Goal: Task Accomplishment & Management: Manage account settings

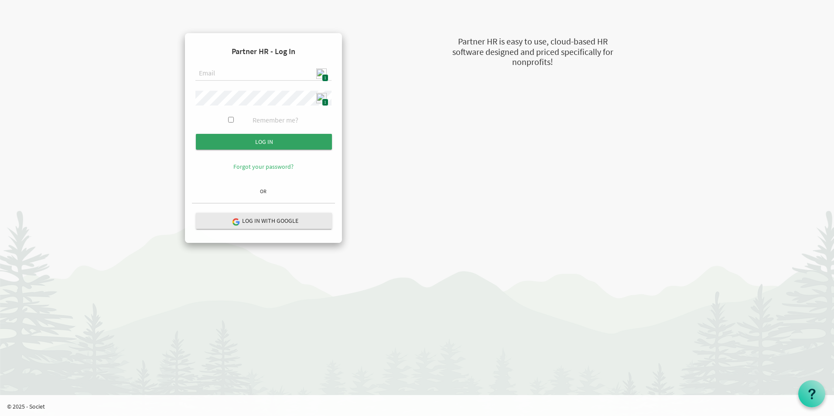
type input "[EMAIL_ADDRESS][DOMAIN_NAME]"
drag, startPoint x: 265, startPoint y: 137, endPoint x: 286, endPoint y: 143, distance: 22.0
click at [265, 138] on input "submit" at bounding box center [264, 142] width 136 height 16
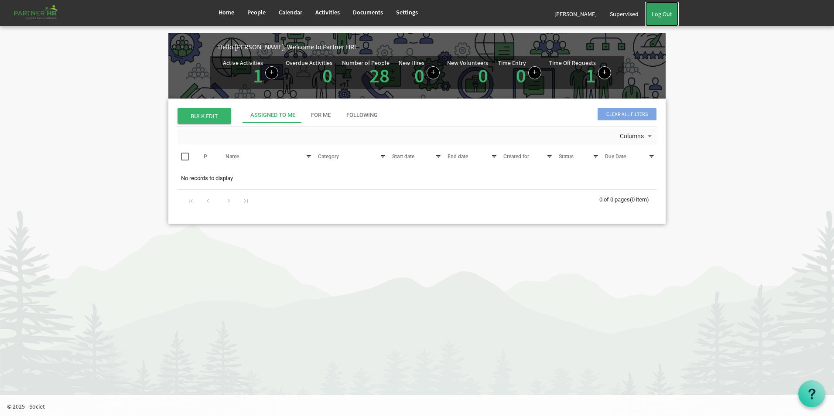
click at [673, 20] on link "Log Out" at bounding box center [662, 14] width 34 height 24
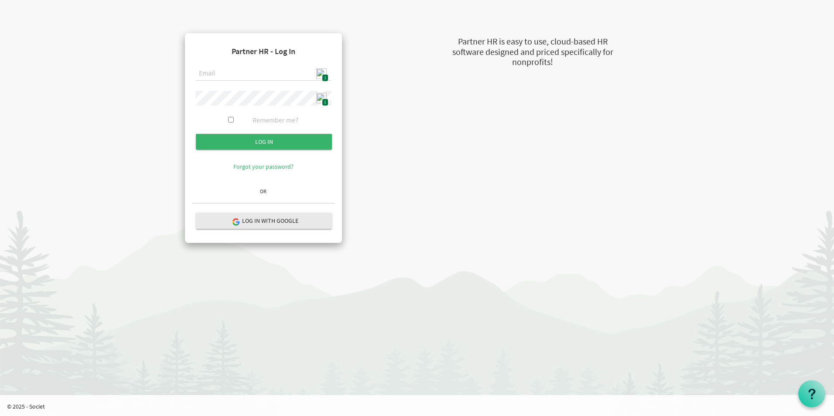
type input "[EMAIL_ADDRESS][DOMAIN_NAME]"
click at [298, 144] on input "Log in" at bounding box center [264, 142] width 136 height 16
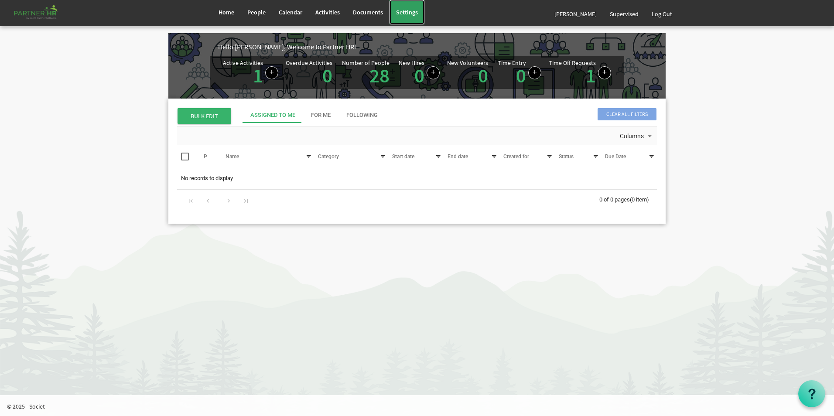
click at [413, 13] on span "Settings" at bounding box center [407, 12] width 22 height 8
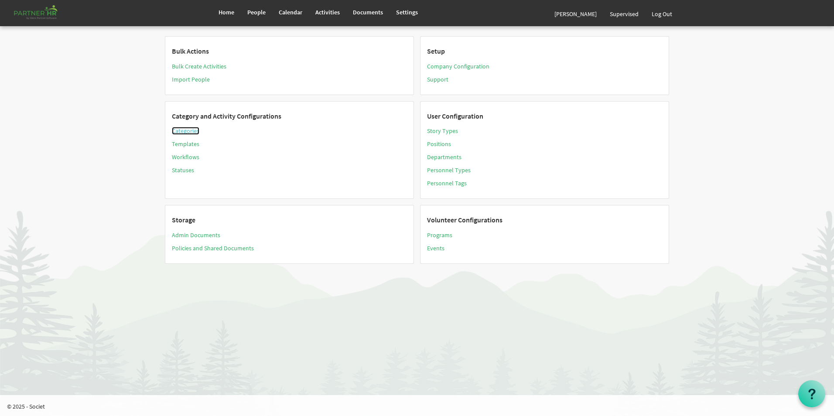
click at [189, 131] on link "Categories" at bounding box center [185, 131] width 27 height 8
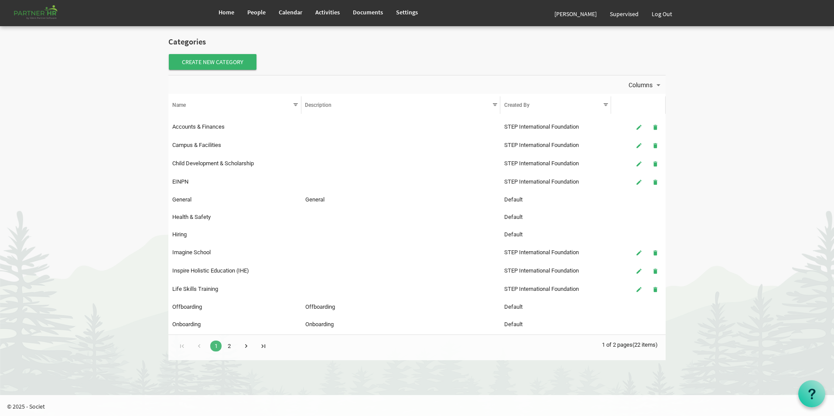
click at [229, 348] on link "2" at bounding box center [228, 346] width 11 height 11
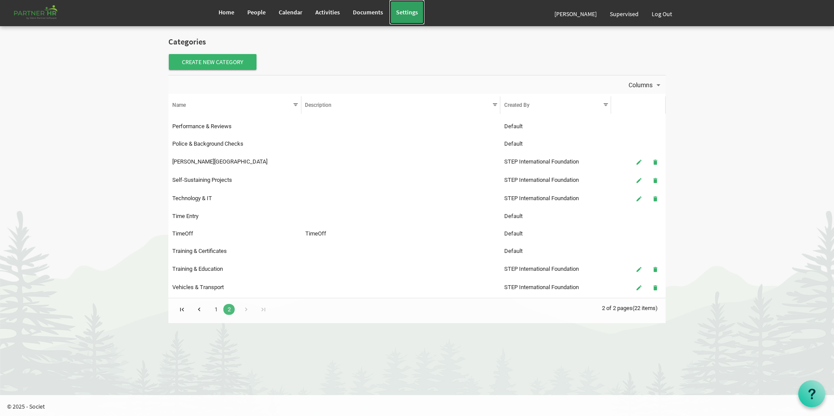
click at [414, 18] on link "Settings" at bounding box center [407, 12] width 35 height 24
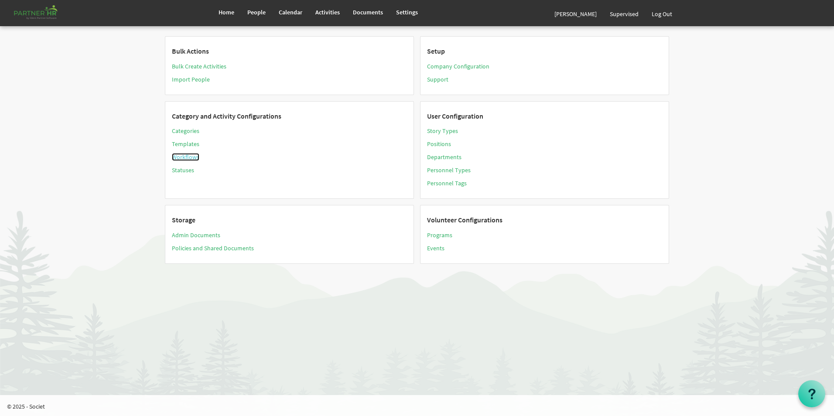
click at [187, 157] on link "Workflows" at bounding box center [185, 157] width 27 height 8
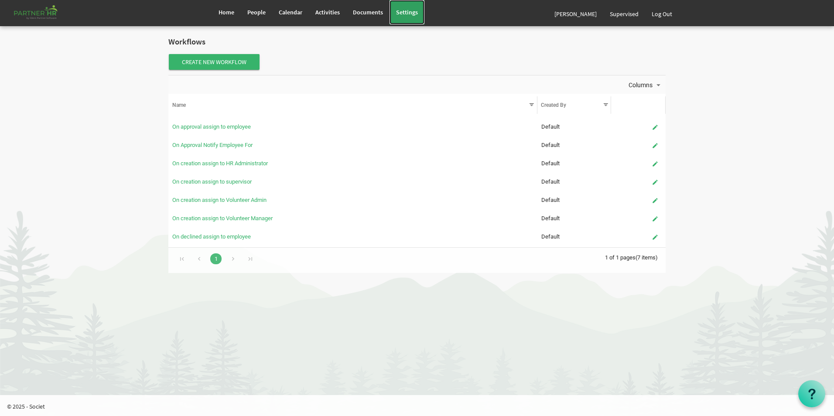
click at [416, 17] on link "Settings" at bounding box center [407, 12] width 35 height 24
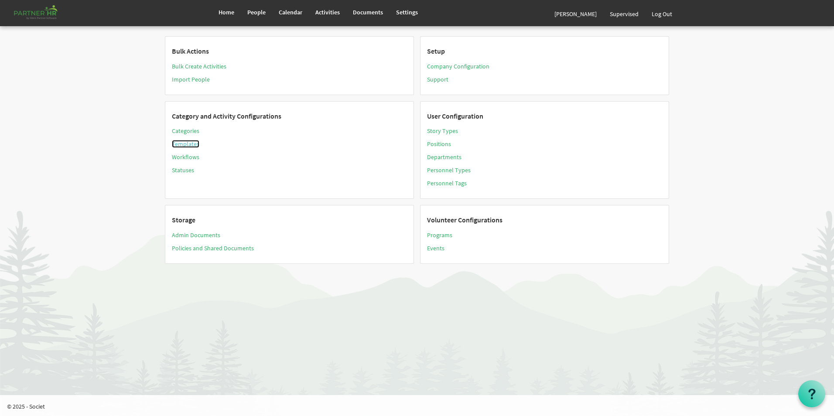
click at [193, 145] on link "Templates" at bounding box center [185, 144] width 27 height 8
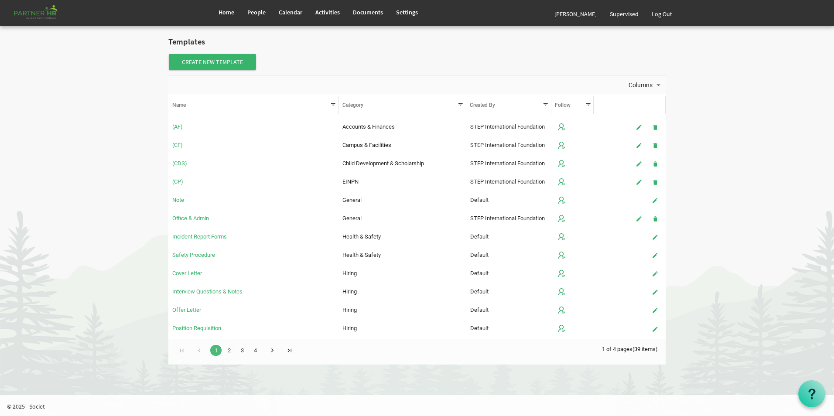
click at [231, 349] on link "2" at bounding box center [228, 350] width 11 height 11
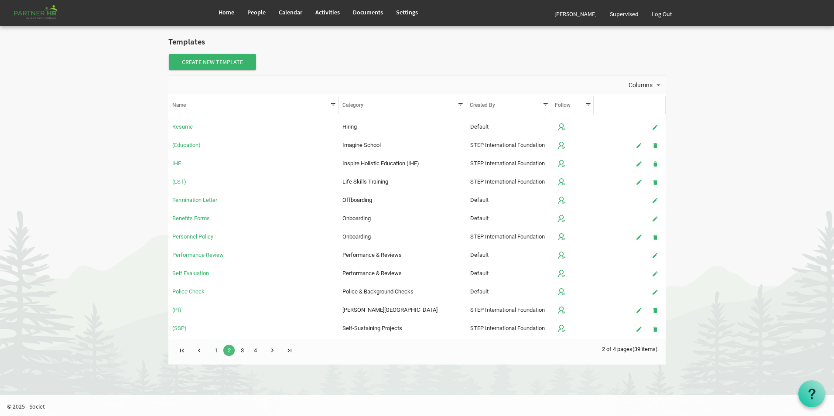
click at [242, 351] on link "3" at bounding box center [241, 350] width 11 height 11
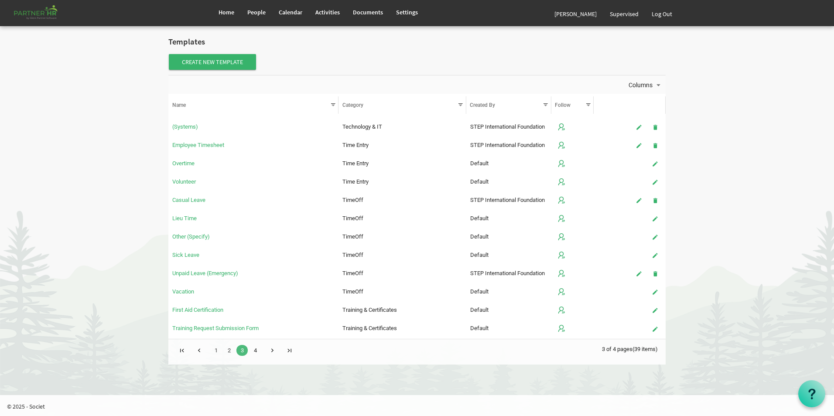
click at [258, 351] on link "4" at bounding box center [254, 350] width 11 height 11
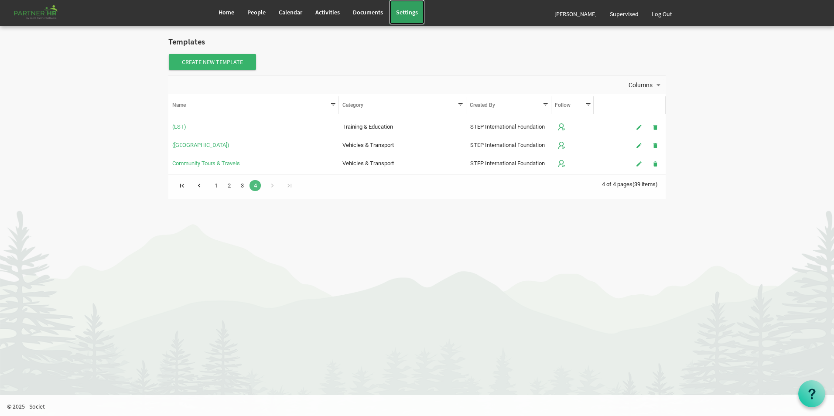
click at [409, 10] on span "Settings" at bounding box center [407, 12] width 22 height 8
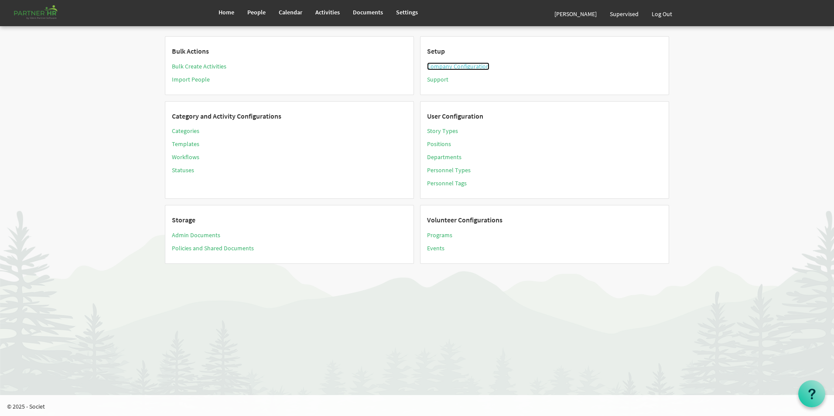
click at [462, 65] on link "Company Configuration" at bounding box center [458, 66] width 62 height 8
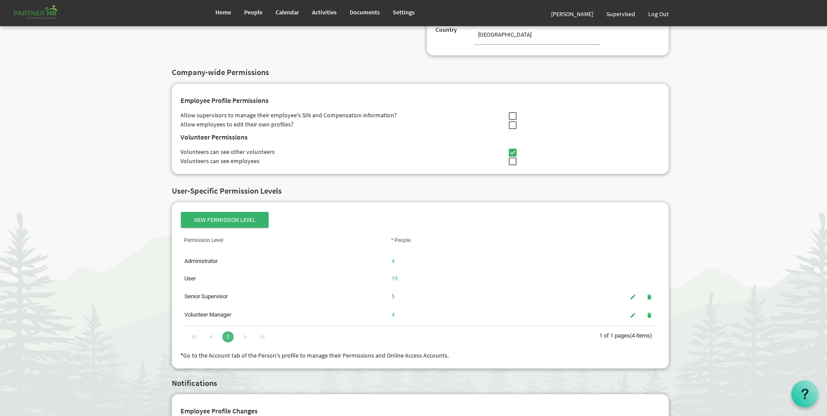
scroll to position [262, 0]
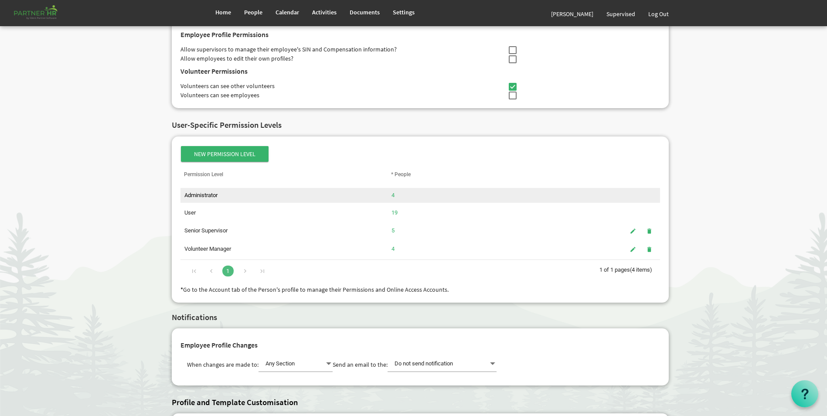
click at [393, 195] on link "4" at bounding box center [393, 195] width 3 height 7
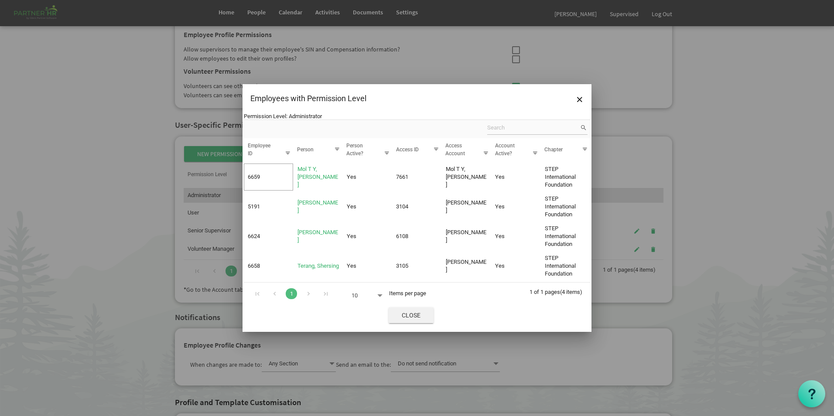
click at [413, 315] on span "Close" at bounding box center [411, 316] width 45 height 16
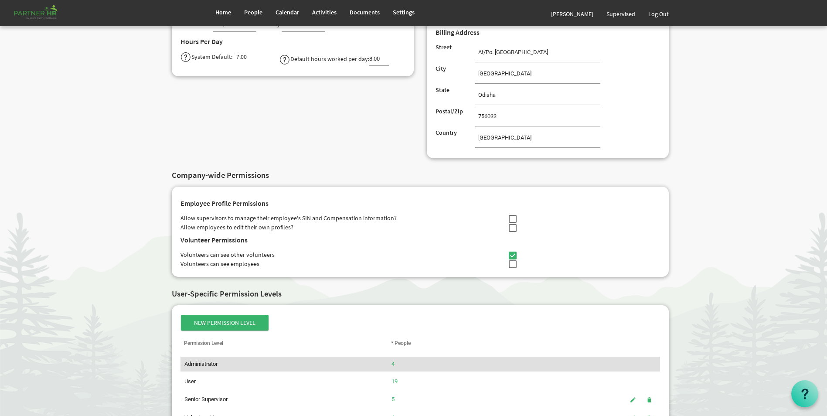
scroll to position [0, 0]
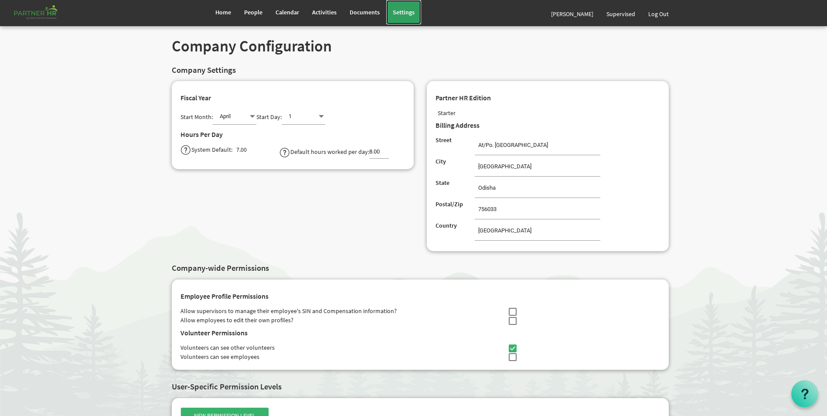
click at [404, 10] on span "Settings" at bounding box center [404, 12] width 22 height 8
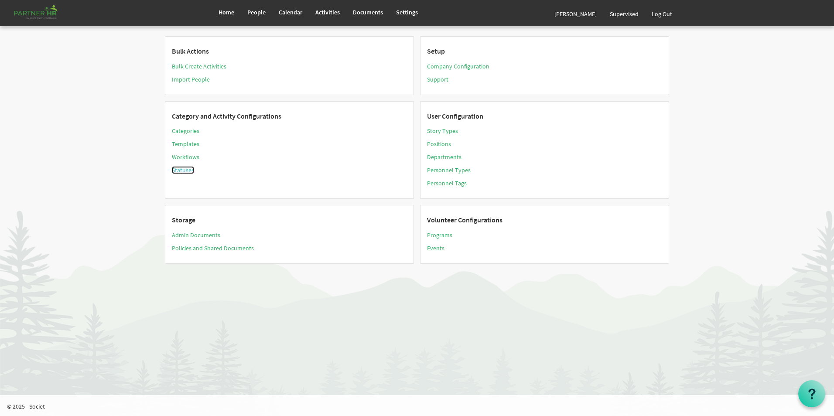
click at [180, 171] on link "Statuses" at bounding box center [183, 170] width 22 height 8
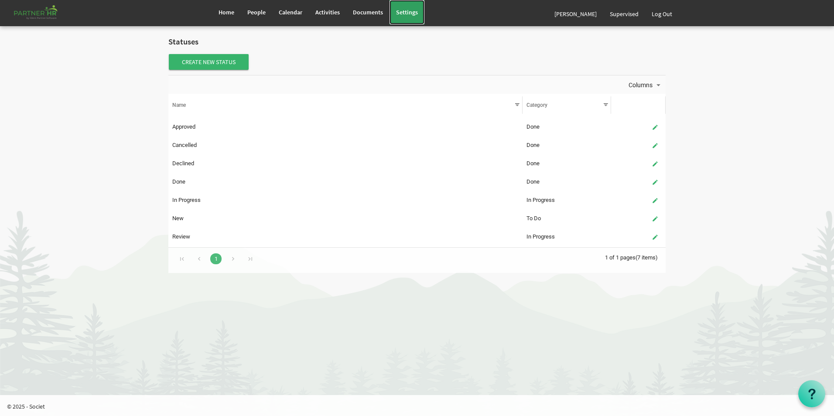
click at [403, 17] on link "Settings" at bounding box center [407, 12] width 35 height 24
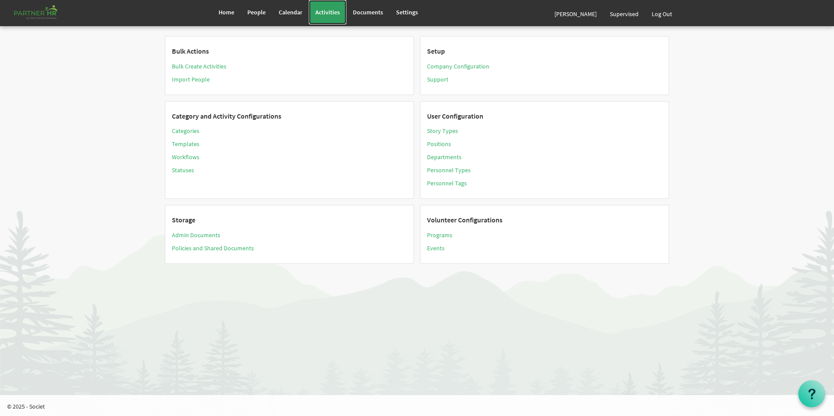
click at [328, 9] on span "Activities" at bounding box center [327, 12] width 24 height 8
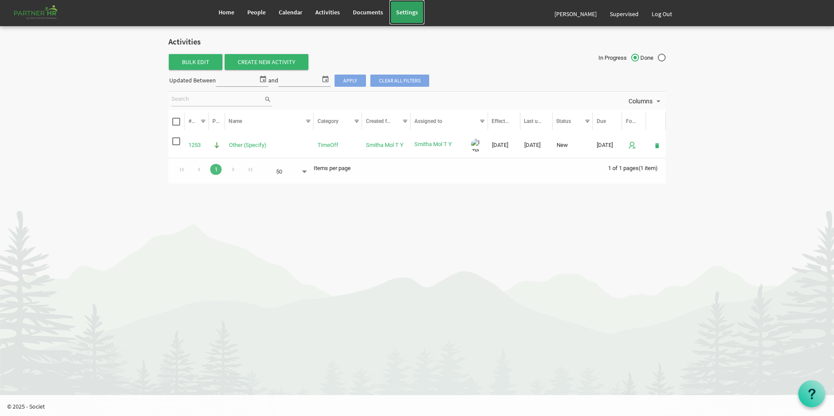
click at [400, 10] on span "Settings" at bounding box center [407, 12] width 22 height 8
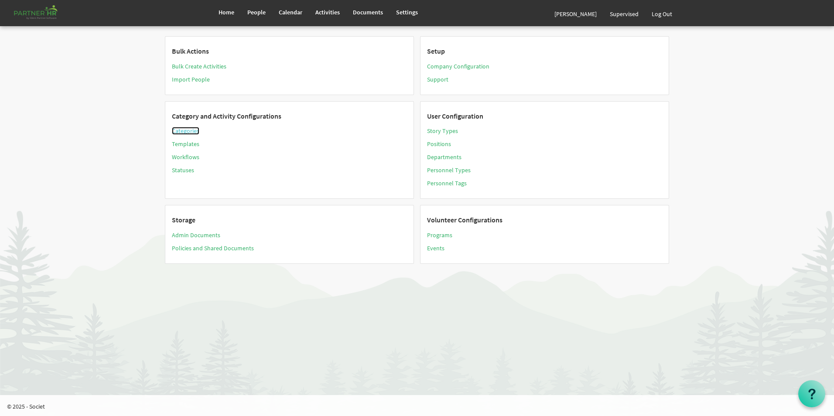
click at [179, 130] on link "Categories" at bounding box center [185, 131] width 27 height 8
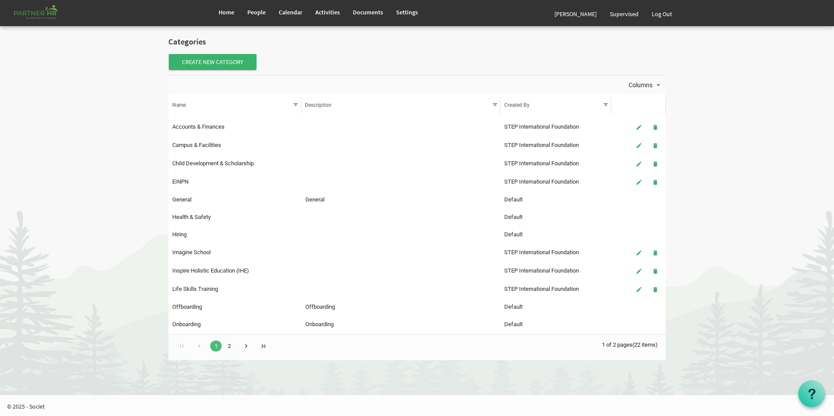
click at [225, 346] on link "2" at bounding box center [228, 346] width 11 height 11
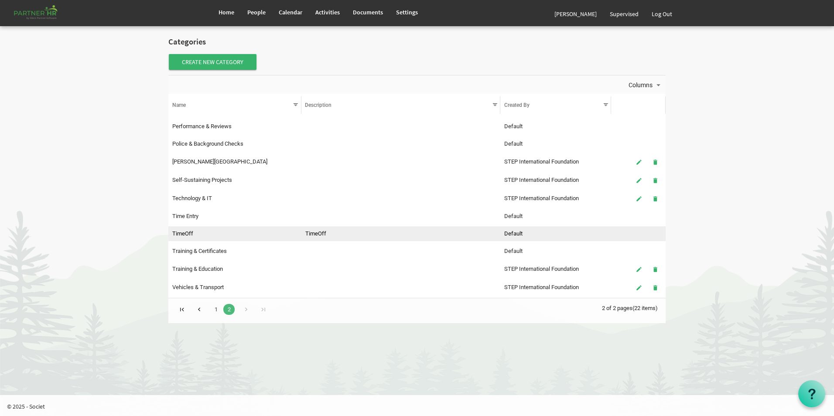
click at [194, 232] on td "TimeOff" at bounding box center [234, 233] width 133 height 15
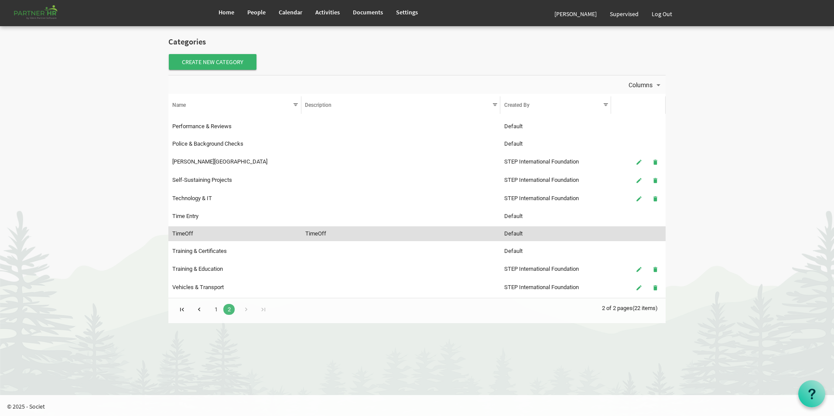
click at [198, 232] on td "TimeOff" at bounding box center [234, 233] width 133 height 15
click at [184, 232] on td "TimeOff" at bounding box center [234, 233] width 133 height 15
click at [413, 11] on span "Settings" at bounding box center [407, 12] width 22 height 8
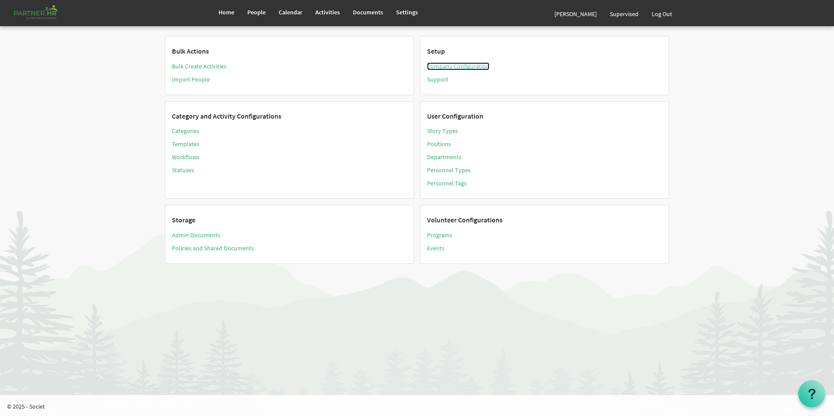
click at [461, 68] on link "Company Configuration" at bounding box center [458, 66] width 62 height 8
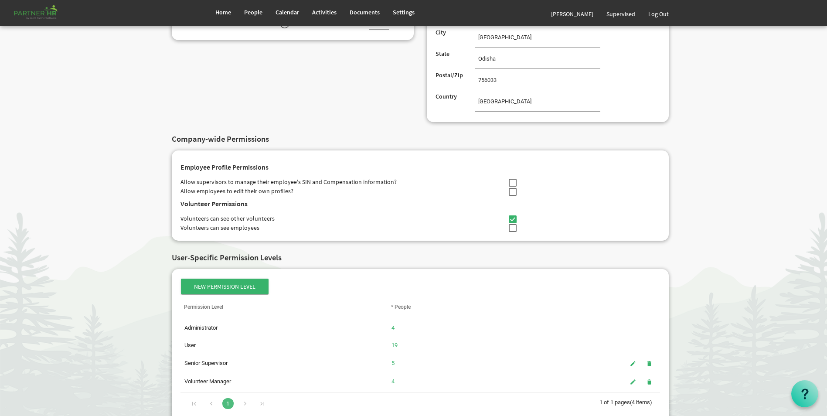
scroll to position [218, 0]
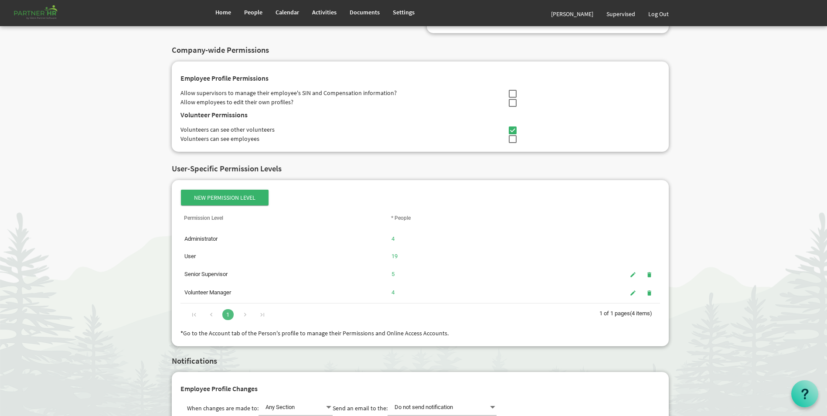
click at [512, 131] on span at bounding box center [513, 130] width 8 height 8
click at [509, 129] on input "checkbox" at bounding box center [509, 128] width 0 height 0
checkbox input "false"
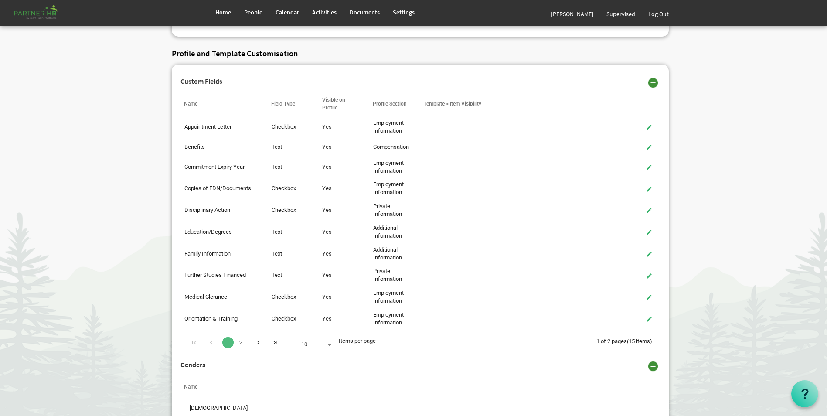
scroll to position [704, 0]
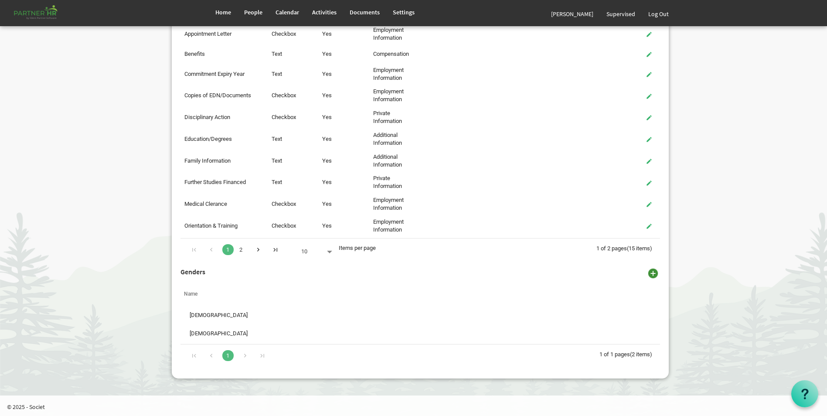
click at [240, 252] on link "2" at bounding box center [241, 249] width 11 height 11
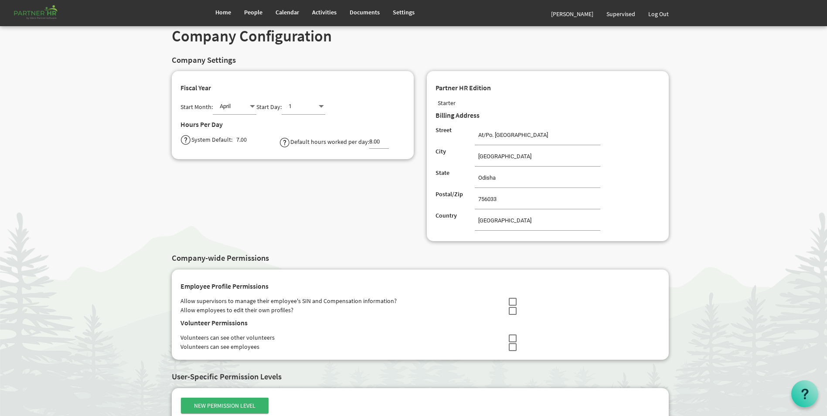
scroll to position [0, 0]
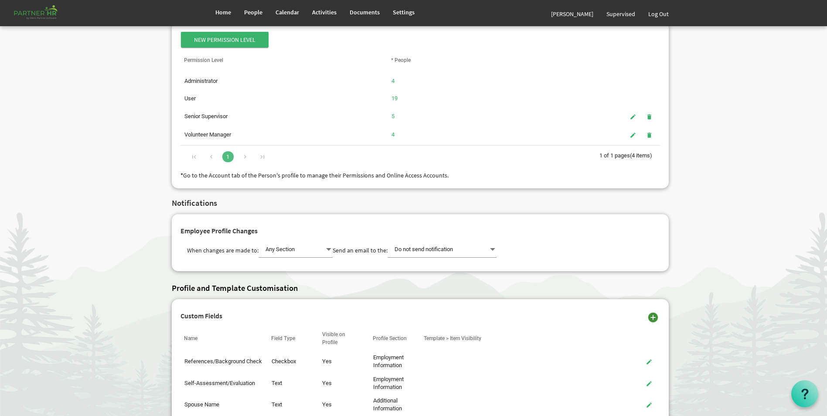
scroll to position [337, 0]
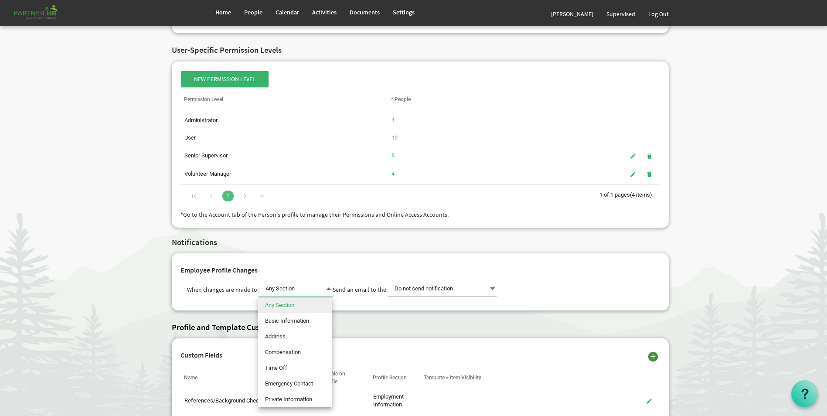
click at [326, 292] on span at bounding box center [329, 289] width 8 height 12
click at [298, 369] on li "Time Off" at bounding box center [295, 368] width 74 height 16
type input "Time Off"
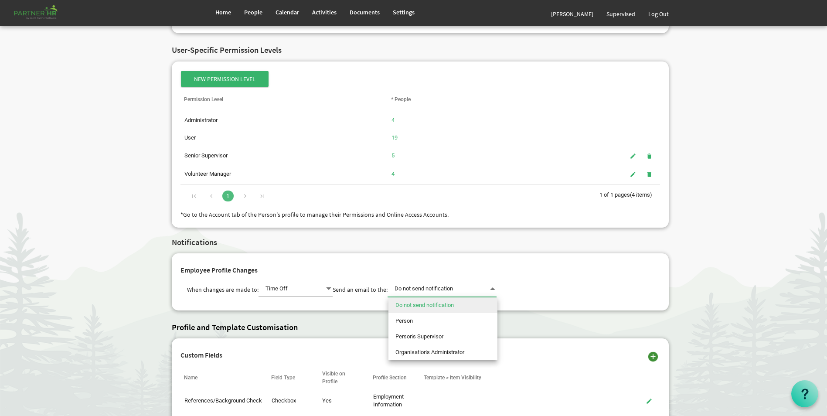
click at [421, 290] on span "Do not send notification Do not send notification" at bounding box center [442, 289] width 109 height 16
click at [419, 320] on li "Person" at bounding box center [443, 321] width 109 height 16
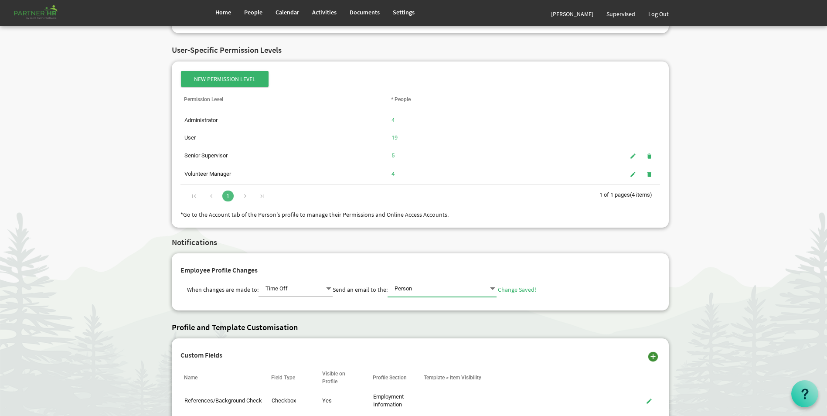
click at [463, 293] on span "Person Person" at bounding box center [442, 289] width 109 height 16
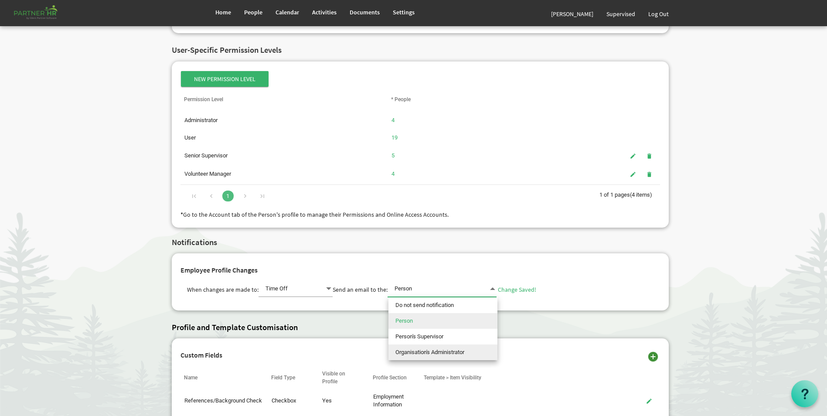
click at [452, 346] on li "Organisation's Administrator" at bounding box center [443, 353] width 109 height 16
type input "Organisation's Administrator"
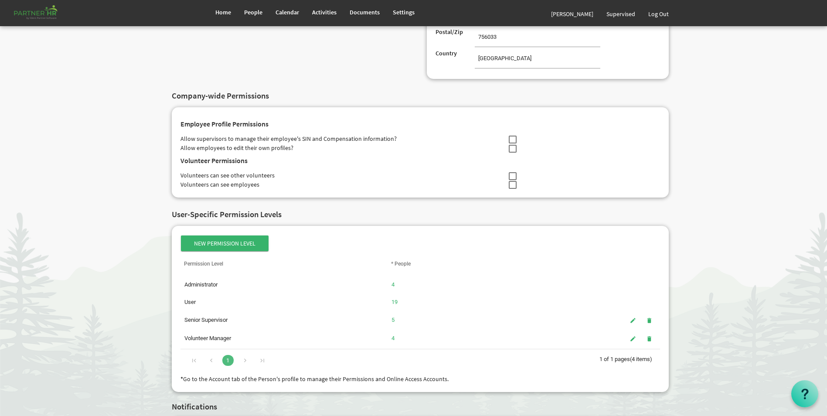
scroll to position [119, 0]
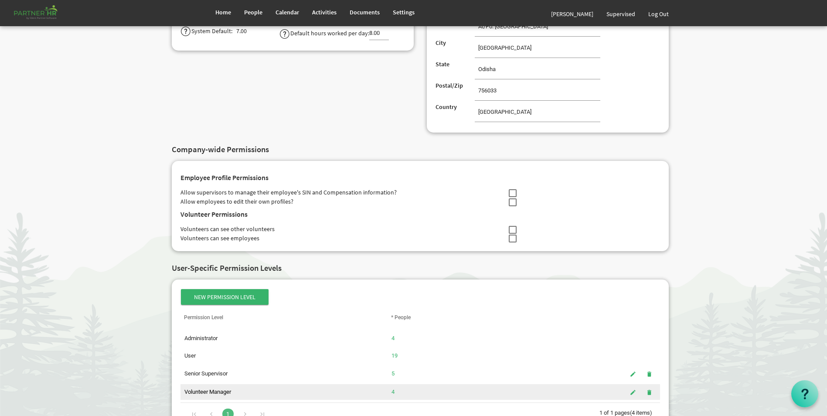
click at [393, 393] on link "4" at bounding box center [393, 392] width 3 height 7
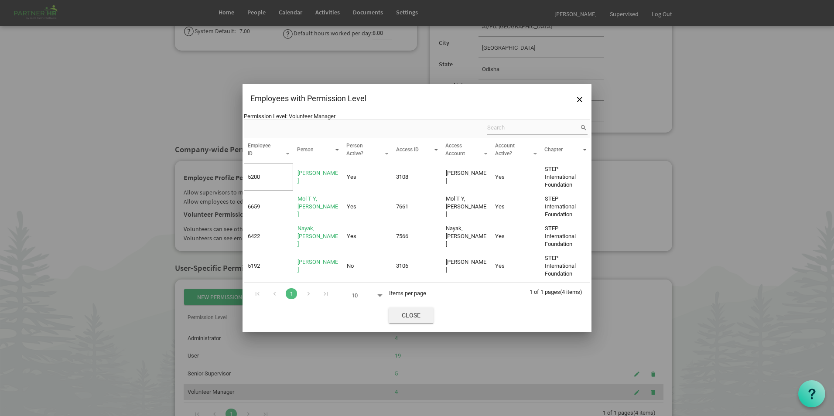
click at [408, 318] on span "Close" at bounding box center [411, 316] width 45 height 16
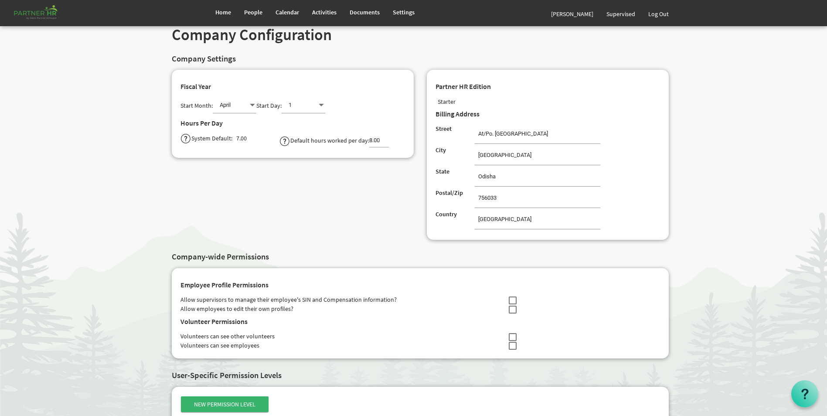
scroll to position [0, 0]
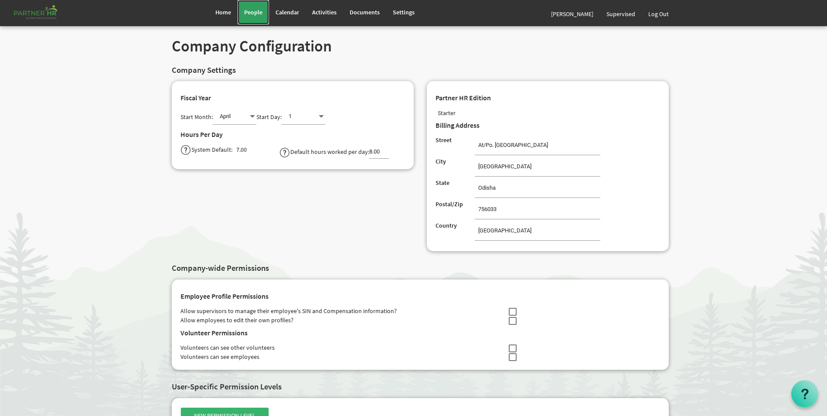
click at [253, 13] on span "People" at bounding box center [253, 12] width 18 height 8
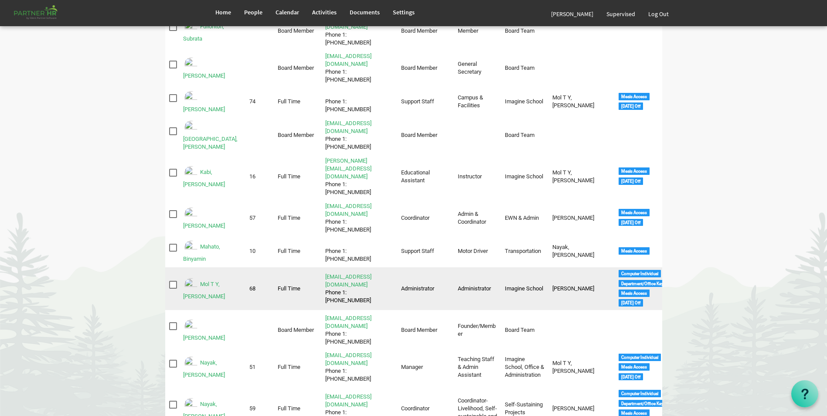
scroll to position [305, 0]
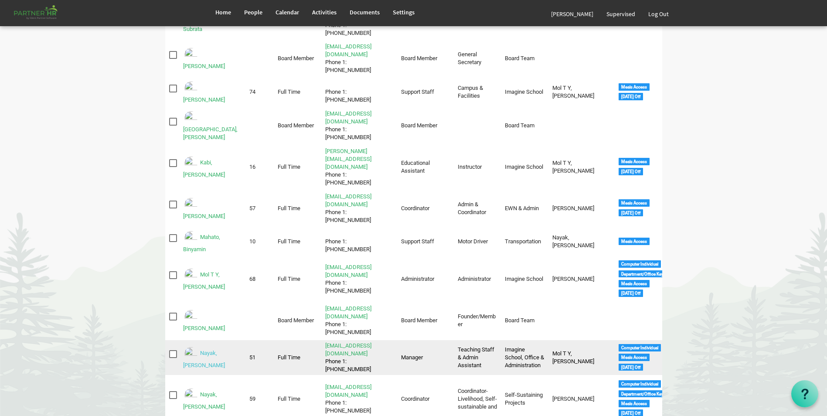
click at [225, 350] on link "Nayak, [PERSON_NAME]" at bounding box center [204, 359] width 42 height 19
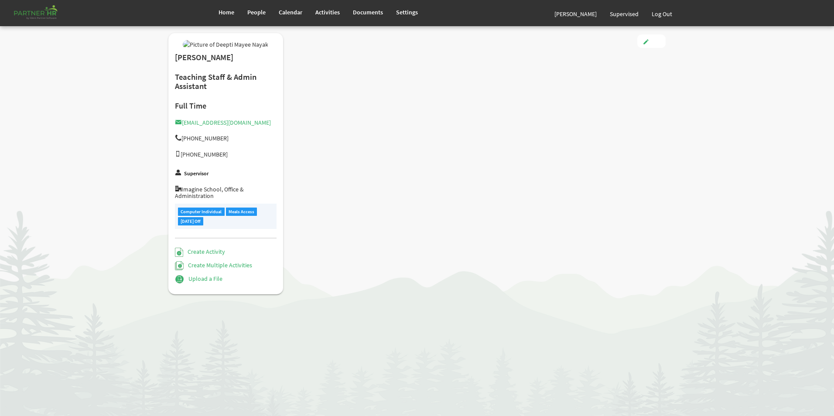
type input "Full Time"
type input "Manager"
type input "Smitha Mol T Y"
type input "[DATE]"
type input "[DEMOGRAPHIC_DATA]"
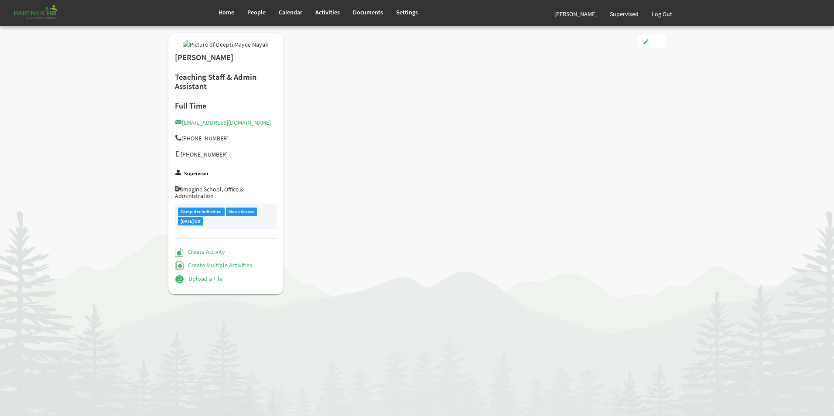
type input "[DATE]"
checkbox input "true"
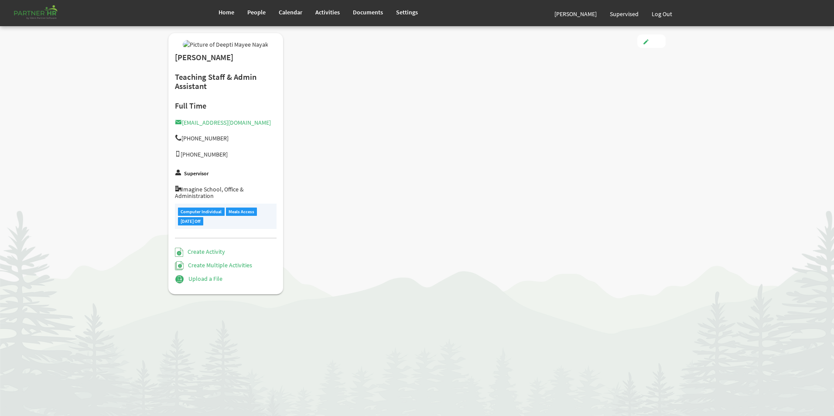
checkbox input "true"
type input "3.00"
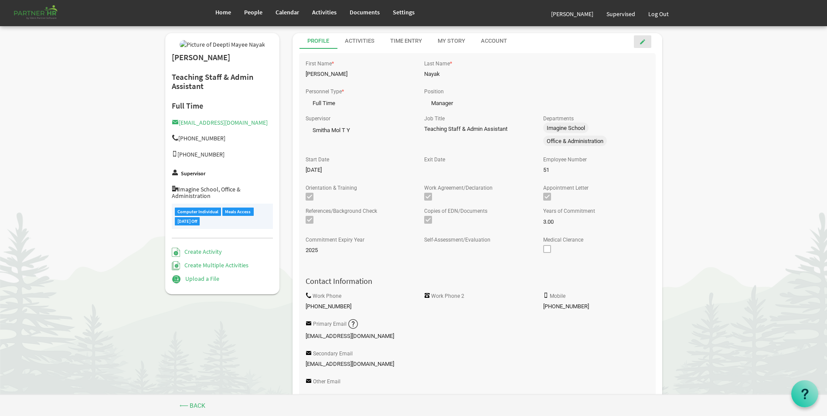
click at [641, 46] on link at bounding box center [642, 41] width 17 height 13
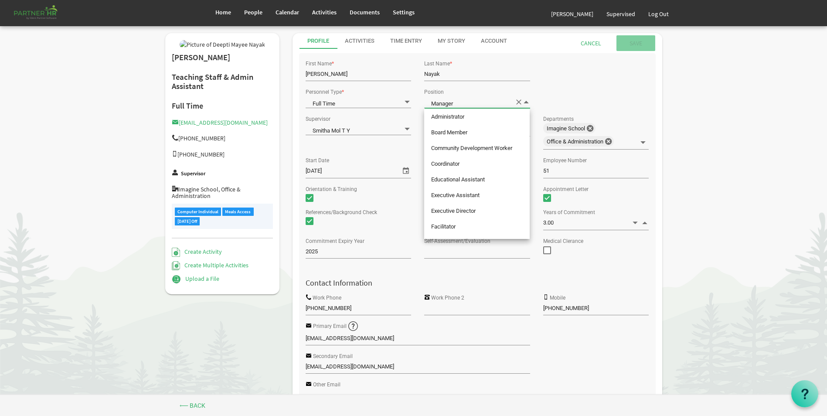
click at [486, 99] on span "Manager Manager" at bounding box center [477, 102] width 106 height 12
click at [706, 144] on body "Home People Calendar" at bounding box center [413, 351] width 827 height 702
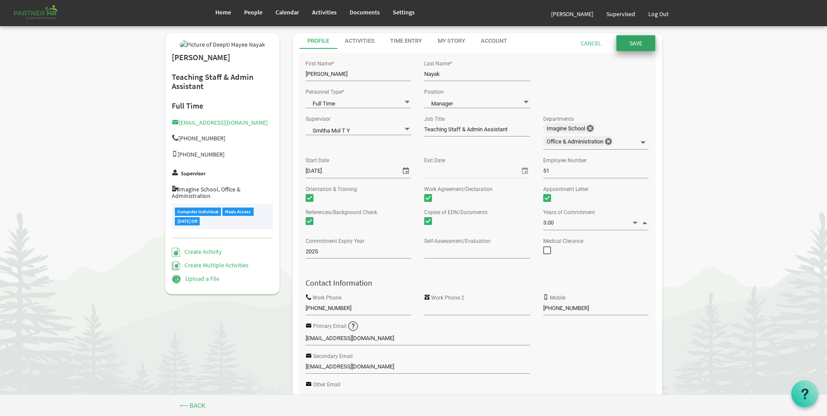
click at [634, 45] on input "submit" at bounding box center [636, 43] width 39 height 16
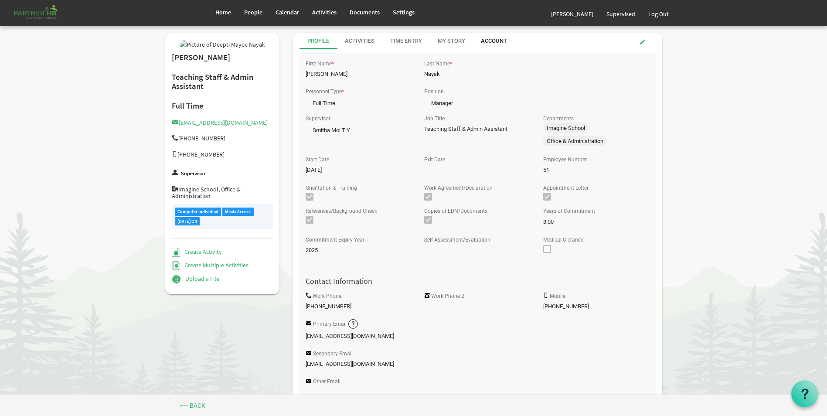
click at [495, 42] on div "Account" at bounding box center [494, 41] width 26 height 8
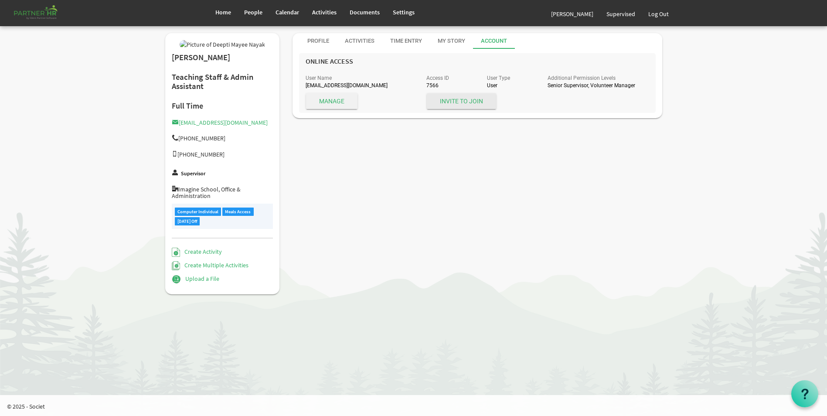
click at [328, 105] on span "Manage" at bounding box center [331, 101] width 51 height 16
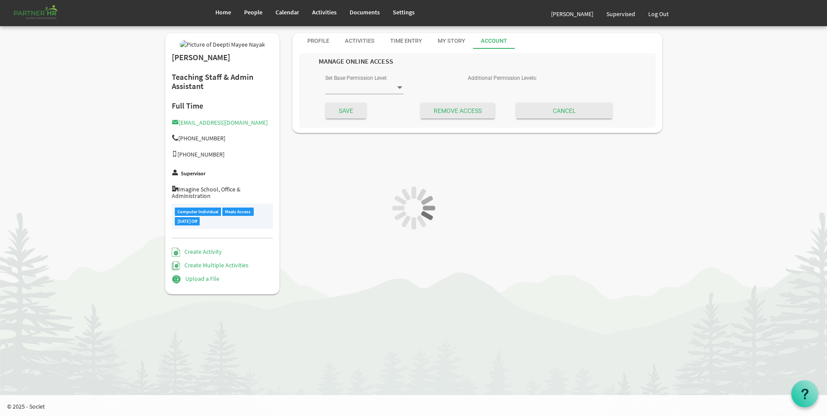
type input "User"
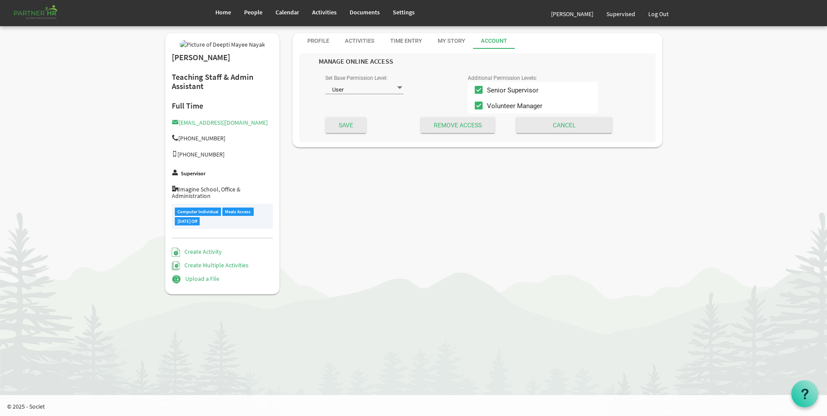
click at [400, 91] on span at bounding box center [400, 88] width 8 height 8
click at [446, 174] on div "Deepti Mayee Nayak Teaching Staff & Admin Assistant Full Time accounts@imagines…" at bounding box center [414, 168] width 510 height 270
click at [229, 18] on link "Home" at bounding box center [223, 12] width 29 height 24
click at [352, 127] on input "Save" at bounding box center [346, 125] width 41 height 16
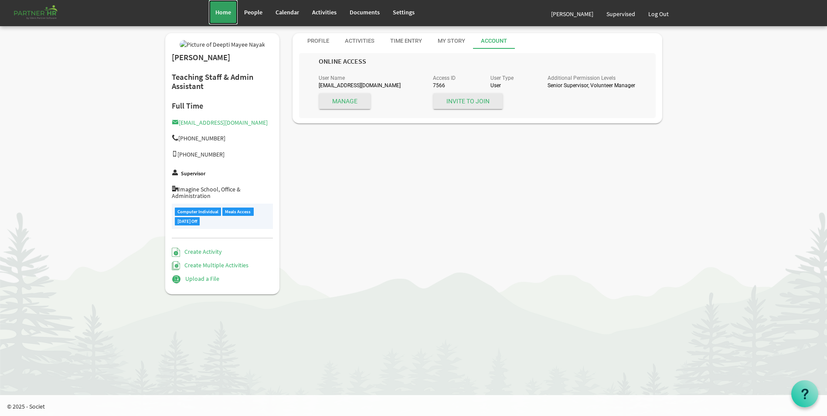
click at [228, 8] on span "Home" at bounding box center [223, 12] width 16 height 8
click at [503, 185] on div "Deepti Mayee Nayak Teaching Staff & Admin Assistant Full Time accounts@imagines…" at bounding box center [414, 168] width 510 height 270
click at [248, 13] on span "People" at bounding box center [253, 12] width 18 height 8
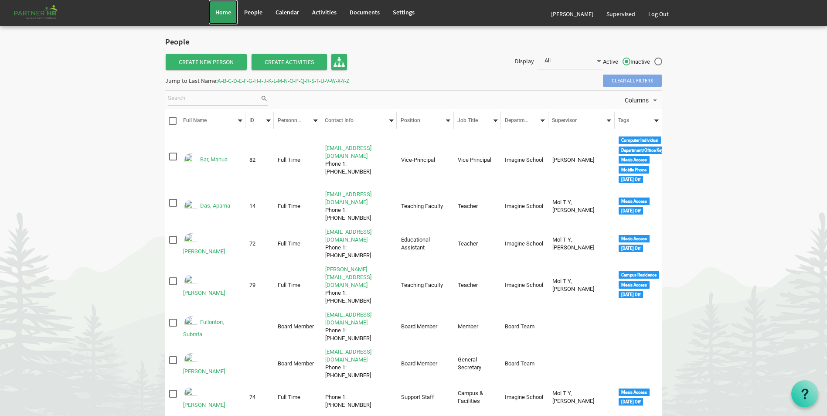
click at [217, 10] on span "Home" at bounding box center [223, 12] width 16 height 8
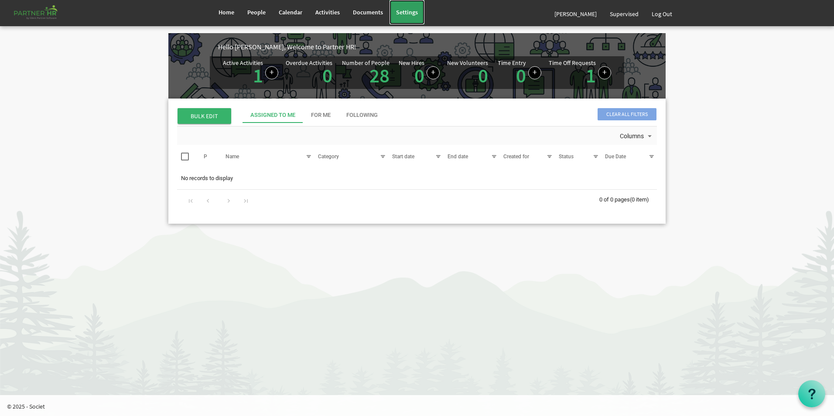
click at [410, 14] on span "Settings" at bounding box center [407, 12] width 22 height 8
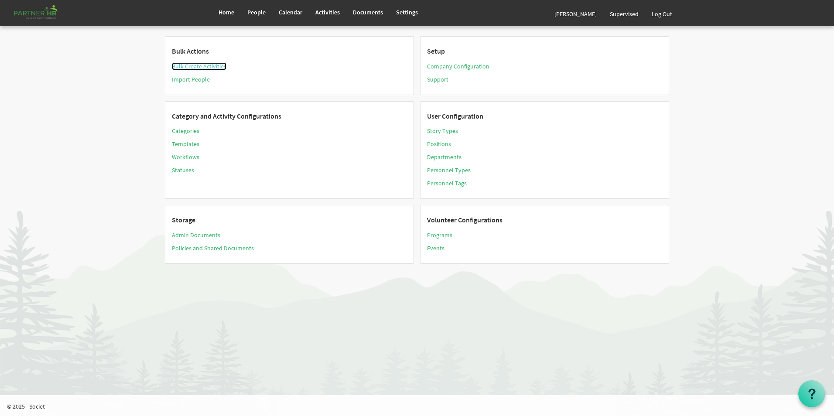
click at [212, 67] on link "Bulk Create Activities" at bounding box center [199, 66] width 55 height 8
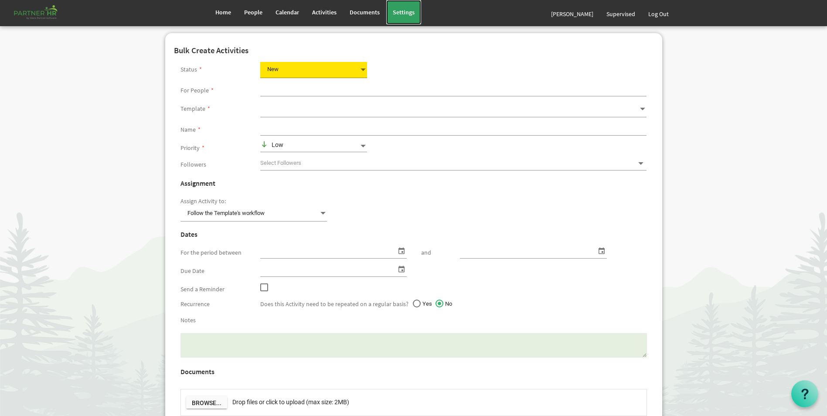
click at [403, 16] on link "Settings" at bounding box center [403, 12] width 35 height 24
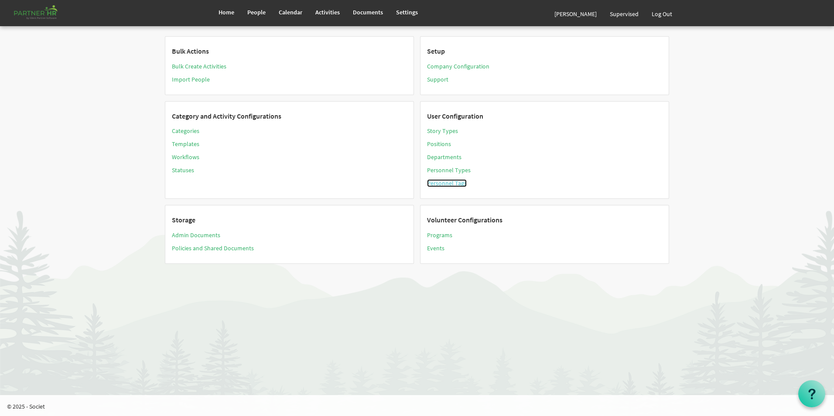
click at [447, 184] on link "Personnel Tags" at bounding box center [447, 183] width 40 height 8
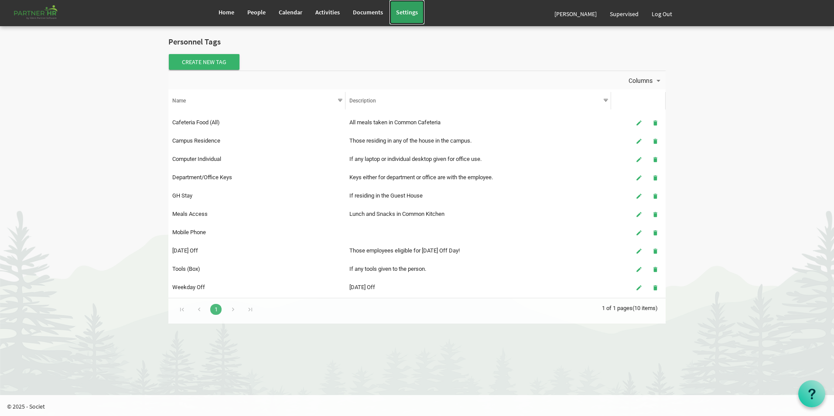
click at [416, 11] on span "Settings" at bounding box center [407, 12] width 22 height 8
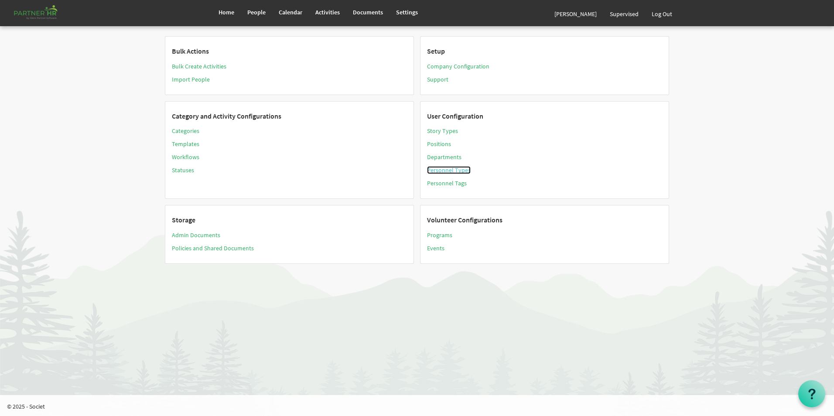
click at [449, 169] on link "Personnel Types" at bounding box center [449, 170] width 44 height 8
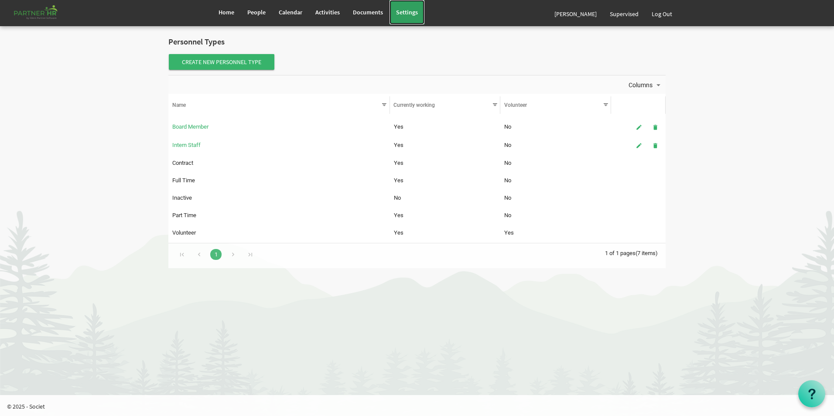
click at [413, 13] on span "Settings" at bounding box center [407, 12] width 22 height 8
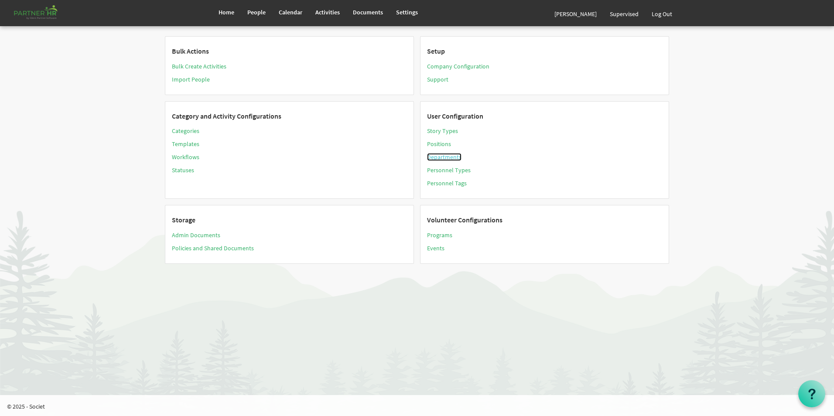
click at [445, 157] on link "Departments" at bounding box center [444, 157] width 34 height 8
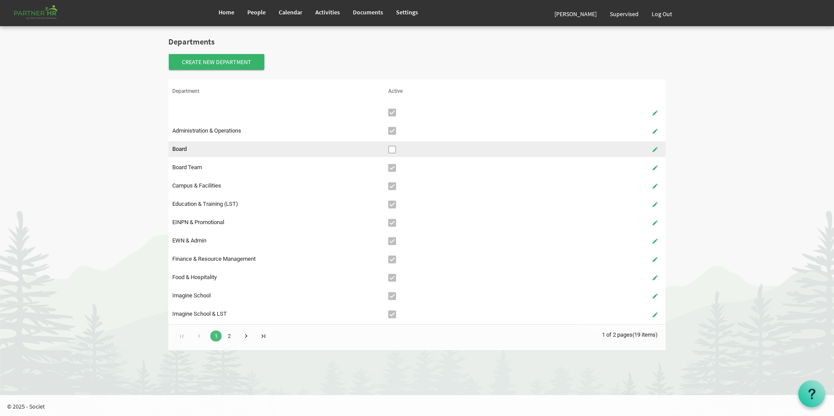
click at [392, 151] on td "false column header Active" at bounding box center [492, 149] width 216 height 16
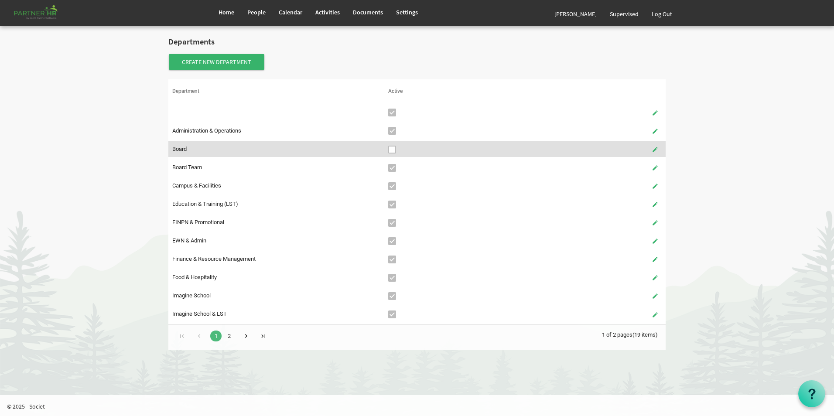
click at [229, 334] on link "2" at bounding box center [228, 336] width 11 height 11
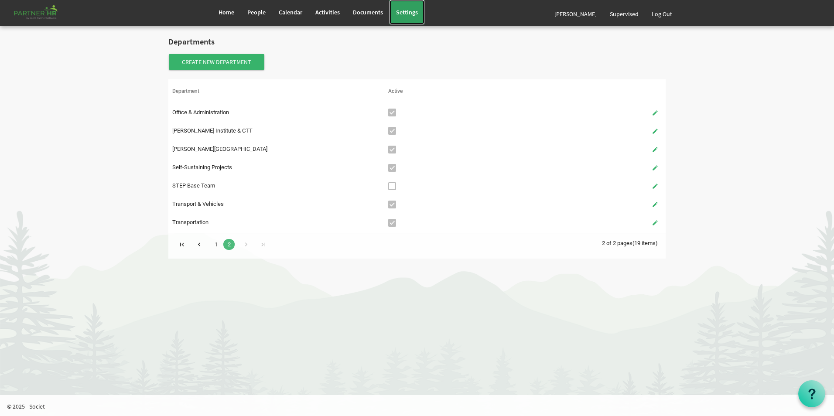
click at [413, 19] on link "Settings" at bounding box center [407, 12] width 35 height 24
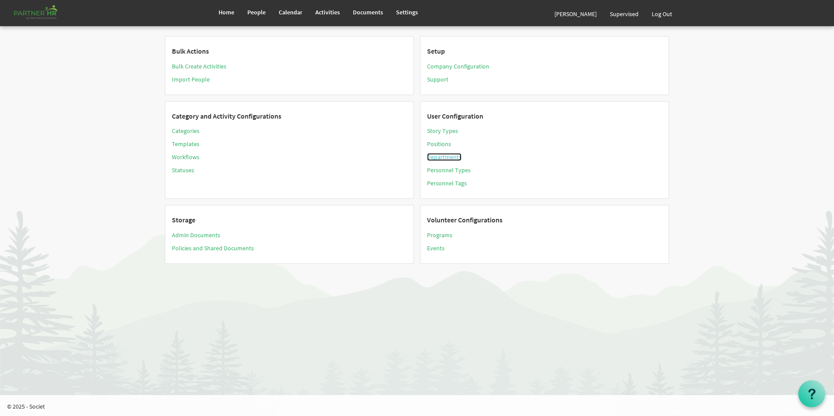
click at [443, 157] on link "Departments" at bounding box center [444, 157] width 34 height 8
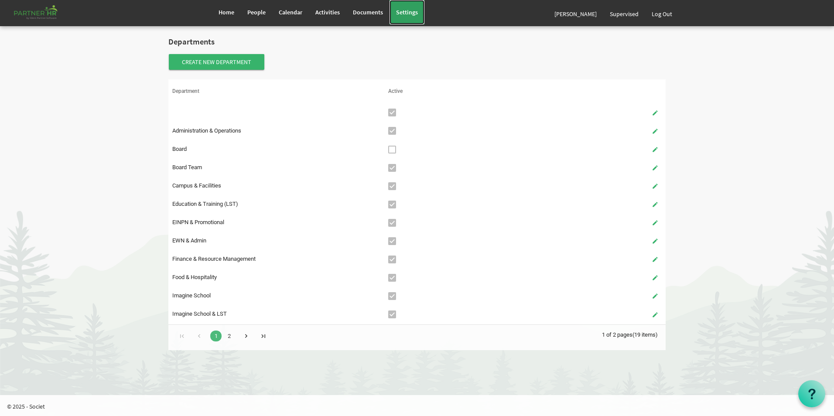
click at [409, 14] on span "Settings" at bounding box center [407, 12] width 22 height 8
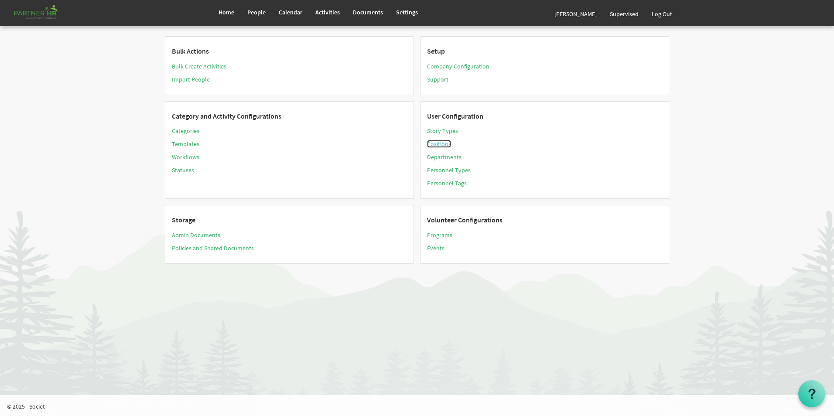
click at [442, 144] on link "Positions" at bounding box center [439, 144] width 24 height 8
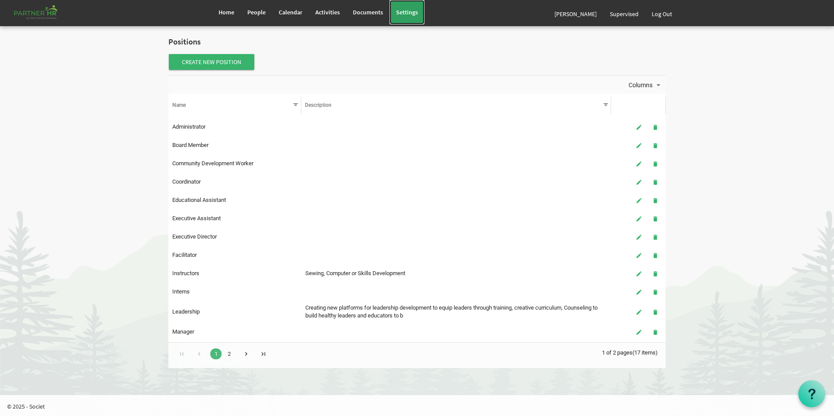
click at [404, 16] on span "Settings" at bounding box center [407, 12] width 22 height 8
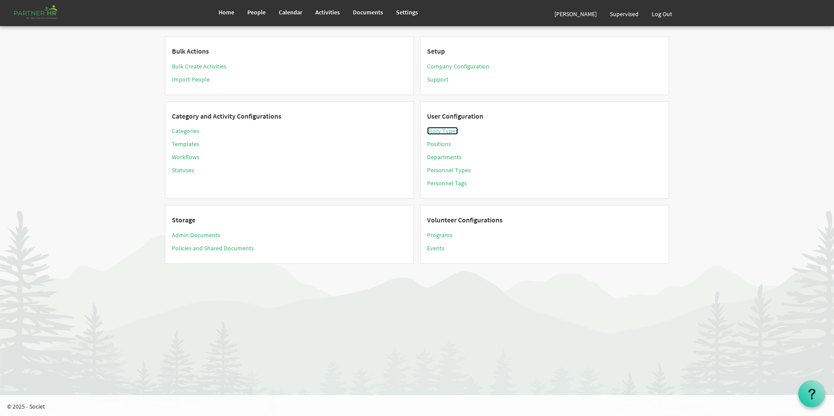
click at [453, 131] on link "Story Types" at bounding box center [442, 131] width 31 height 8
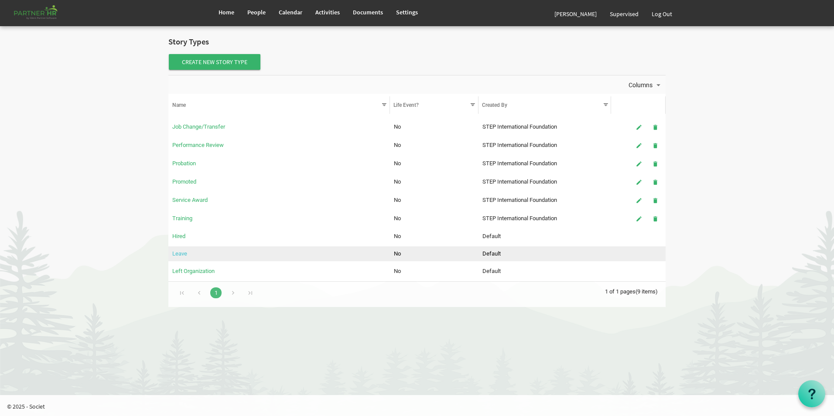
click at [183, 254] on link "Leave" at bounding box center [179, 253] width 15 height 7
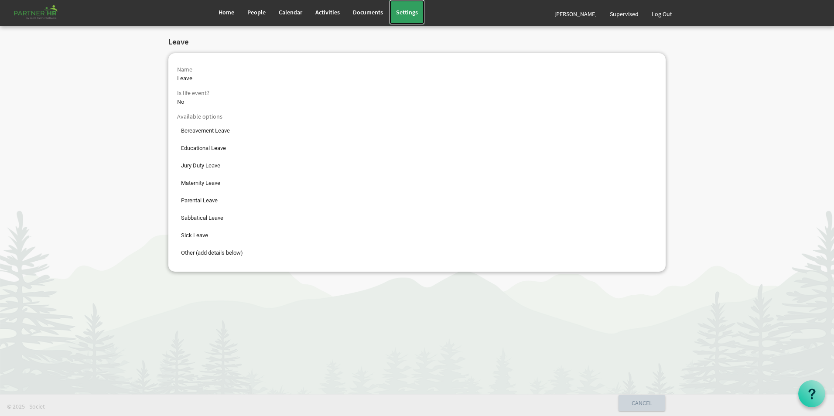
click at [411, 10] on span "Settings" at bounding box center [407, 12] width 22 height 8
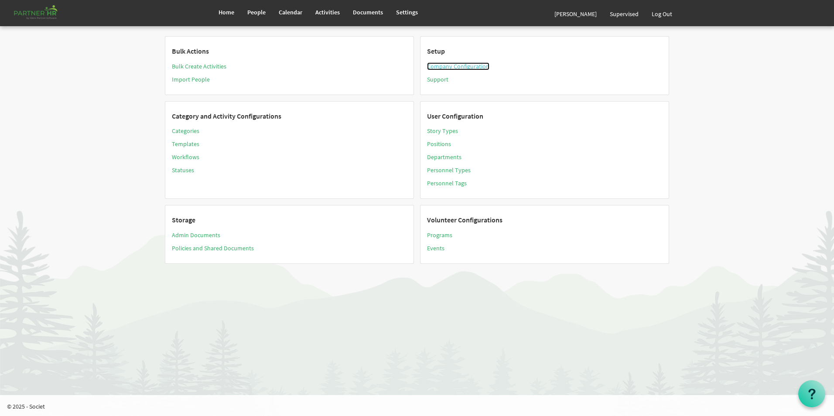
click at [448, 64] on link "Company Configuration" at bounding box center [458, 66] width 62 height 8
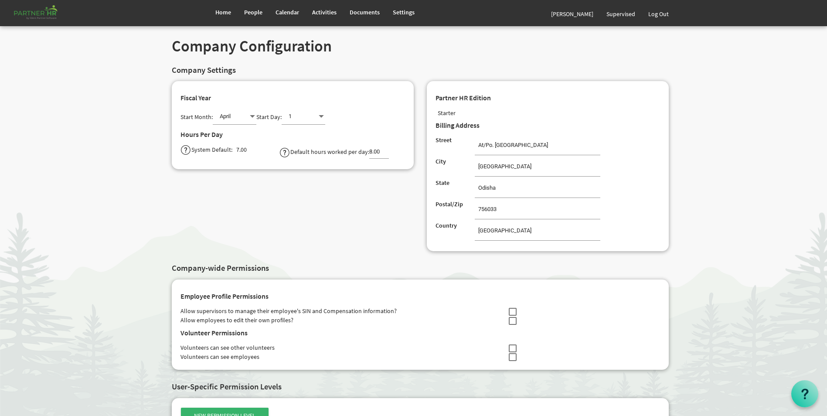
click at [295, 154] on div "Default hours worked per day: 8.00 8 Change Saved!" at bounding box center [342, 153] width 139 height 16
click at [287, 153] on img at bounding box center [285, 152] width 11 height 11
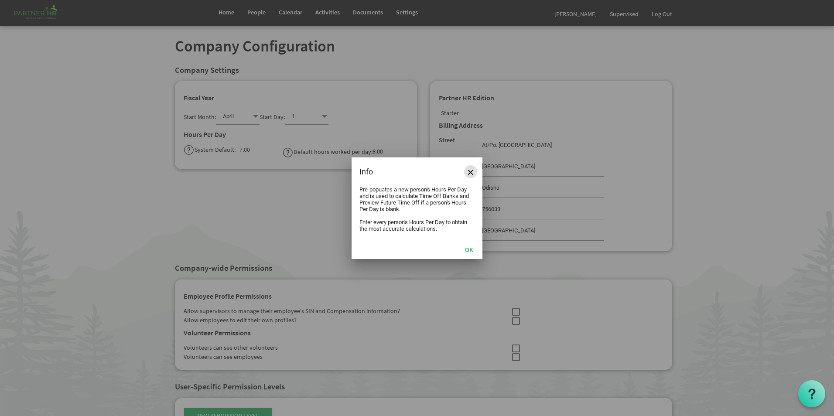
click at [471, 173] on span "Close" at bounding box center [470, 172] width 5 height 5
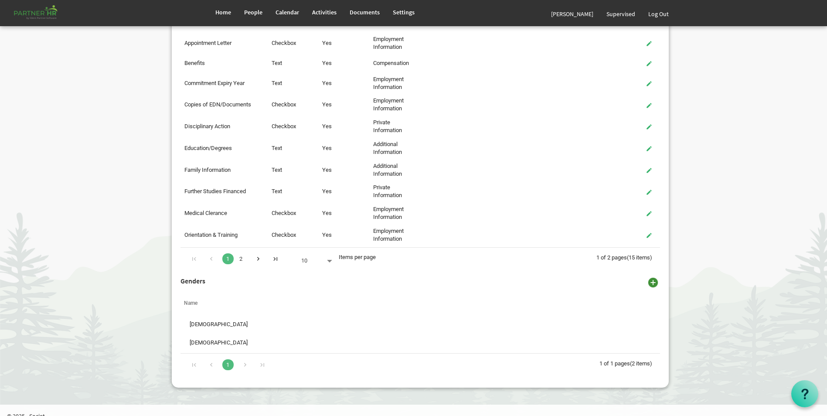
scroll to position [698, 0]
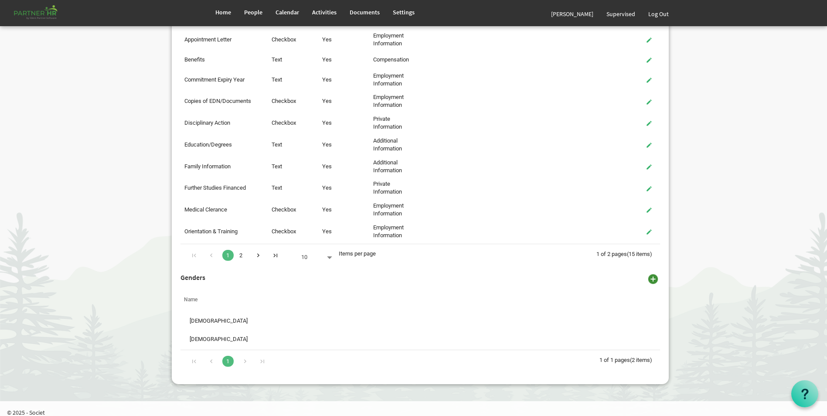
click at [240, 255] on link "2" at bounding box center [241, 255] width 11 height 11
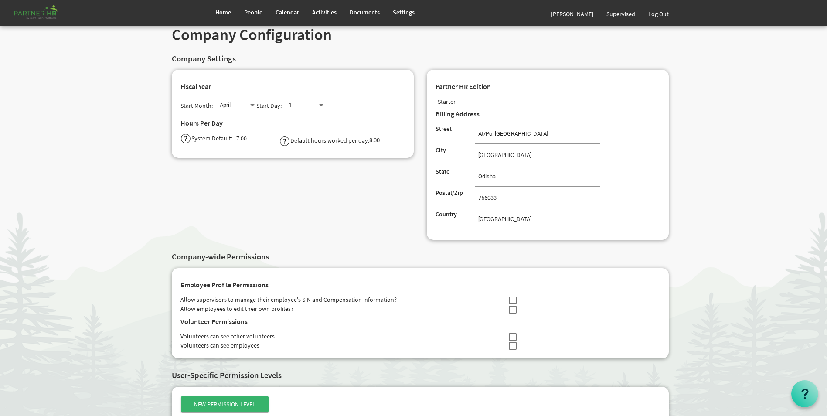
scroll to position [0, 0]
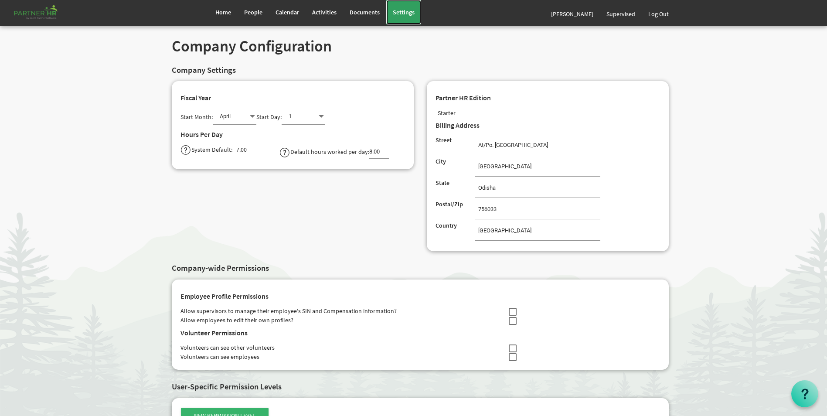
click at [400, 10] on span "Settings" at bounding box center [404, 12] width 22 height 8
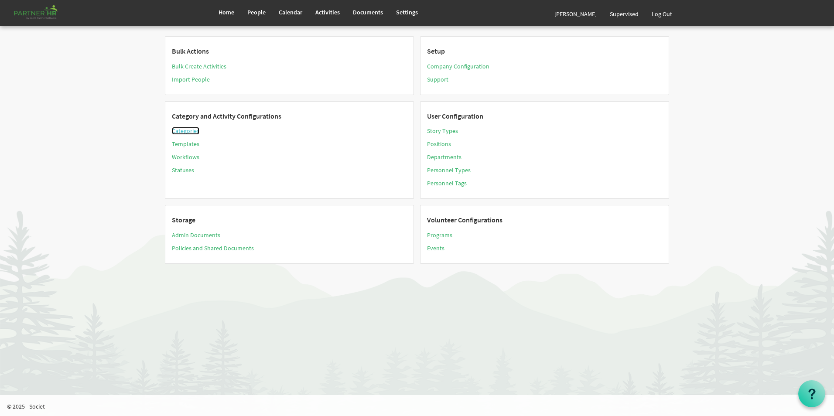
click at [192, 132] on link "Categories" at bounding box center [185, 131] width 27 height 8
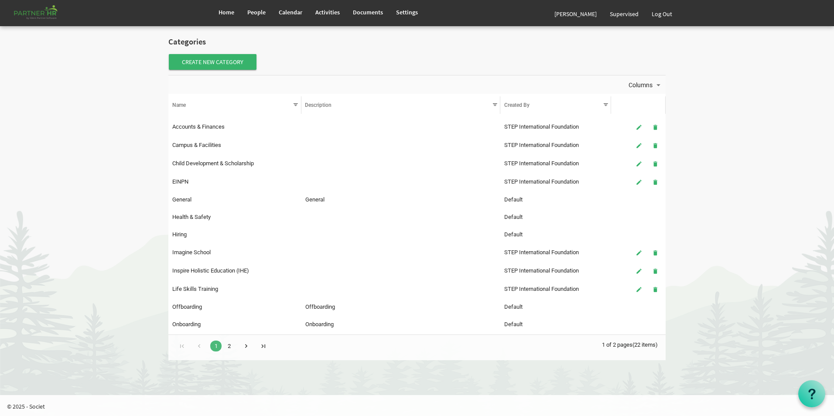
click at [230, 345] on link "2" at bounding box center [228, 346] width 11 height 11
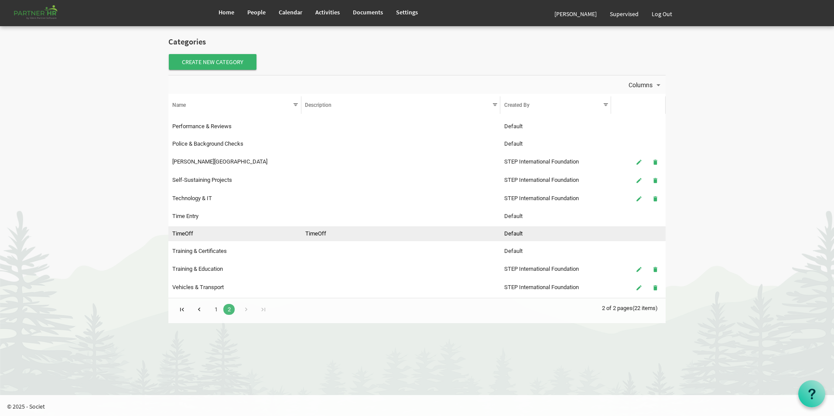
click at [206, 234] on td "TimeOff" at bounding box center [234, 233] width 133 height 15
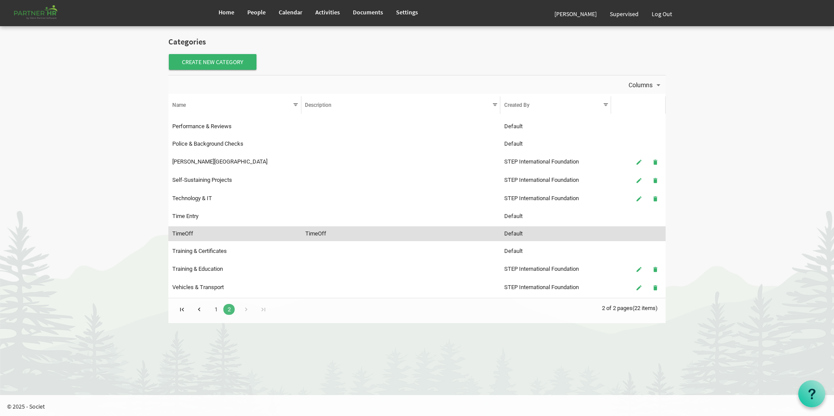
click at [595, 234] on td "Default" at bounding box center [555, 233] width 111 height 15
click at [229, 15] on span "Home" at bounding box center [227, 12] width 16 height 8
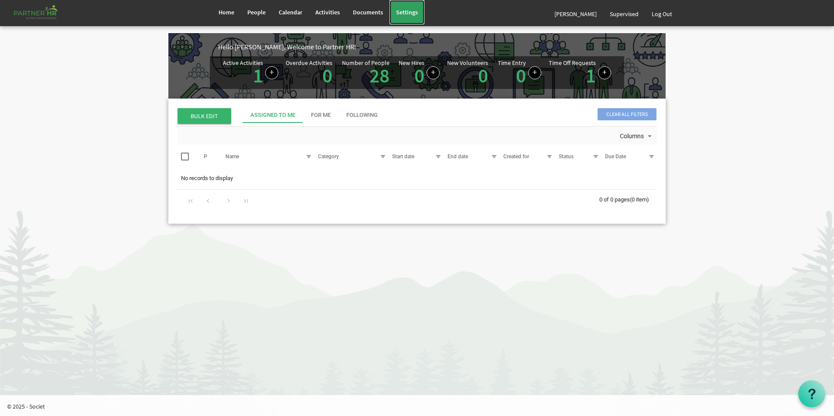
click at [403, 15] on span "Settings" at bounding box center [407, 12] width 22 height 8
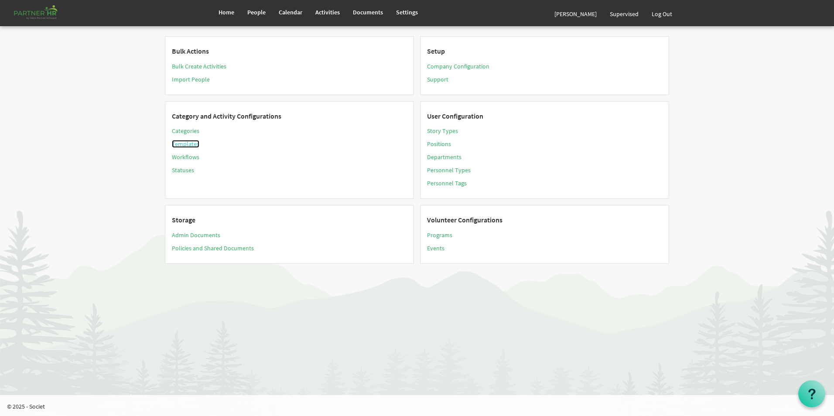
click at [189, 144] on link "Templates" at bounding box center [185, 144] width 27 height 8
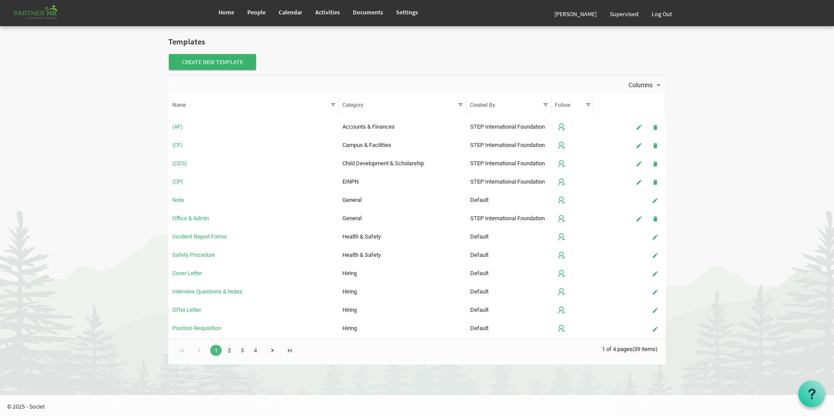
click at [229, 347] on link "2" at bounding box center [228, 350] width 11 height 11
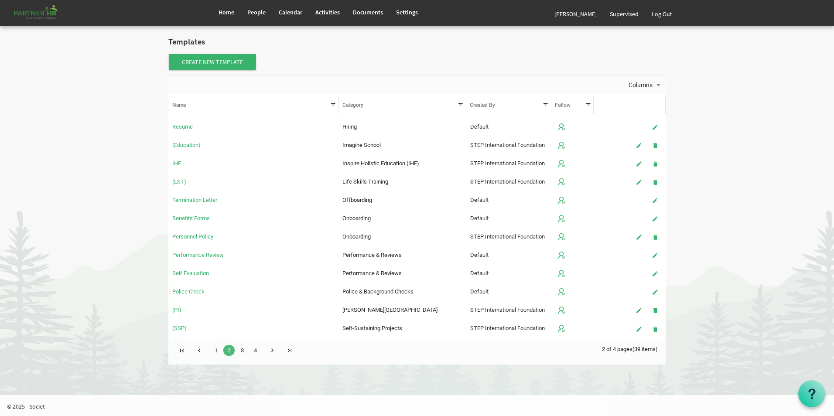
click at [244, 348] on link "3" at bounding box center [241, 350] width 11 height 11
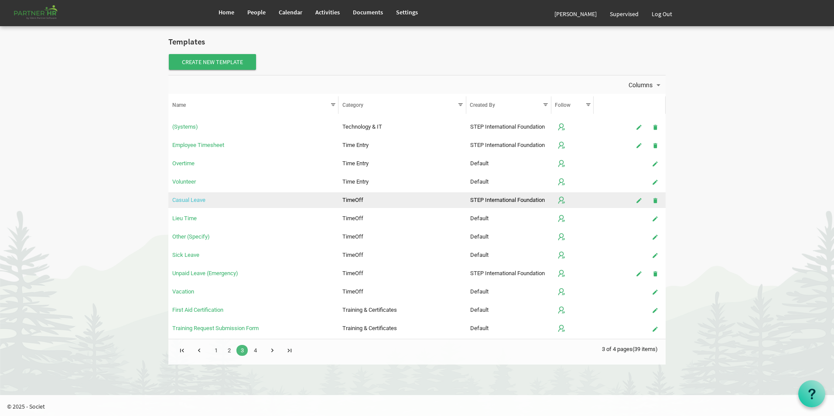
click at [193, 198] on link "Casual Leave" at bounding box center [188, 200] width 33 height 7
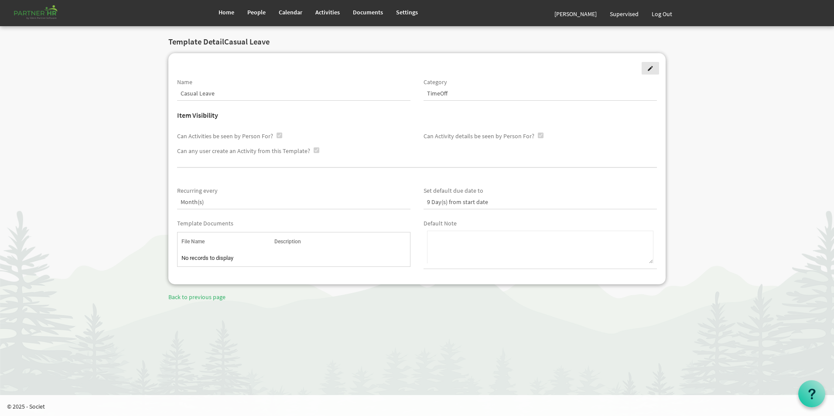
click at [651, 68] on span at bounding box center [650, 68] width 6 height 6
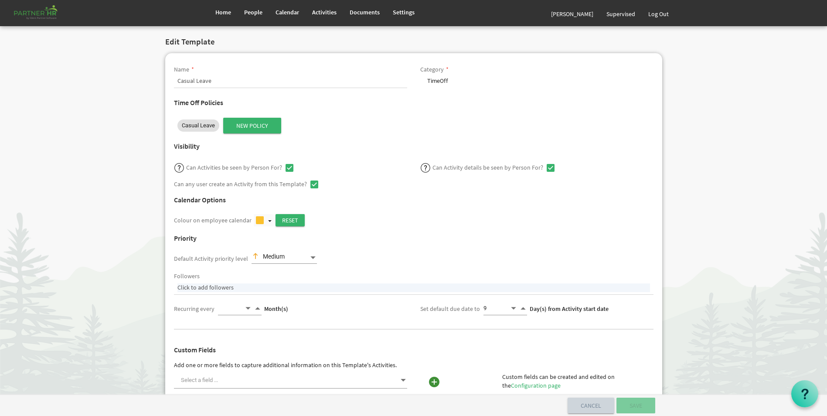
select select
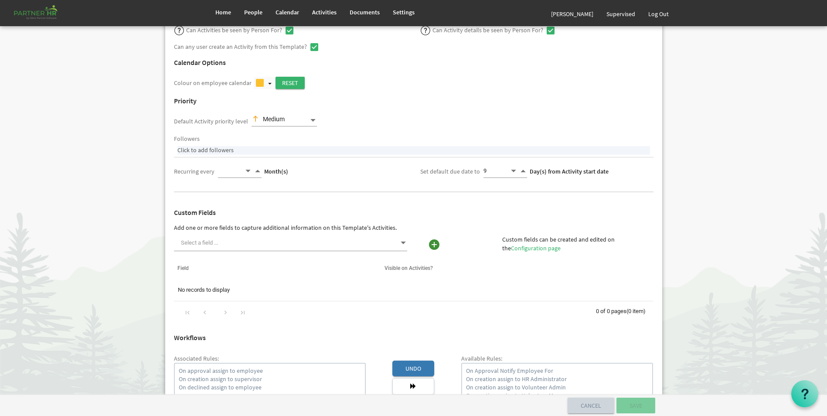
scroll to position [124, 0]
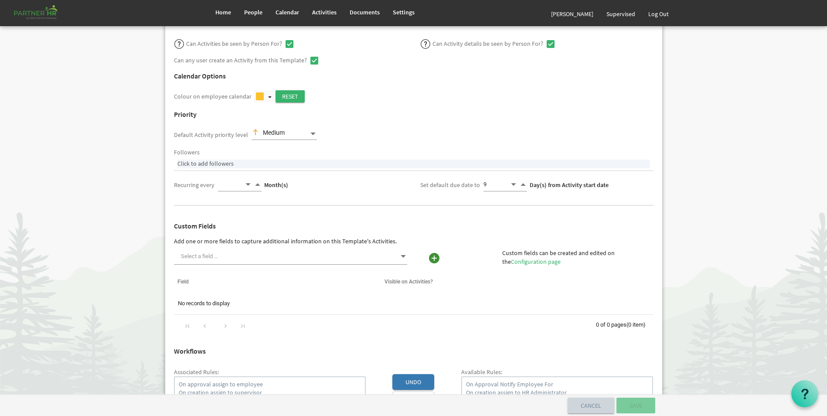
click at [521, 184] on span "Increment value" at bounding box center [523, 184] width 8 height 10
type input "10"
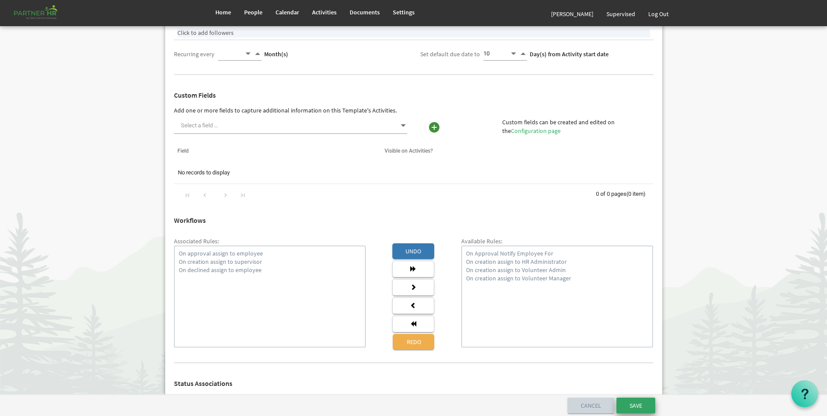
click at [636, 408] on input "Save" at bounding box center [636, 406] width 39 height 16
select select "361"
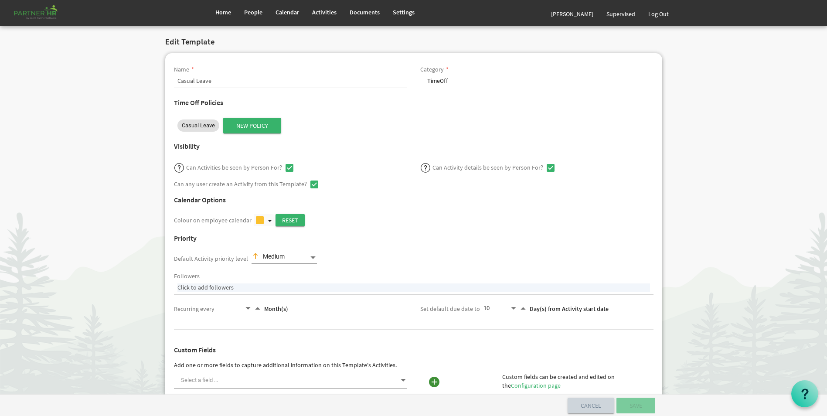
select select
click at [407, 16] on span "Settings" at bounding box center [404, 12] width 22 height 8
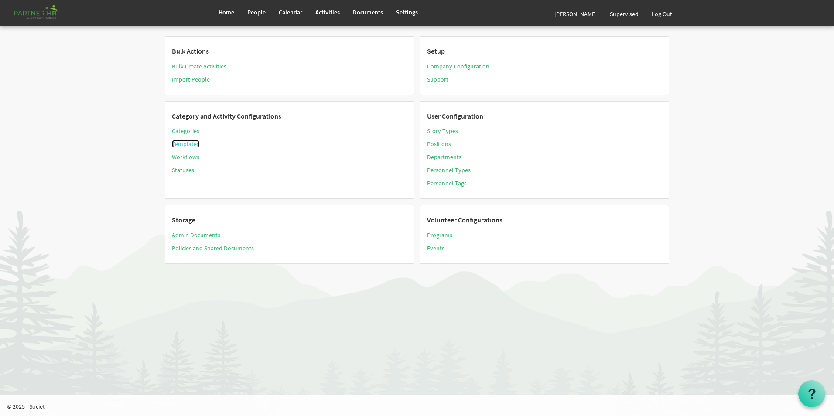
click at [184, 143] on link "Templates" at bounding box center [185, 144] width 27 height 8
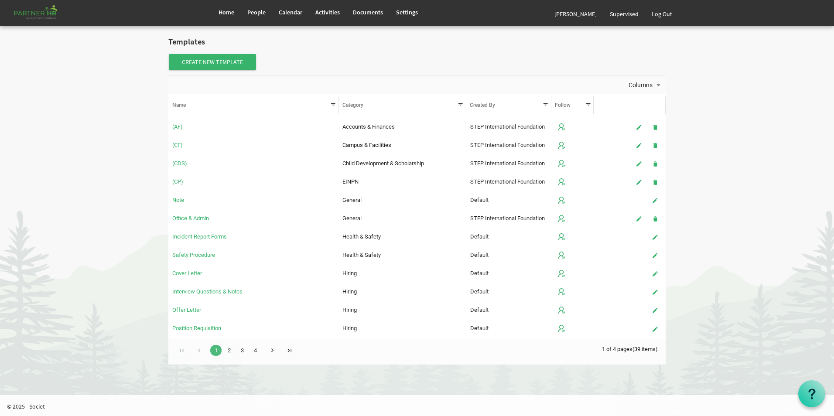
click at [230, 351] on link "2" at bounding box center [228, 350] width 11 height 11
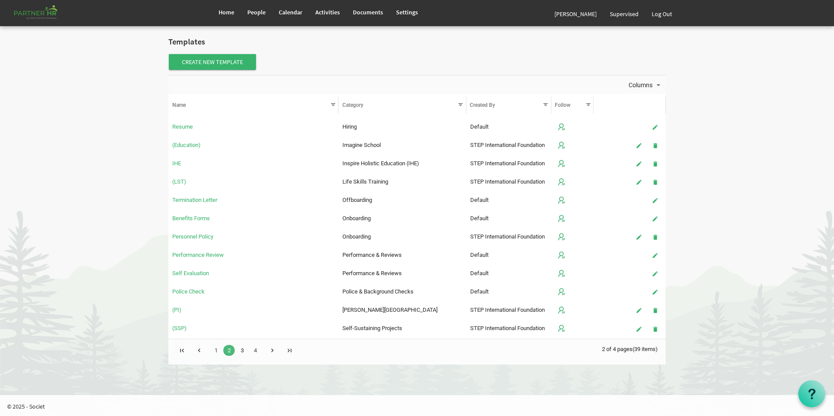
click at [240, 348] on link "3" at bounding box center [241, 350] width 11 height 11
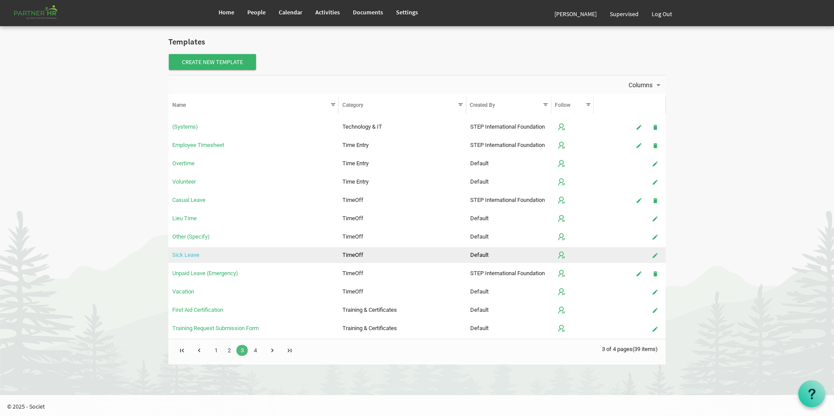
click at [179, 253] on link "Sick Leave" at bounding box center [185, 255] width 27 height 7
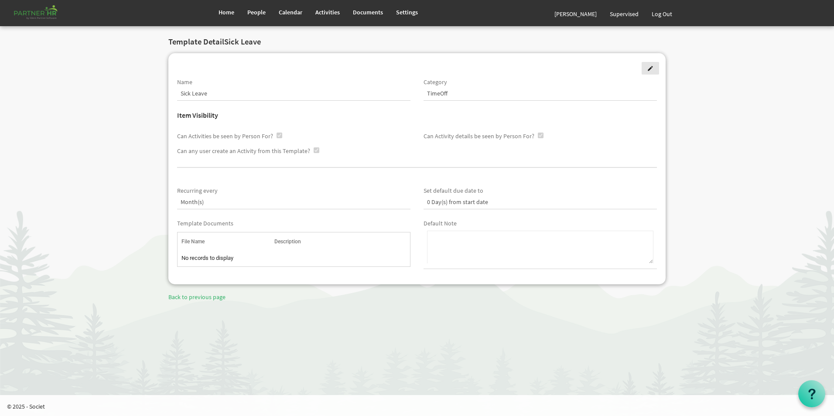
click at [649, 71] on span at bounding box center [650, 68] width 6 height 6
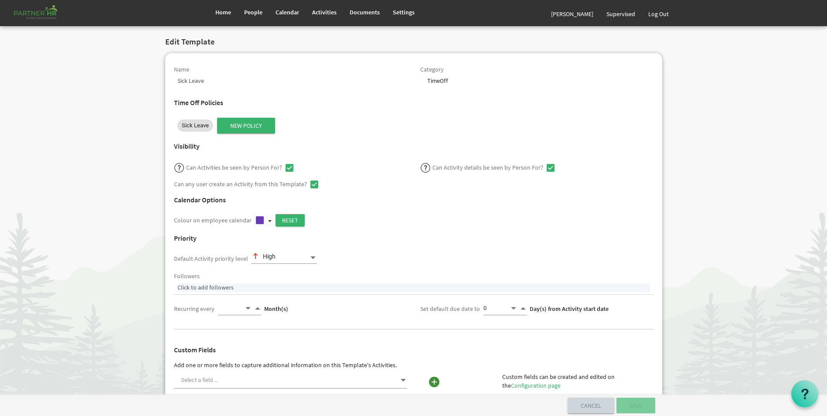
select select
click at [203, 126] on span "Sick Leave" at bounding box center [195, 125] width 27 height 9
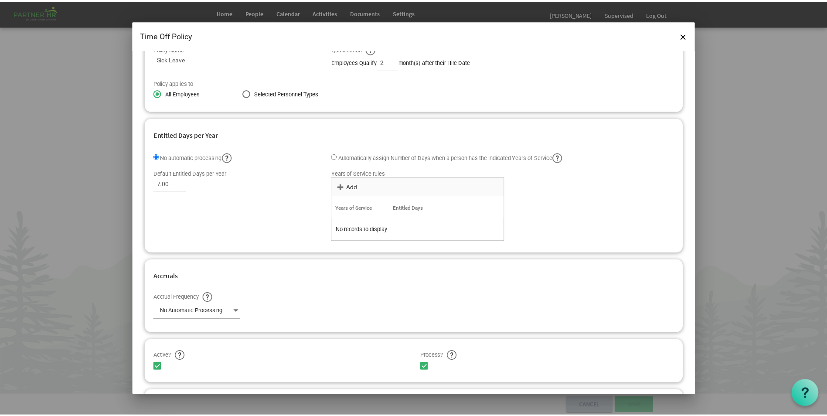
scroll to position [75, 0]
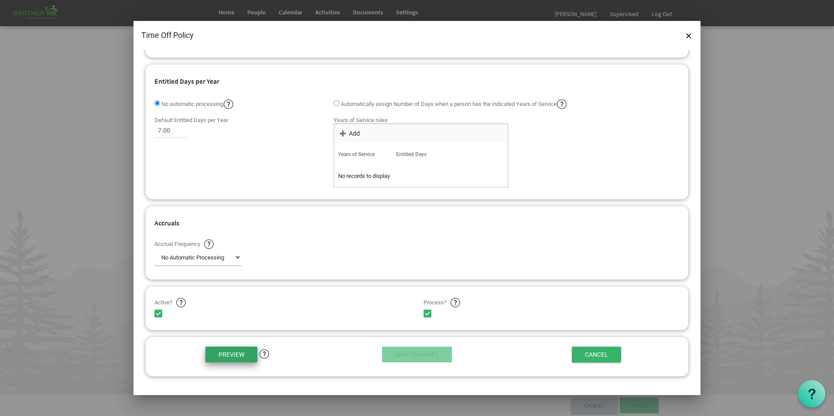
click at [229, 357] on input "Preview" at bounding box center [231, 355] width 52 height 16
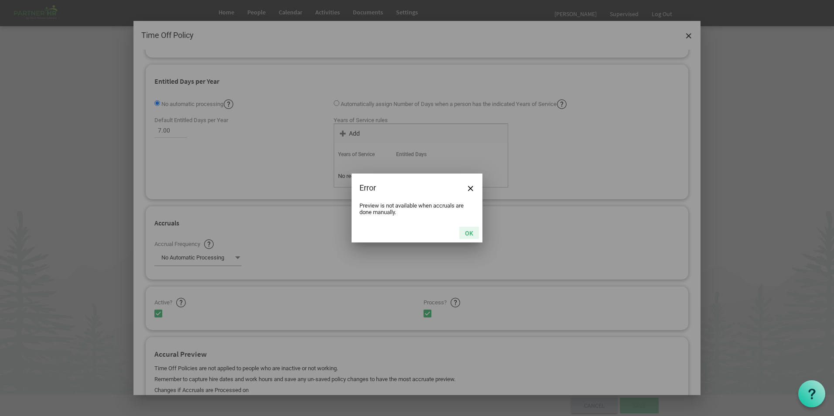
click at [469, 233] on button "OK" at bounding box center [469, 233] width 20 height 12
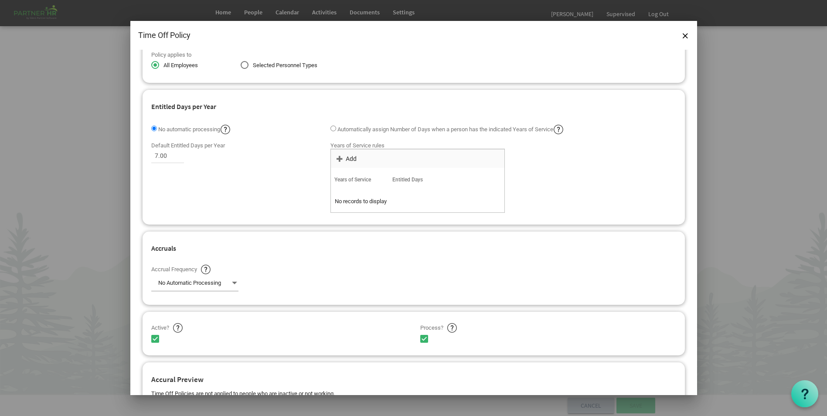
scroll to position [0, 0]
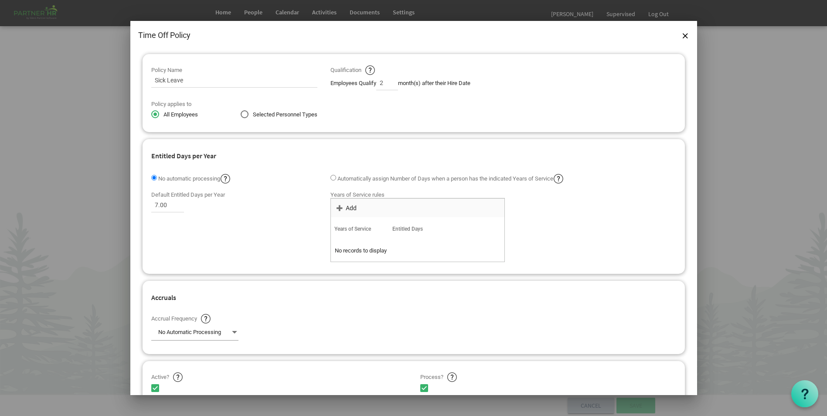
click at [244, 116] on label "Selected Personnel Types" at bounding box center [279, 115] width 77 height 10
click at [241, 113] on input "Selected Personnel Types" at bounding box center [241, 112] width 0 height 0
radio input "true"
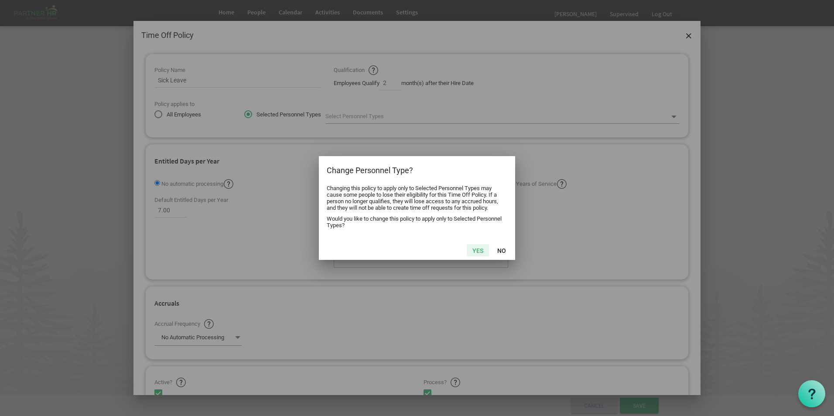
click at [484, 250] on button "Yes" at bounding box center [478, 250] width 22 height 12
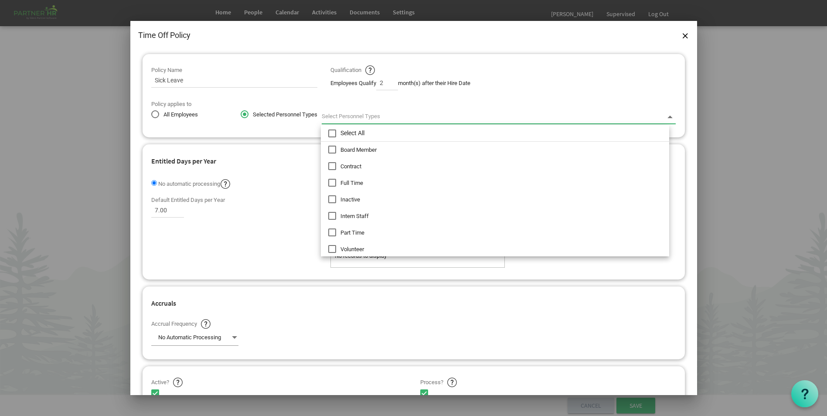
click at [342, 118] on div at bounding box center [499, 116] width 354 height 13
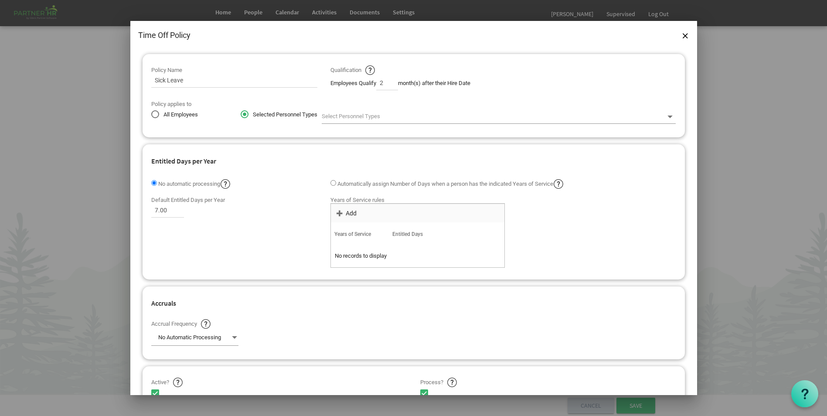
click at [270, 130] on div "Policy Name Sick Leave Qualification Employees Qualify 2 month(s) after their H…" at bounding box center [414, 95] width 543 height 83
drag, startPoint x: 687, startPoint y: 35, endPoint x: 696, endPoint y: 52, distance: 19.7
click at [687, 35] on span "Close" at bounding box center [685, 35] width 5 height 5
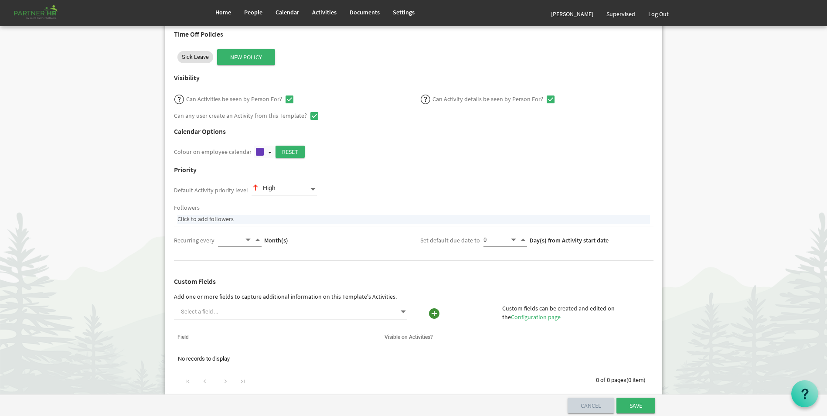
scroll to position [131, 0]
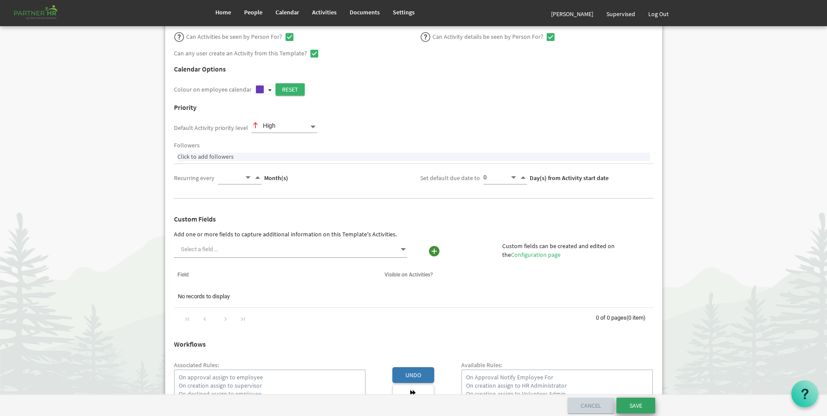
drag, startPoint x: 639, startPoint y: 405, endPoint x: 645, endPoint y: 394, distance: 12.3
click at [639, 405] on input "Save" at bounding box center [636, 406] width 39 height 16
select select "361"
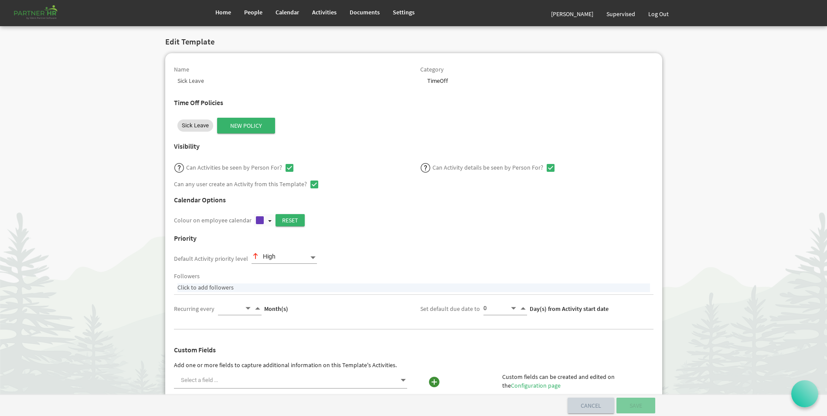
select select
click at [400, 17] on link "Settings" at bounding box center [403, 12] width 35 height 24
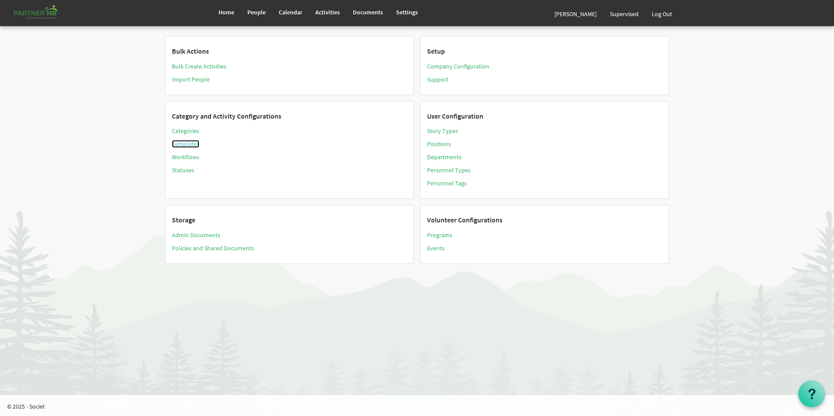
click at [183, 144] on link "Templates" at bounding box center [185, 144] width 27 height 8
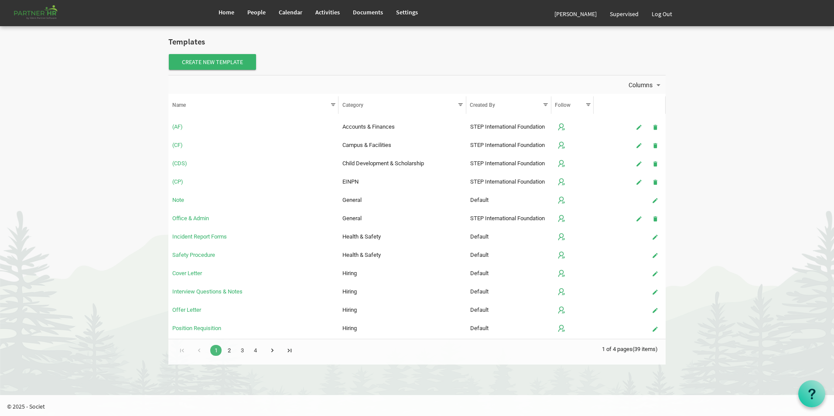
click at [229, 352] on link "2" at bounding box center [228, 350] width 11 height 11
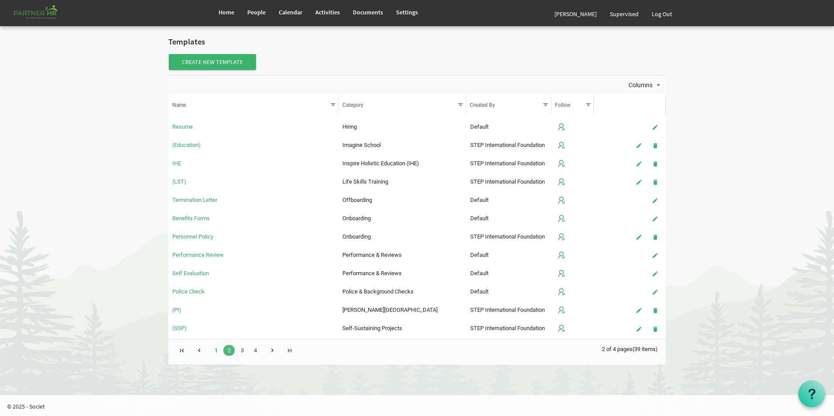
click at [242, 352] on link "3" at bounding box center [241, 350] width 11 height 11
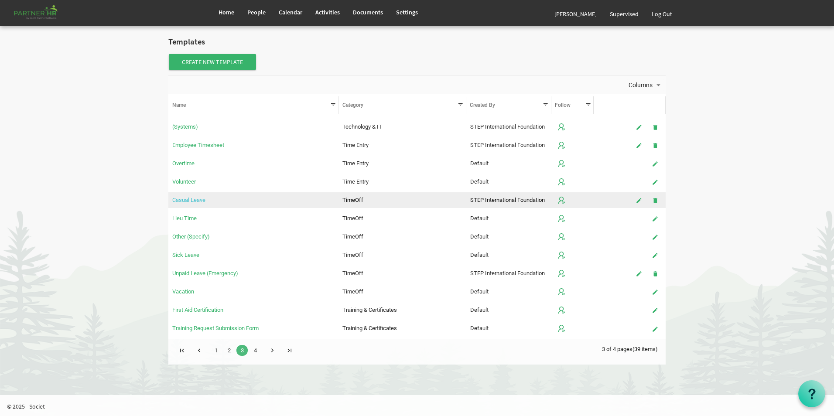
click at [200, 200] on link "Casual Leave" at bounding box center [188, 200] width 33 height 7
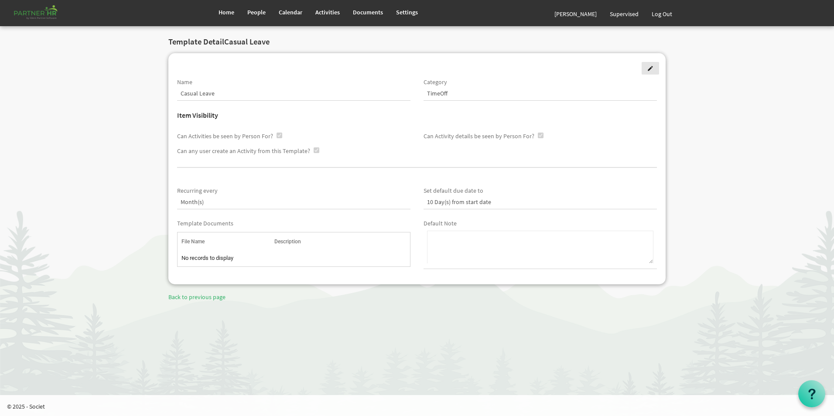
click at [651, 69] on span at bounding box center [650, 68] width 6 height 6
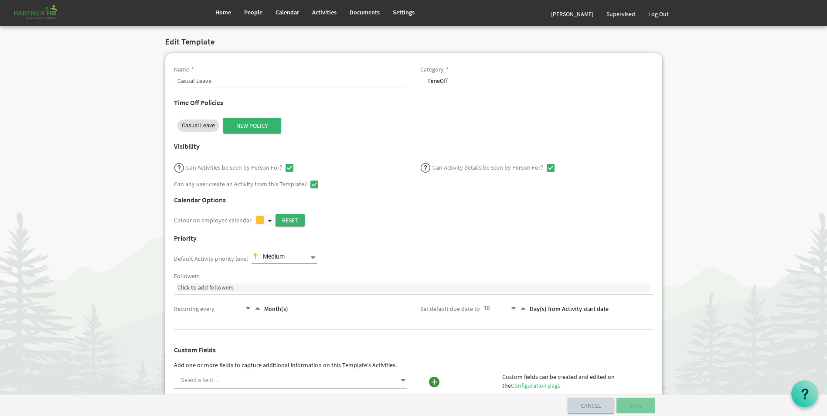
select select
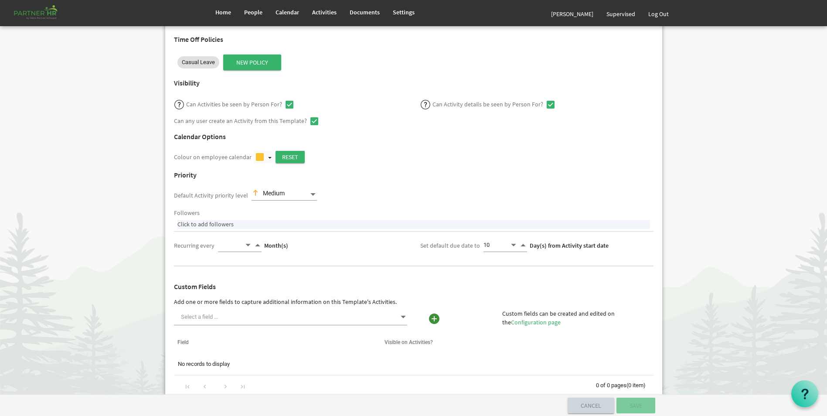
scroll to position [44, 0]
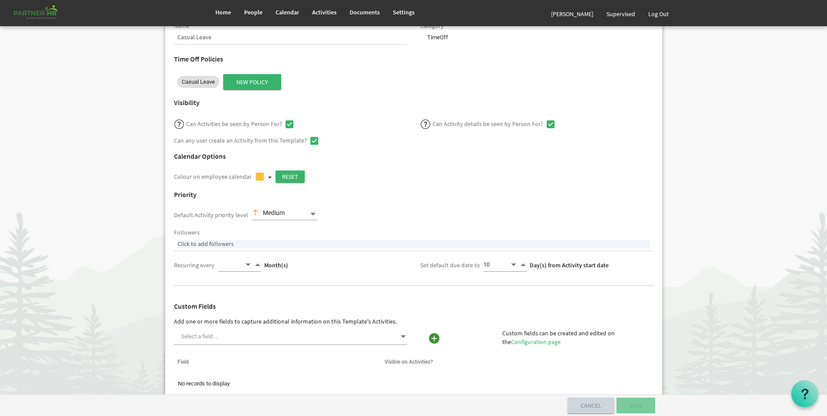
click at [512, 264] on span "Decrement value" at bounding box center [514, 265] width 8 height 10
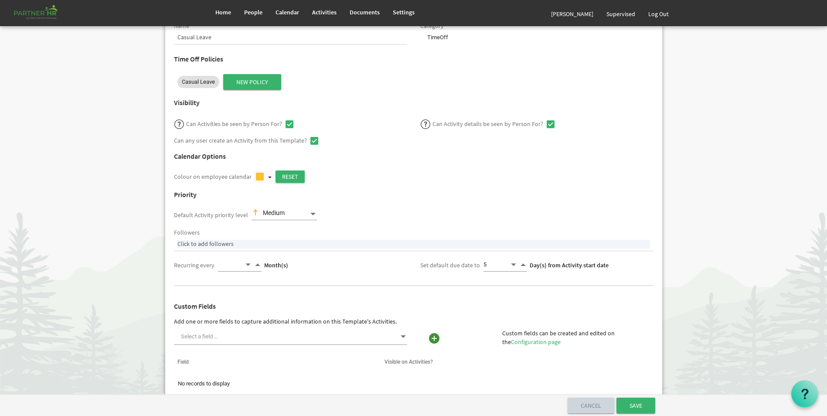
click at [512, 264] on span "Decrement value" at bounding box center [514, 265] width 8 height 10
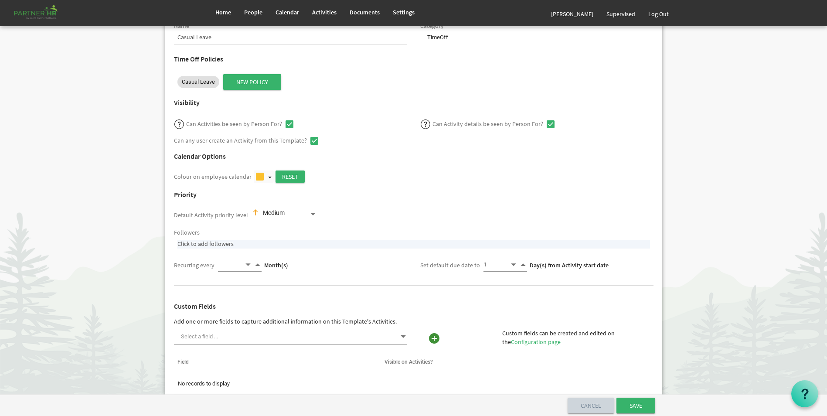
type input "0"
click at [632, 405] on input "Save" at bounding box center [636, 406] width 39 height 16
select select "361"
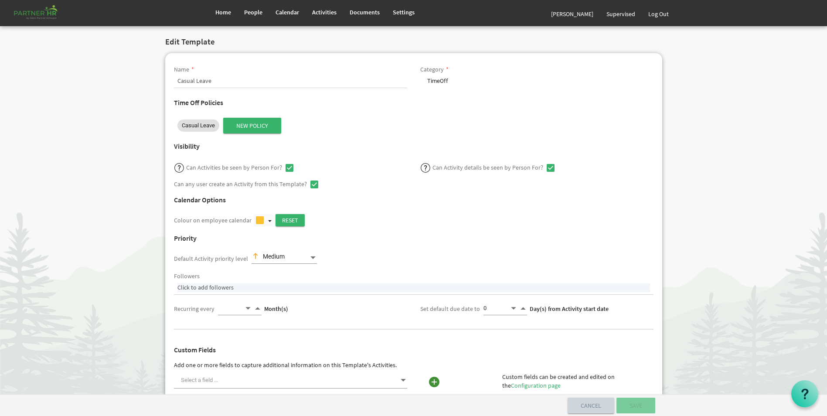
select select
click at [199, 123] on span "Casual Leave" at bounding box center [198, 125] width 33 height 9
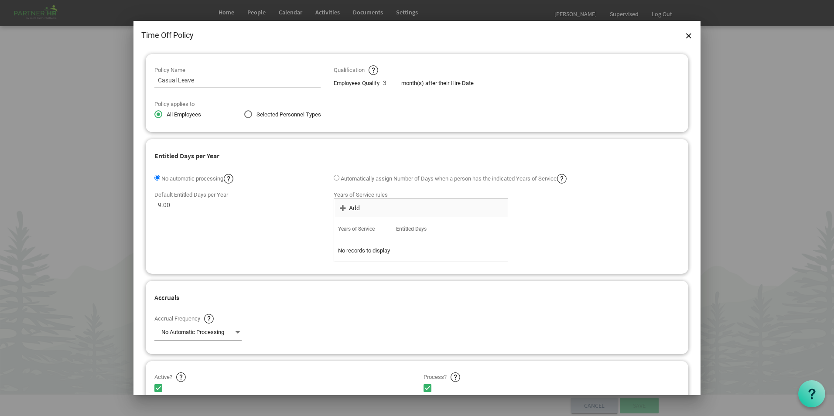
drag, startPoint x: 172, startPoint y: 201, endPoint x: 126, endPoint y: 206, distance: 46.9
click at [126, 206] on div "Time Off Policy Policy Name Casual Leave Qualification Employees Qualify 3 mont…" at bounding box center [417, 208] width 834 height 416
type input "10"
click at [260, 234] on div "Default Entitled Days per Year 10 Years of Service rules OK OK Cancel Add polic…" at bounding box center [417, 227] width 538 height 78
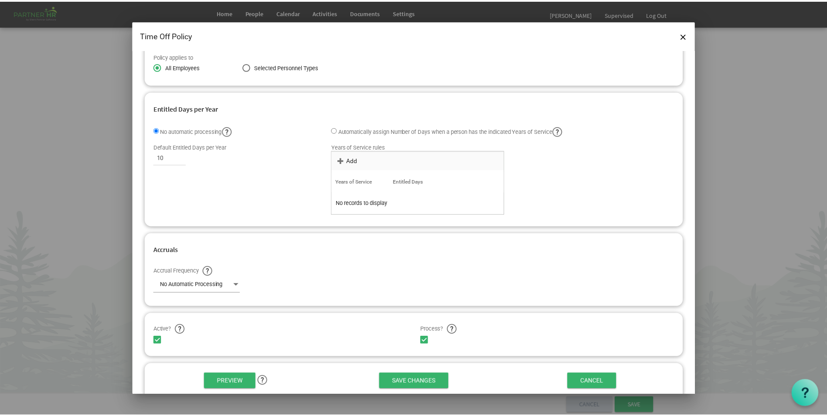
scroll to position [75, 0]
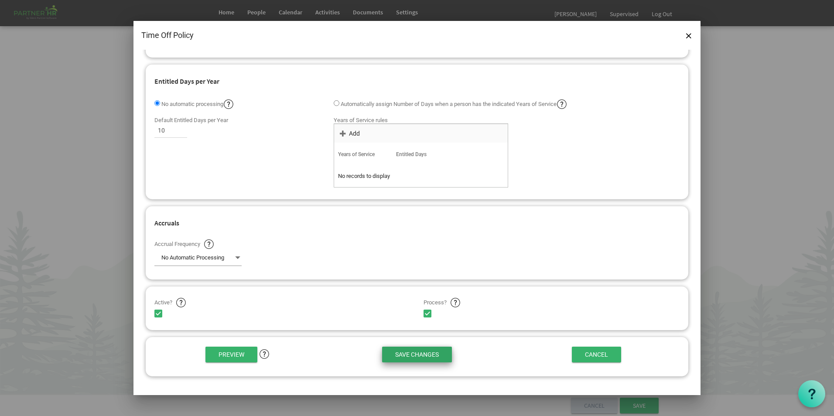
click at [409, 357] on input "Save Changes" at bounding box center [417, 355] width 70 height 16
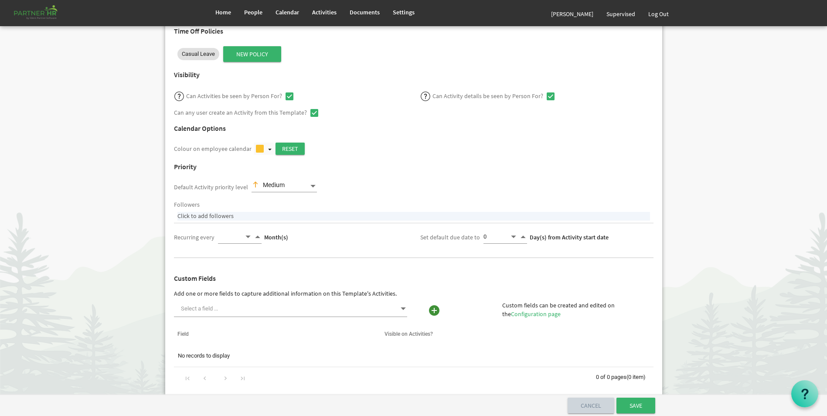
scroll to position [131, 0]
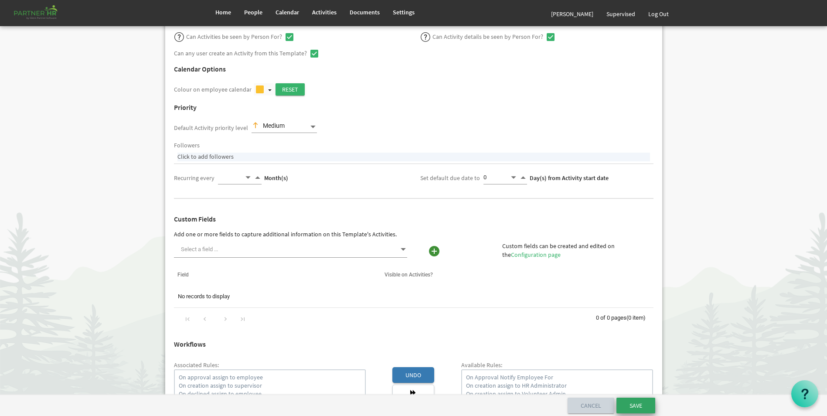
click at [642, 409] on input "Save" at bounding box center [636, 406] width 39 height 16
select select "361"
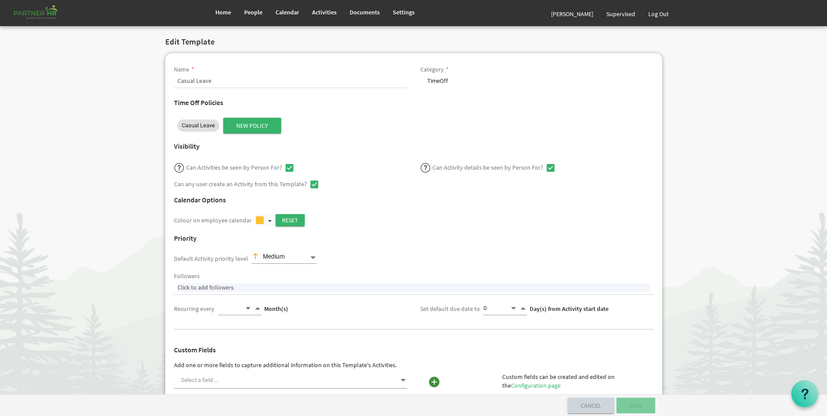
select select
click at [400, 12] on span "Settings" at bounding box center [404, 12] width 22 height 8
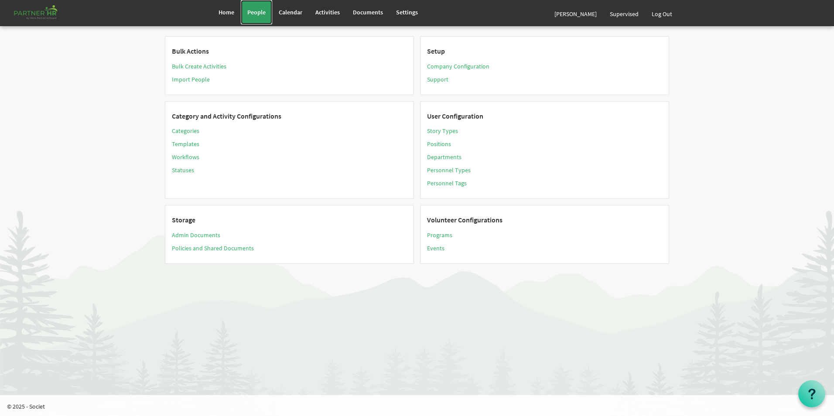
click at [262, 13] on span "People" at bounding box center [256, 12] width 18 height 8
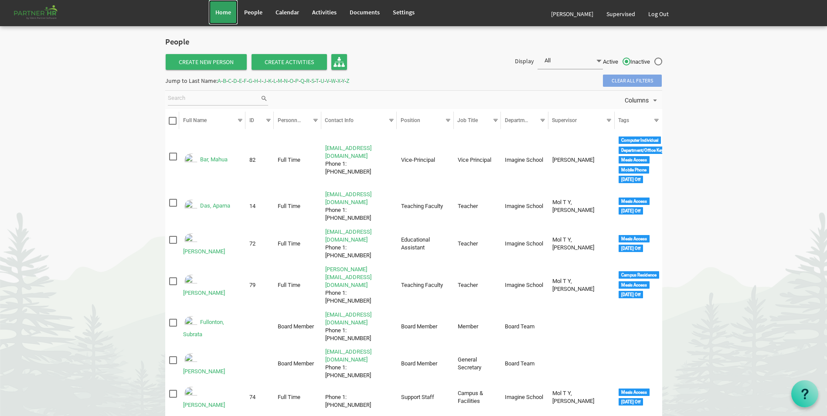
click at [226, 16] on span "Home" at bounding box center [223, 12] width 16 height 8
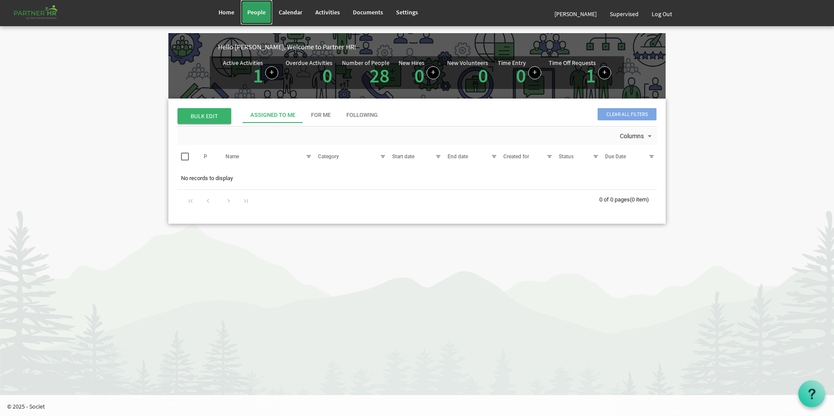
click at [264, 9] on span "People" at bounding box center [256, 12] width 18 height 8
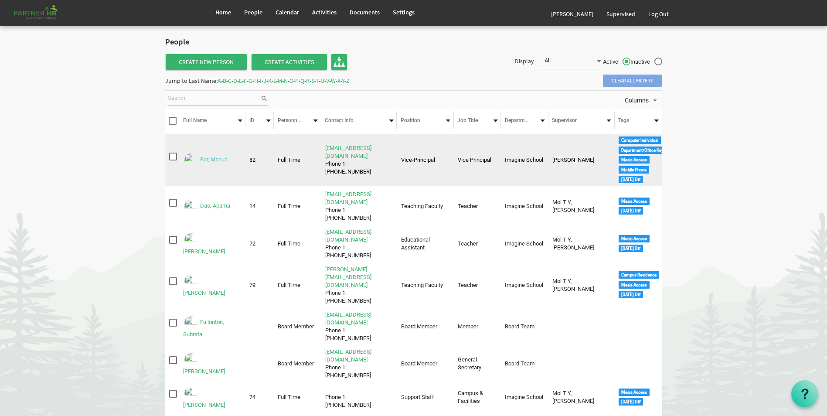
click at [211, 161] on link "Bar, Mahua" at bounding box center [213, 160] width 27 height 7
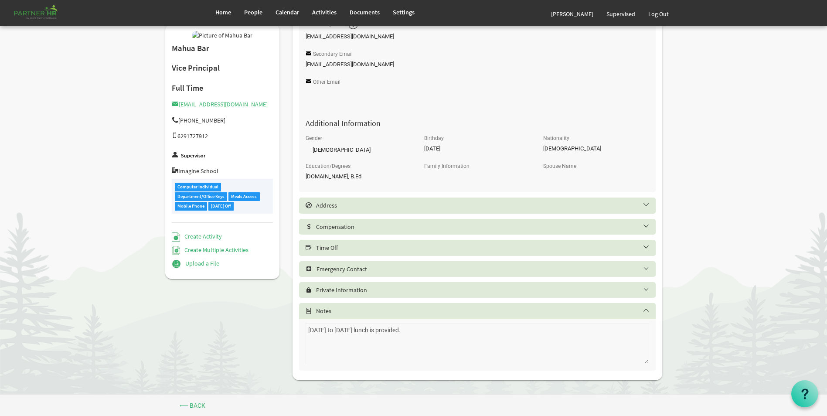
scroll to position [289, 0]
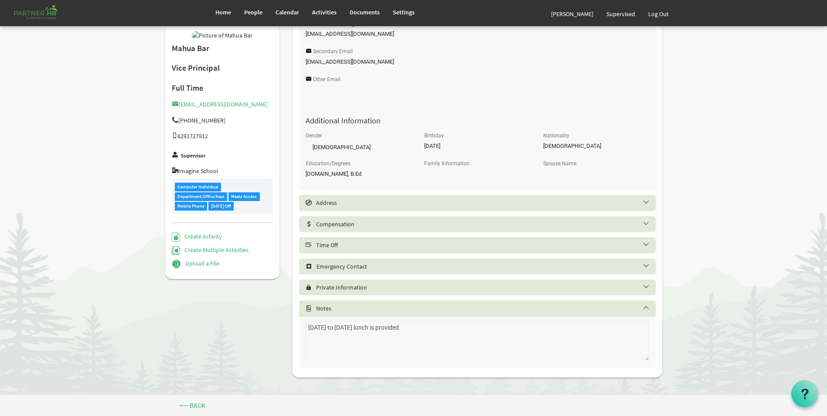
click at [331, 250] on div "Time Off" at bounding box center [477, 245] width 357 height 16
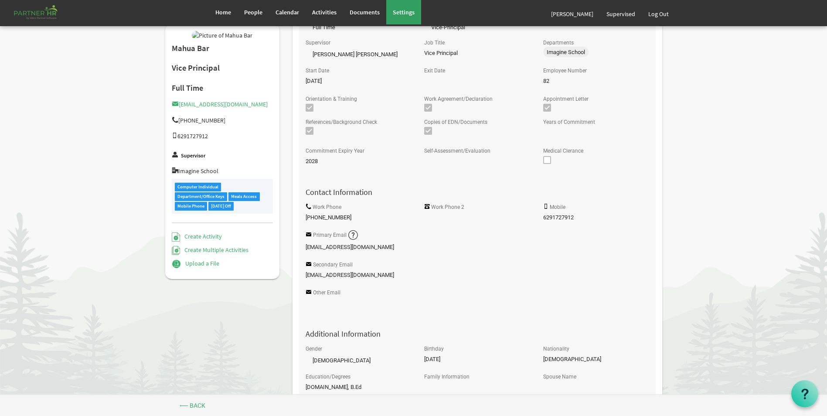
scroll to position [71, 0]
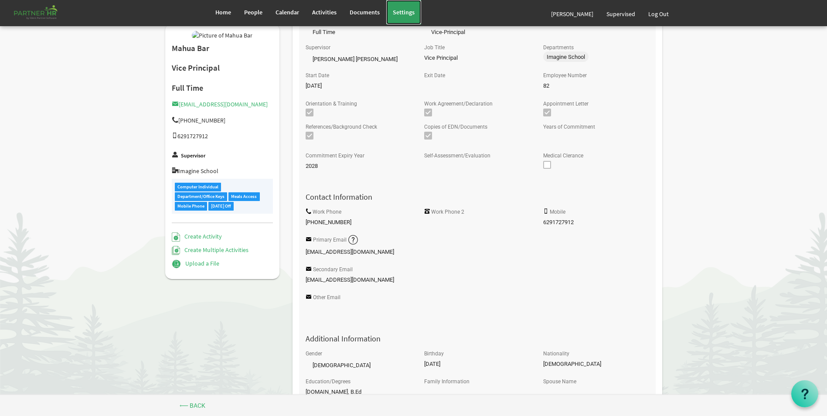
click at [410, 10] on span "Settings" at bounding box center [404, 12] width 22 height 8
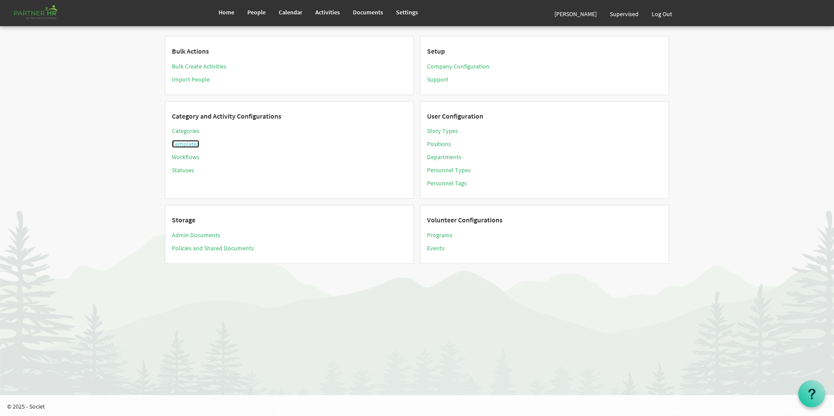
click at [185, 144] on link "Templates" at bounding box center [185, 144] width 27 height 8
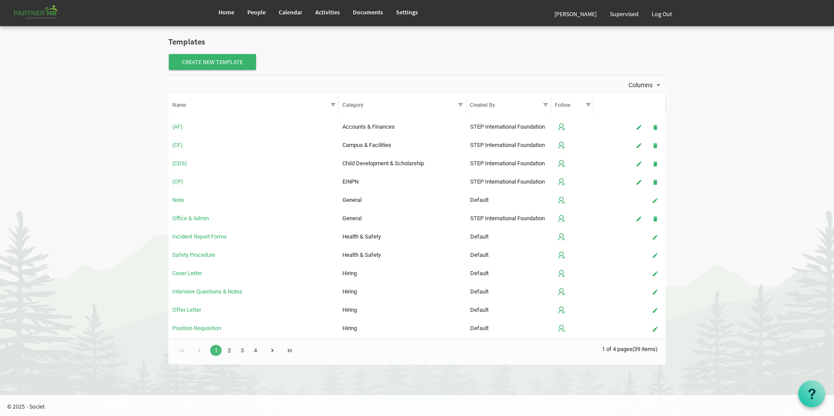
click at [227, 350] on link "2" at bounding box center [228, 350] width 11 height 11
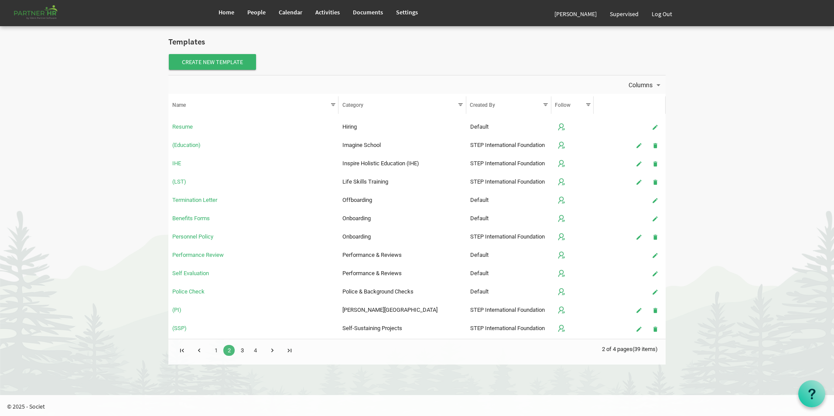
click at [243, 350] on link "3" at bounding box center [241, 350] width 11 height 11
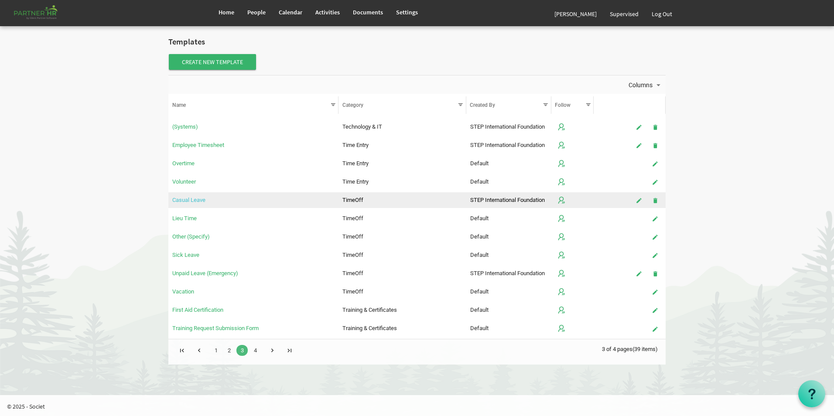
click at [191, 198] on link "Casual Leave" at bounding box center [188, 200] width 33 height 7
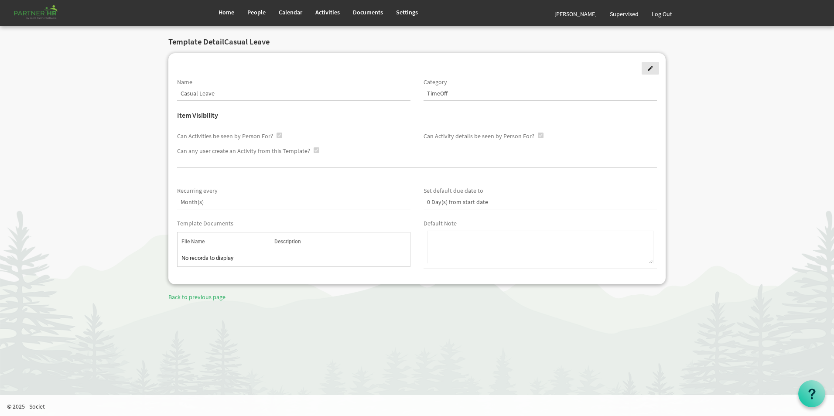
click at [651, 69] on span at bounding box center [650, 68] width 6 height 6
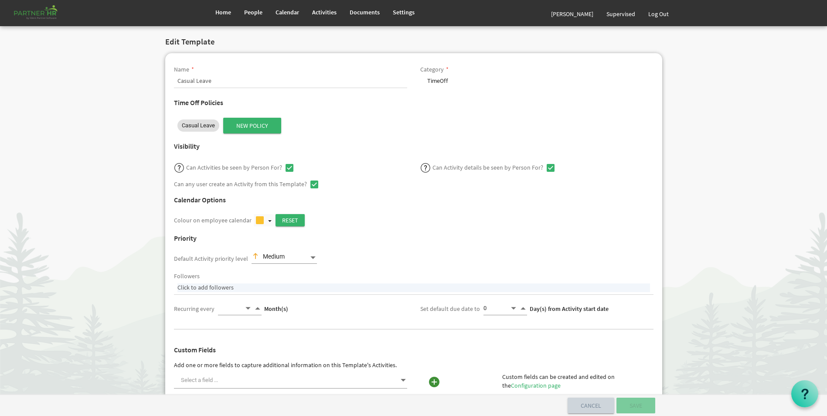
select select
click at [205, 127] on span "Casual Leave" at bounding box center [198, 125] width 33 height 9
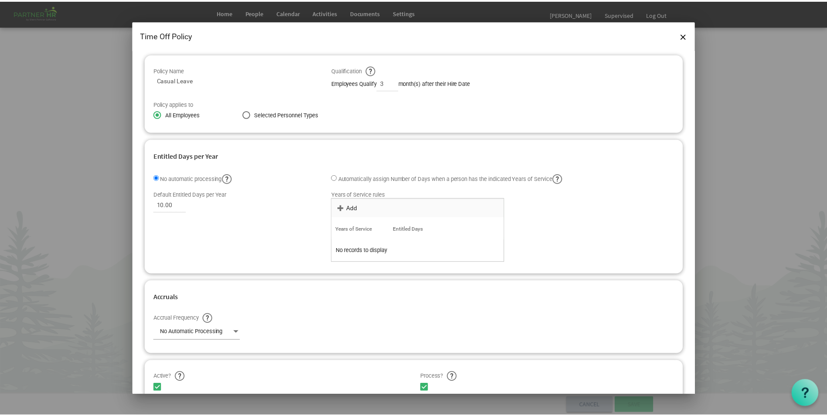
scroll to position [44, 0]
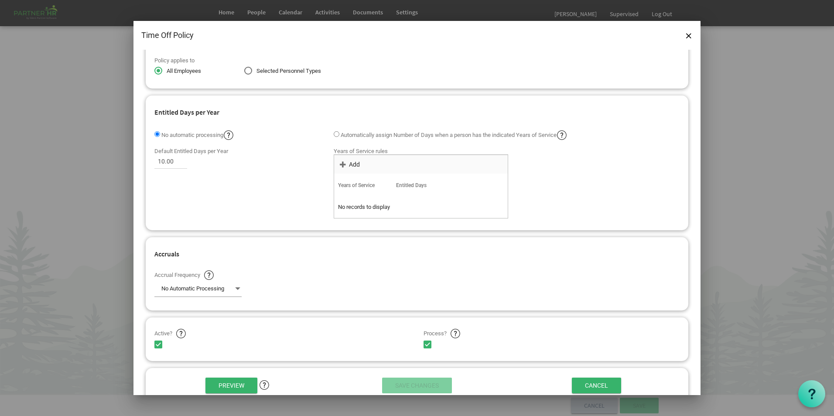
click at [565, 136] on img at bounding box center [562, 135] width 11 height 11
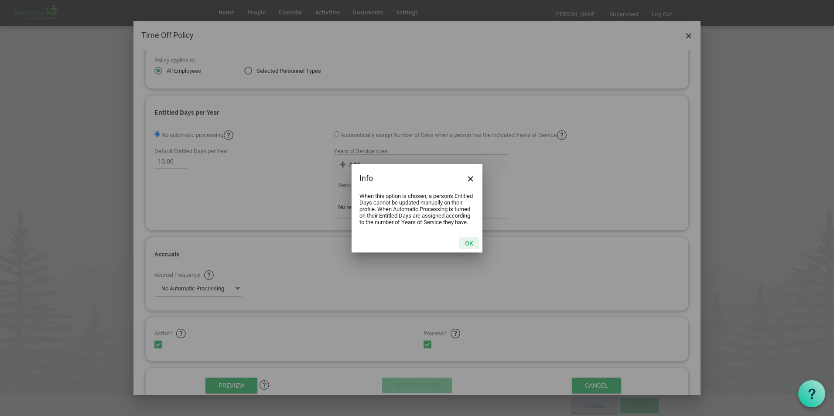
click at [467, 248] on button "OK" at bounding box center [469, 243] width 20 height 12
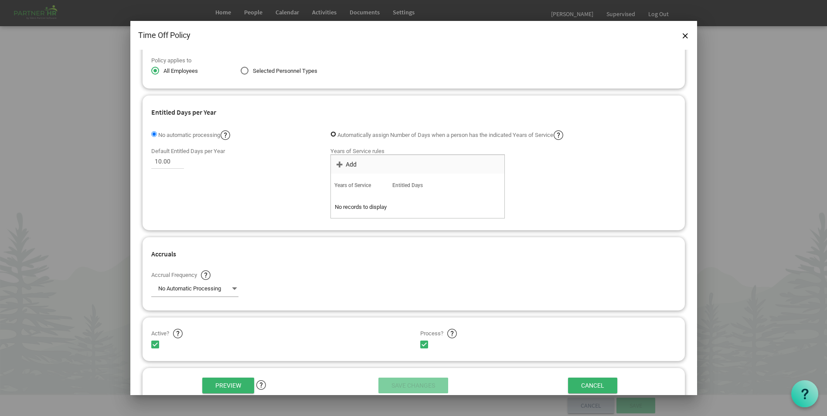
click at [332, 134] on input "radio" at bounding box center [334, 134] width 6 height 6
radio input "true"
click at [344, 185] on span "Years of Service" at bounding box center [353, 185] width 37 height 6
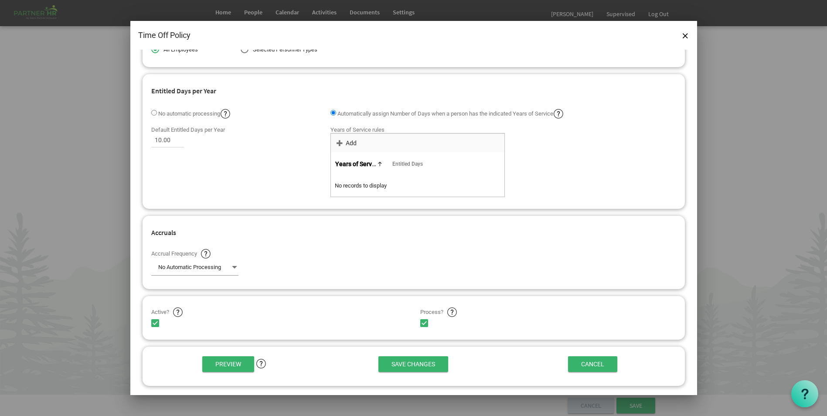
scroll to position [75, 0]
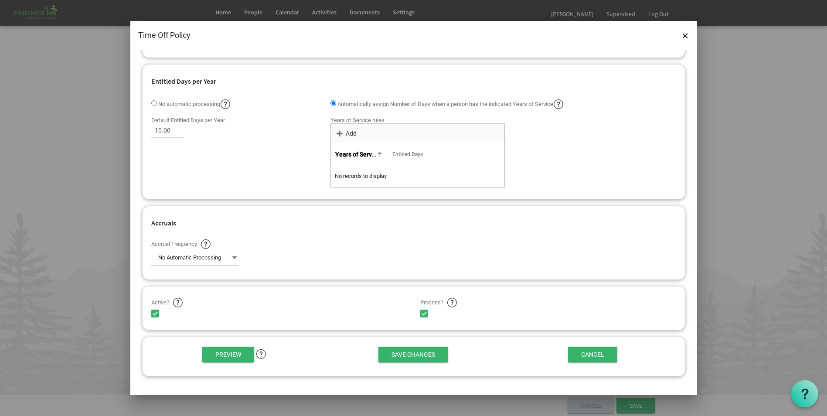
click at [363, 154] on span "Years of Service" at bounding box center [357, 154] width 45 height 7
click at [369, 154] on span "Years of Service" at bounding box center [357, 154] width 45 height 7
click at [410, 154] on span "Entitled Days" at bounding box center [408, 154] width 31 height 6
click at [351, 153] on span "Years of Service" at bounding box center [353, 154] width 37 height 6
click at [229, 354] on input "Preview" at bounding box center [228, 355] width 52 height 16
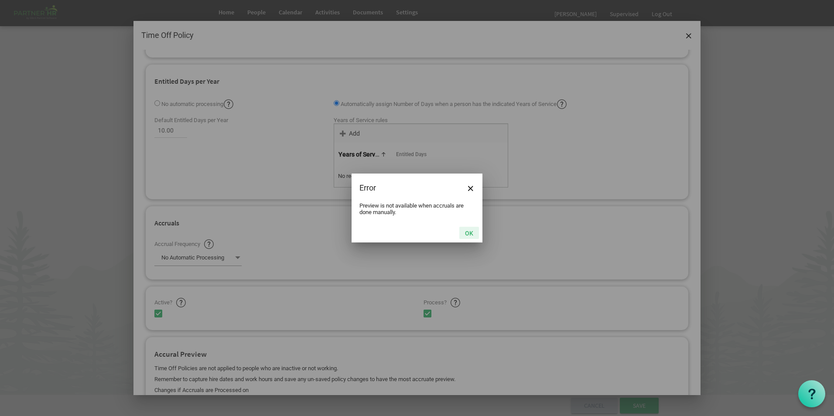
click at [468, 228] on button "OK" at bounding box center [469, 233] width 20 height 12
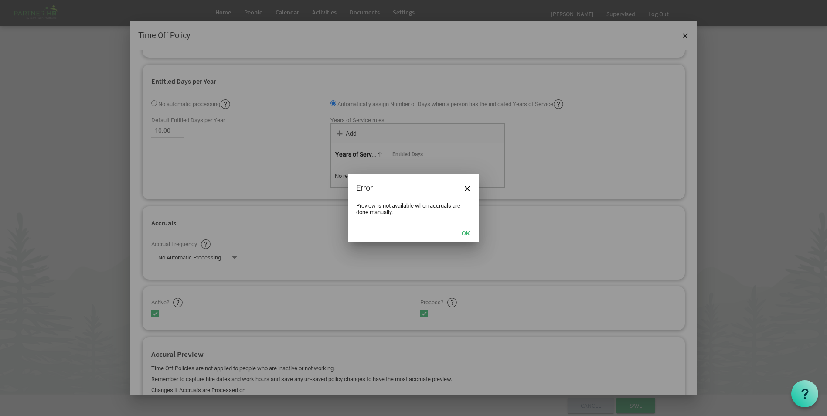
scroll to position [219, 0]
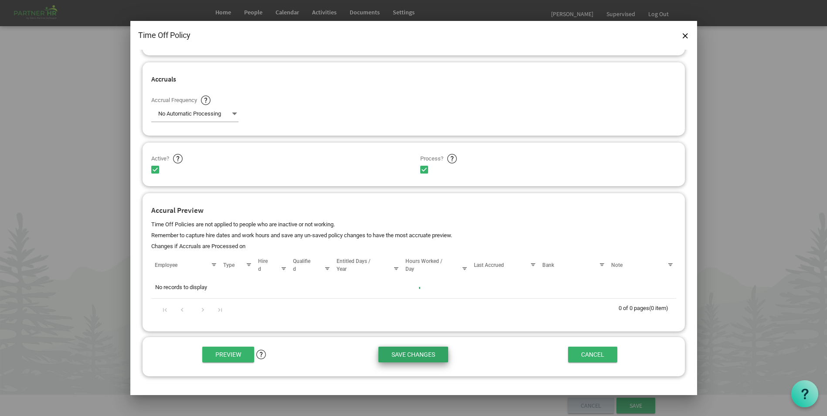
click at [411, 355] on input "Save Changes" at bounding box center [414, 355] width 70 height 16
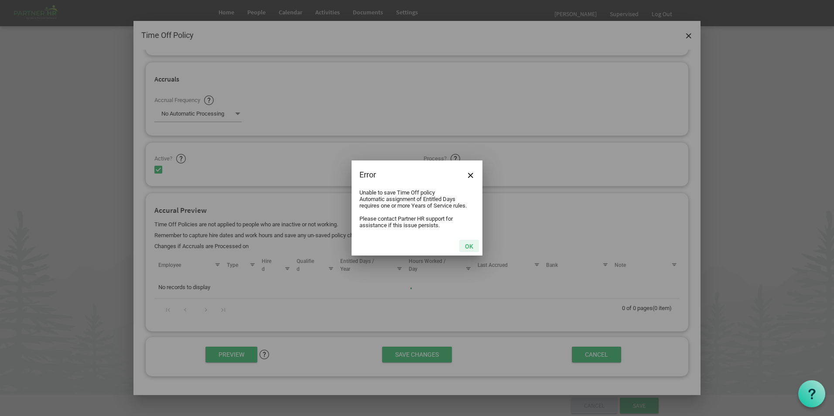
click at [469, 246] on button "OK" at bounding box center [469, 246] width 20 height 12
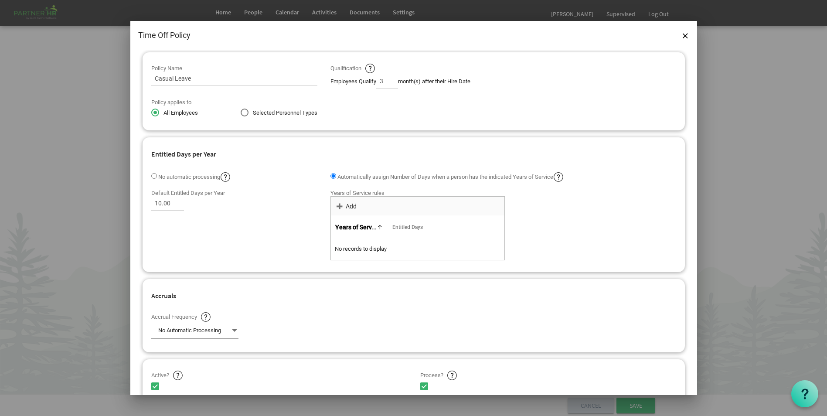
scroll to position [0, 0]
click at [685, 35] on span "Close" at bounding box center [685, 35] width 5 height 5
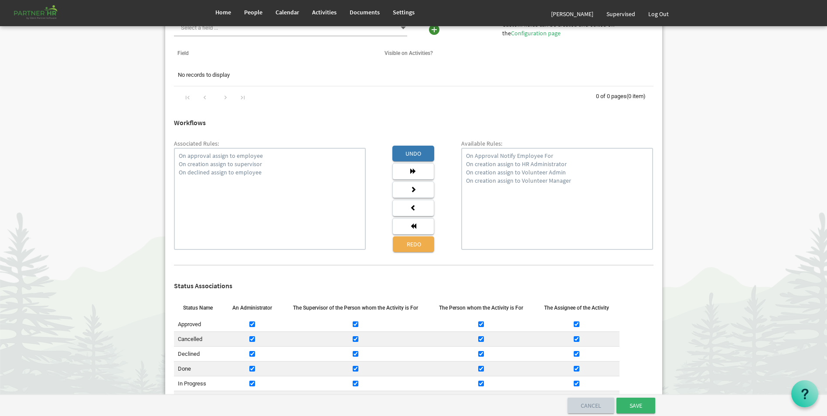
scroll to position [480, 0]
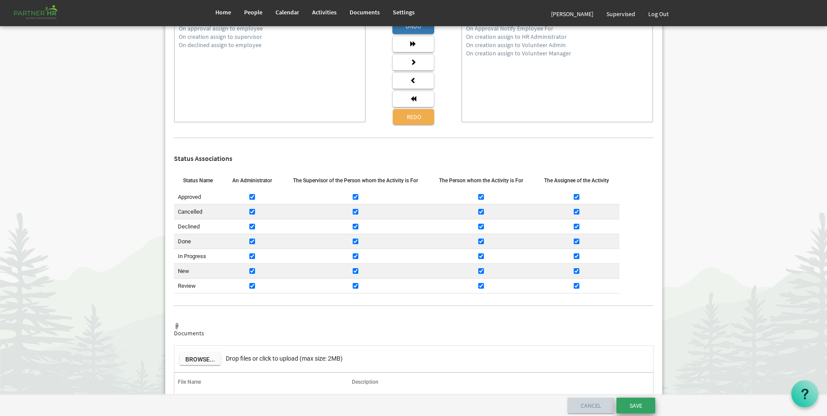
click at [629, 407] on input "Save" at bounding box center [636, 406] width 39 height 16
select select "361"
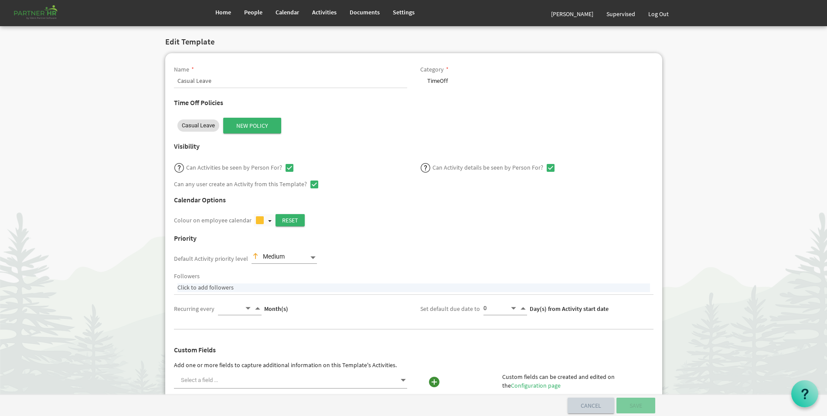
select select
click at [222, 19] on link "Home" at bounding box center [223, 12] width 29 height 24
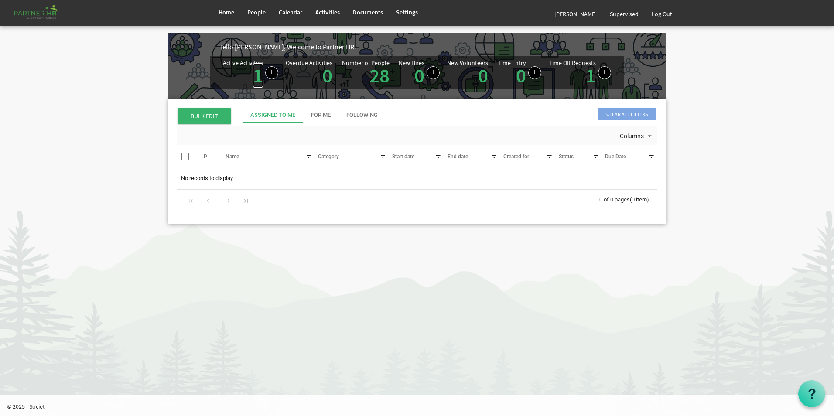
click at [258, 78] on link "1" at bounding box center [258, 75] width 10 height 24
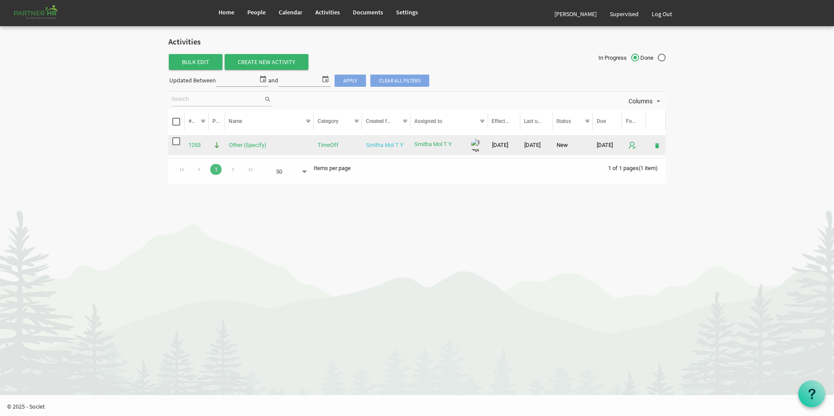
click at [376, 147] on link "Smitha Mol T Y" at bounding box center [385, 145] width 38 height 7
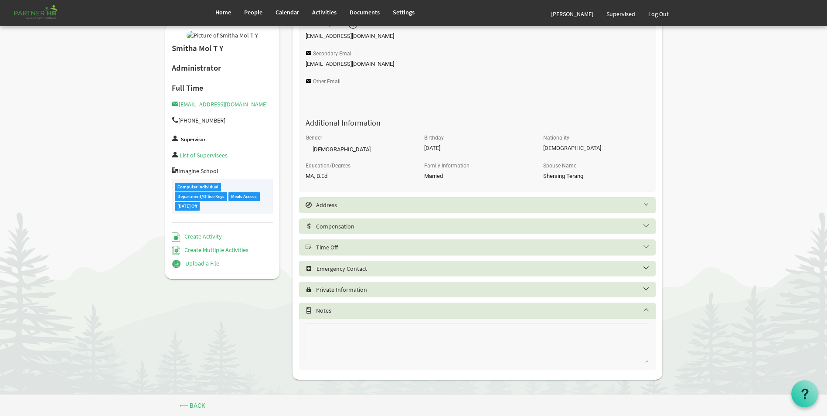
scroll to position [289, 0]
click at [359, 244] on h5 "Time Off" at bounding box center [484, 245] width 357 height 7
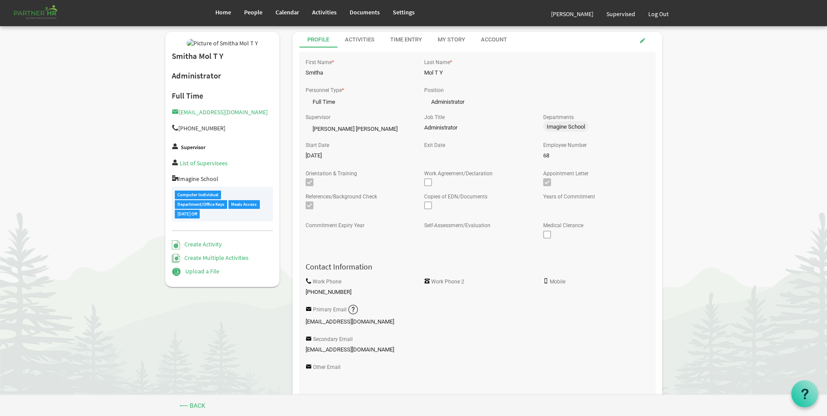
scroll to position [0, 0]
drag, startPoint x: 408, startPoint y: 15, endPoint x: 411, endPoint y: 23, distance: 8.0
click at [408, 15] on span "Settings" at bounding box center [404, 12] width 22 height 8
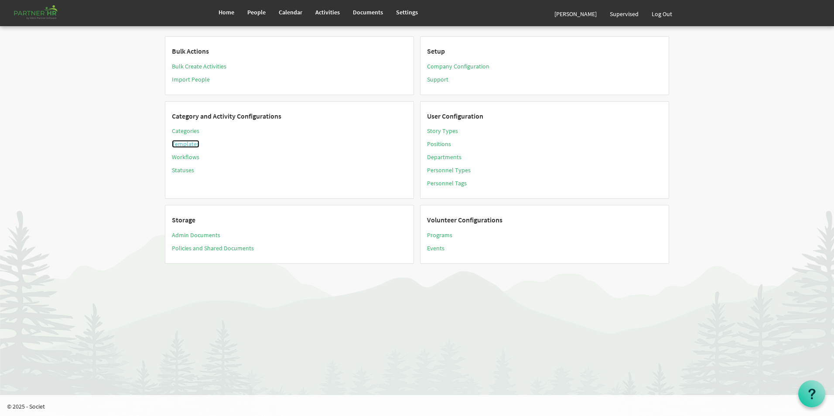
click at [194, 144] on link "Templates" at bounding box center [185, 144] width 27 height 8
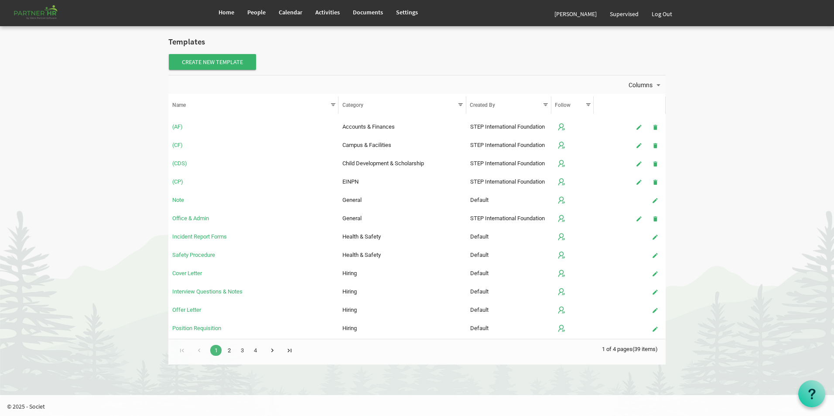
click at [227, 349] on link "2" at bounding box center [228, 350] width 11 height 11
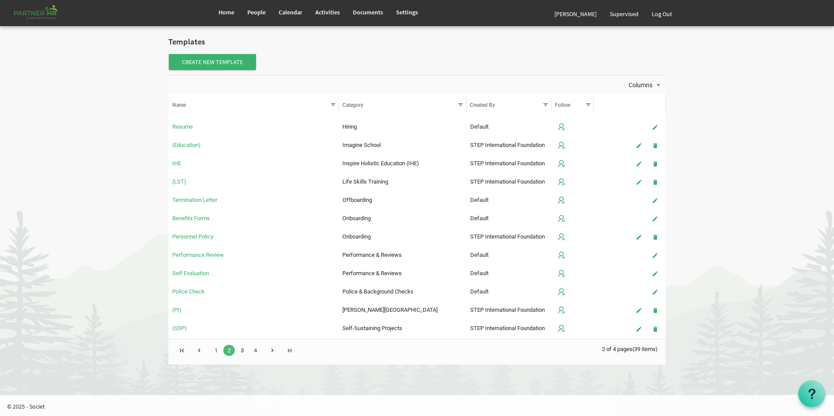
click at [243, 350] on link "3" at bounding box center [241, 350] width 11 height 11
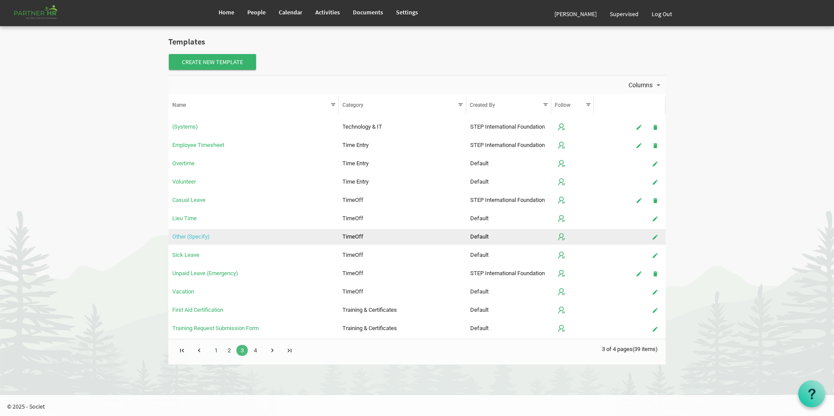
click at [181, 236] on link "Other (Specify)" at bounding box center [191, 236] width 38 height 7
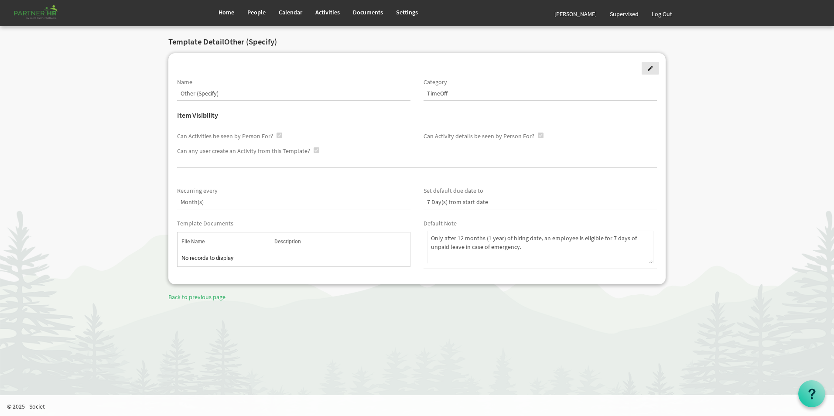
click at [649, 70] on span at bounding box center [650, 68] width 6 height 6
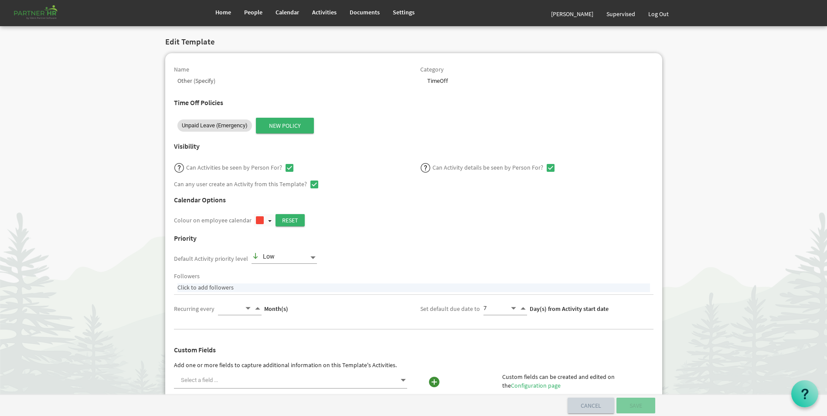
select select
click at [216, 123] on span "Unpaid Leave (Emergency)" at bounding box center [215, 125] width 66 height 9
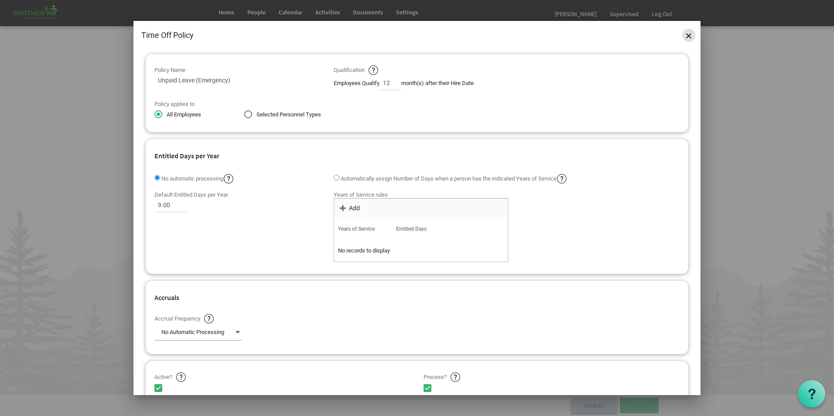
click at [689, 38] on button "Close" at bounding box center [688, 35] width 13 height 13
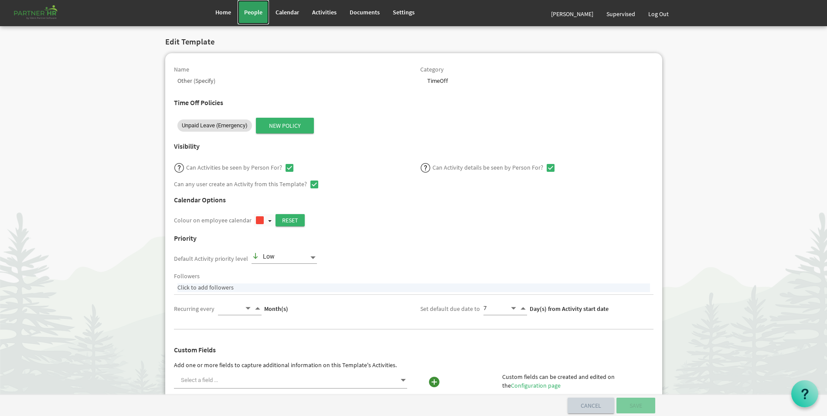
click at [261, 14] on span "People" at bounding box center [253, 12] width 18 height 8
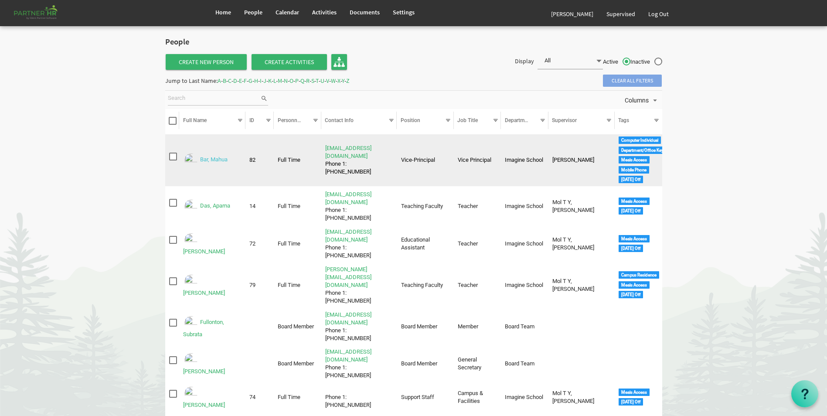
click at [210, 161] on link "Bar, Mahua" at bounding box center [213, 160] width 27 height 7
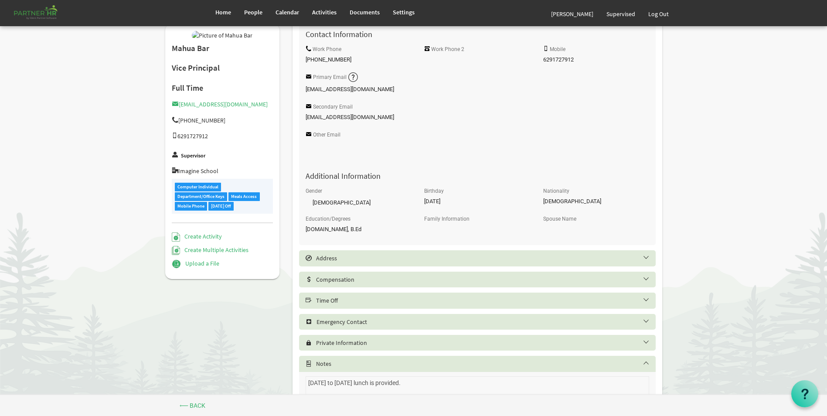
scroll to position [289, 0]
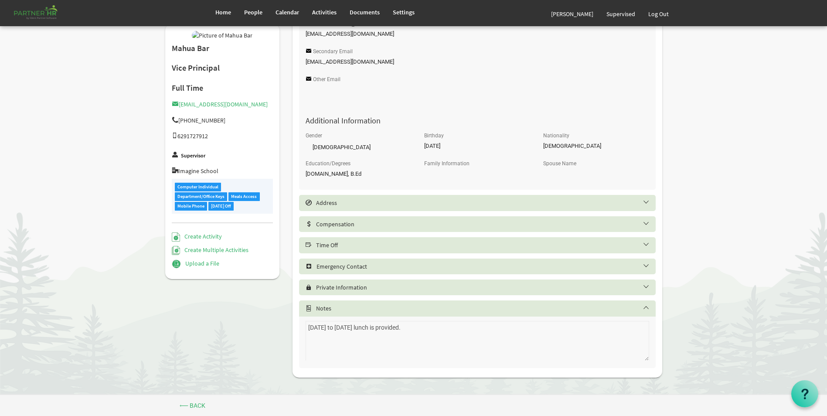
click at [348, 247] on h5 "Time Off" at bounding box center [484, 245] width 357 height 7
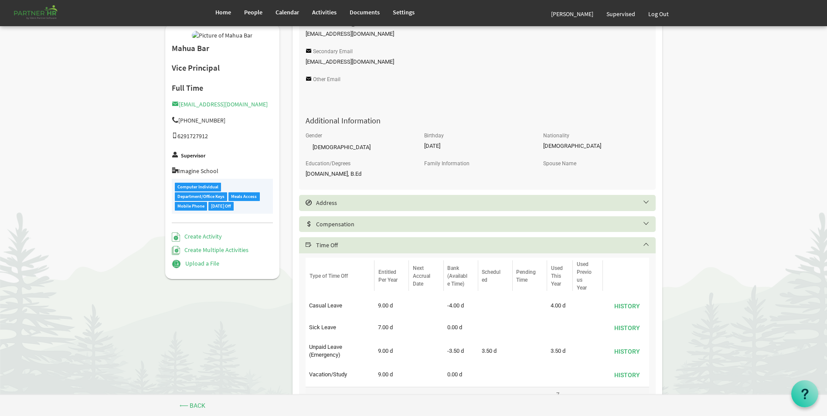
click at [745, 165] on body "Home People Calendar" at bounding box center [413, 149] width 827 height 877
click at [229, 13] on span "Home" at bounding box center [223, 12] width 16 height 8
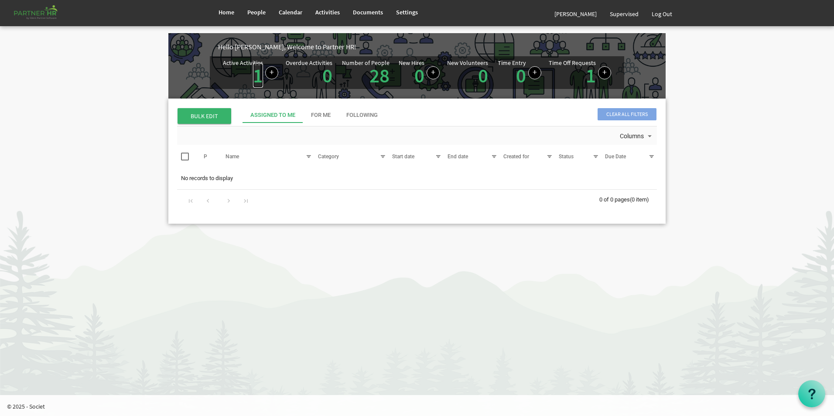
click at [255, 80] on link "1" at bounding box center [258, 75] width 10 height 24
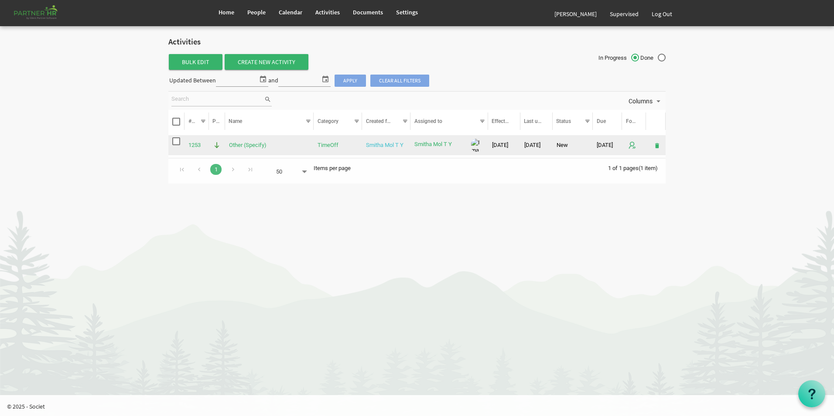
click at [384, 146] on link "Smitha Mol T Y" at bounding box center [385, 145] width 38 height 7
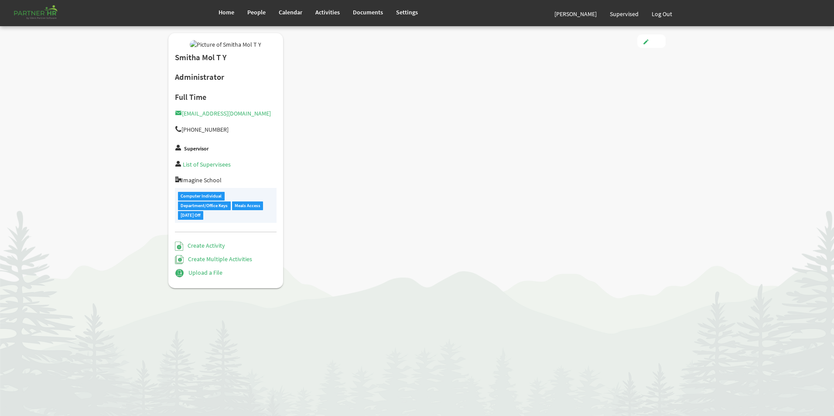
type input "Full Time"
type input "Administrator"
type input "[PERSON_NAME] [PERSON_NAME]"
type input "[DATE]"
type input "[DEMOGRAPHIC_DATA]"
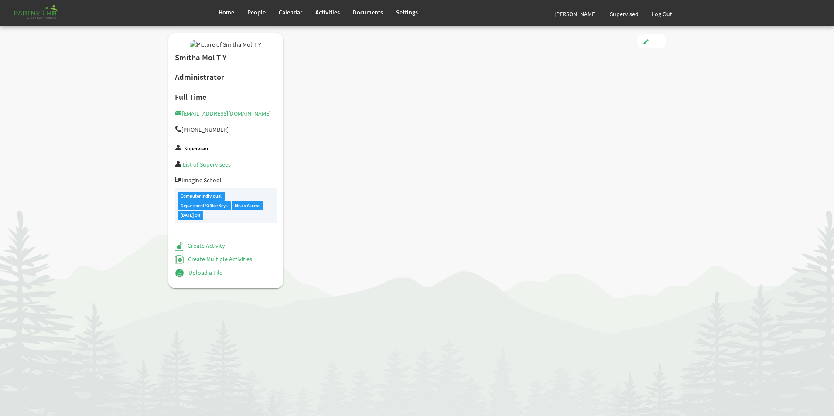
type input "[DATE]"
checkbox input "true"
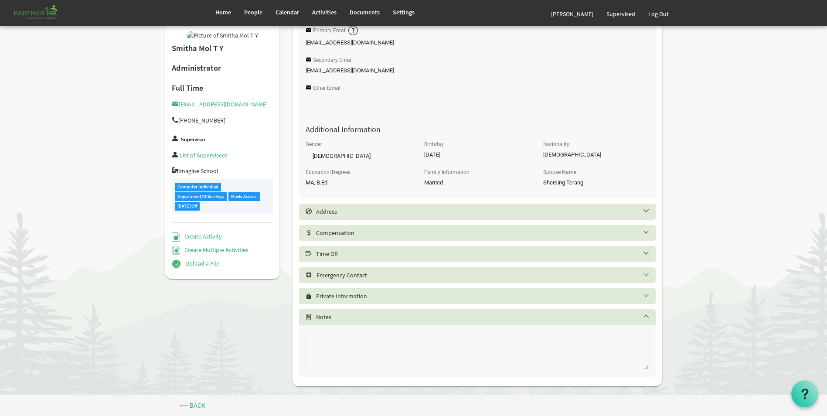
scroll to position [289, 0]
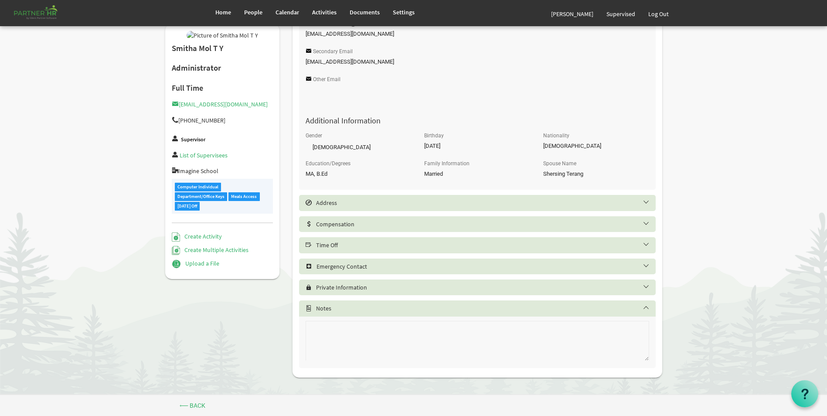
click at [390, 242] on h5 "Time Off" at bounding box center [484, 245] width 357 height 7
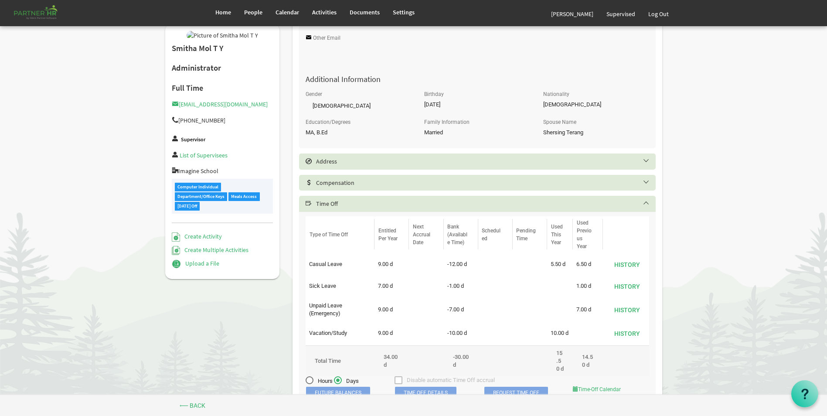
scroll to position [376, 0]
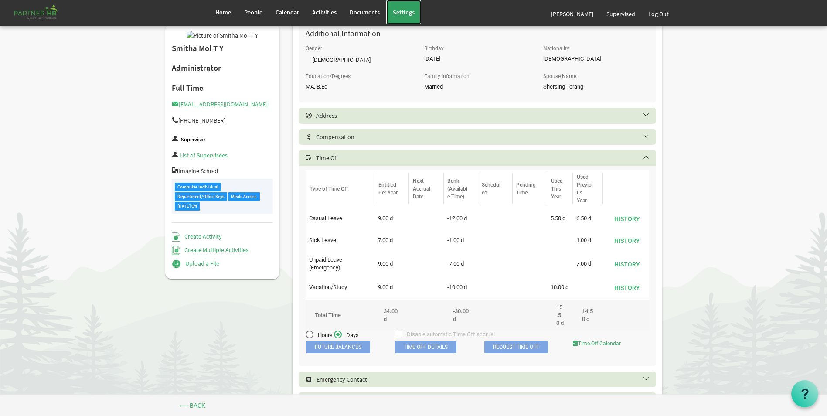
click at [403, 13] on span "Settings" at bounding box center [404, 12] width 22 height 8
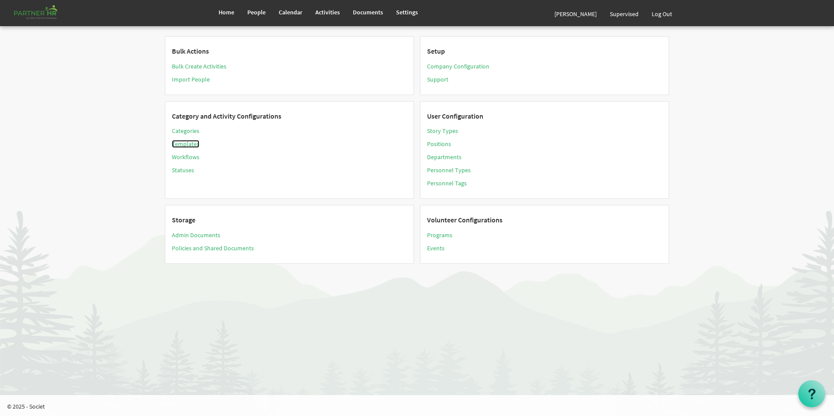
drag, startPoint x: 191, startPoint y: 145, endPoint x: 210, endPoint y: 156, distance: 21.7
click at [191, 145] on link "Templates" at bounding box center [185, 144] width 27 height 8
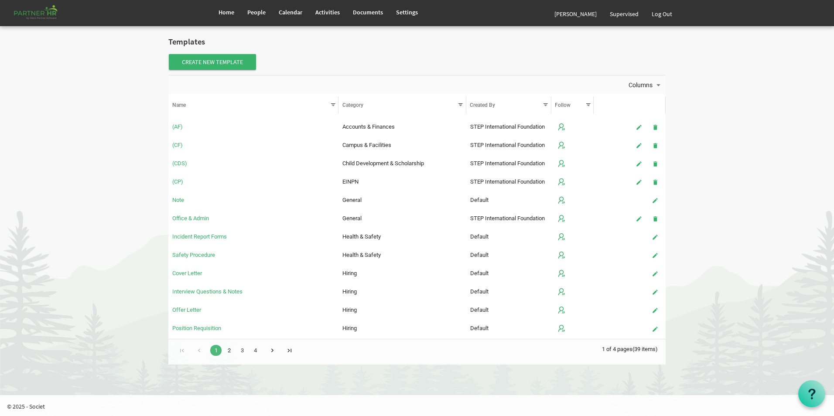
click at [229, 350] on link "2" at bounding box center [228, 350] width 11 height 11
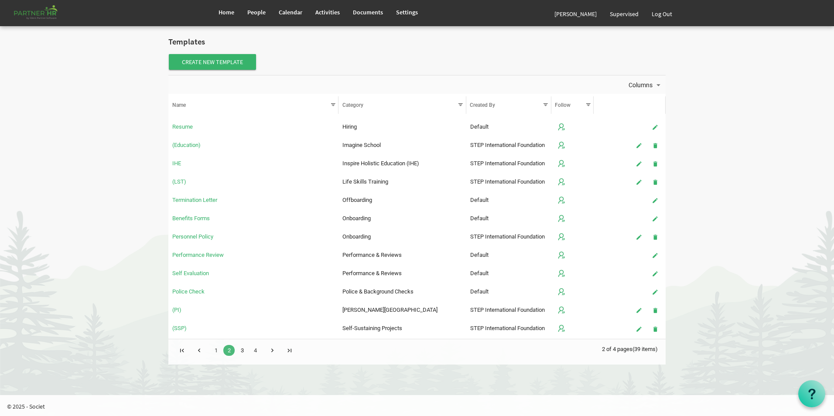
click at [239, 348] on link "3" at bounding box center [241, 350] width 11 height 11
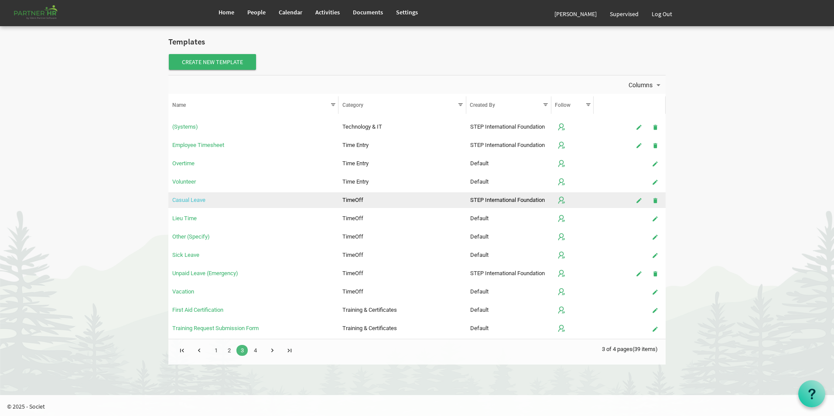
click at [197, 200] on link "Casual Leave" at bounding box center [188, 200] width 33 height 7
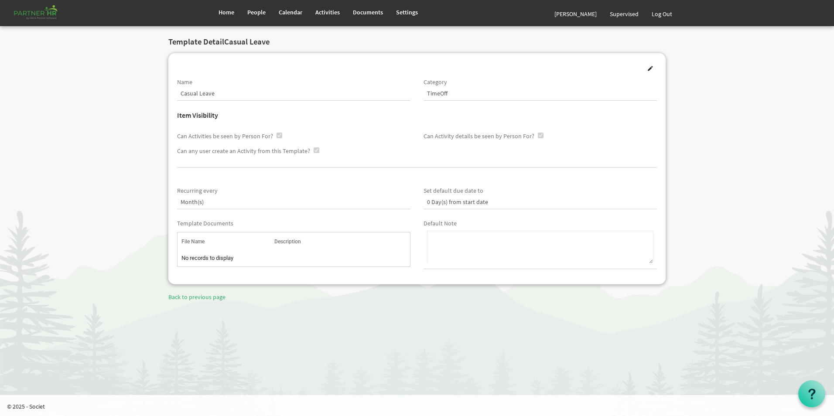
click at [450, 203] on div "0 Day(s) from start date" at bounding box center [540, 202] width 233 height 15
drag, startPoint x: 650, startPoint y: 68, endPoint x: 642, endPoint y: 112, distance: 44.4
click at [651, 68] on span at bounding box center [650, 68] width 6 height 6
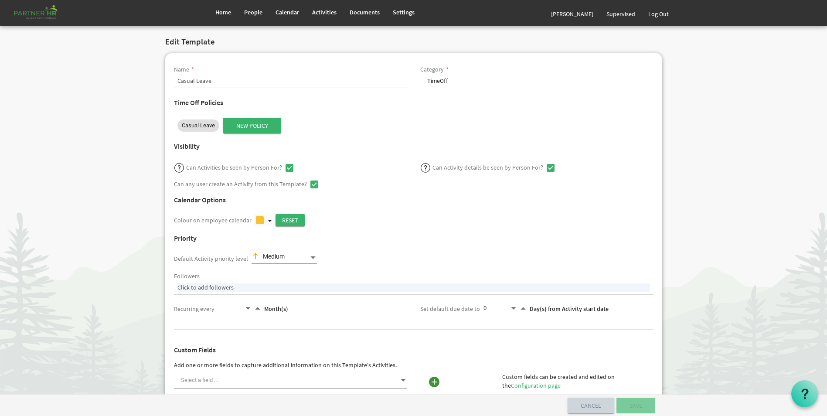
select select
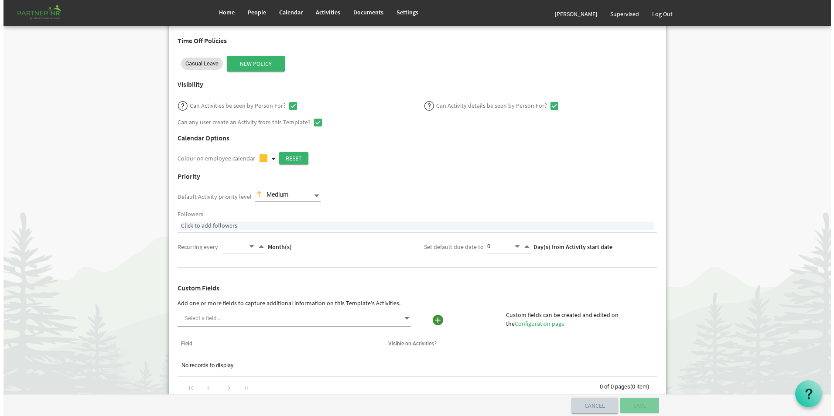
scroll to position [44, 0]
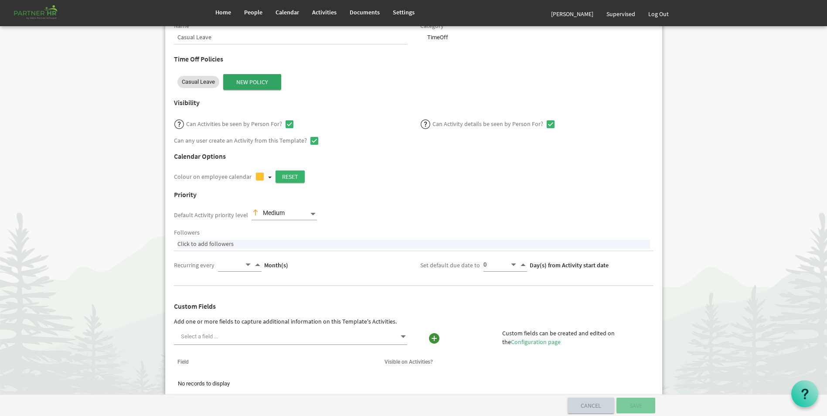
click at [268, 85] on span "New Policy" at bounding box center [252, 82] width 58 height 16
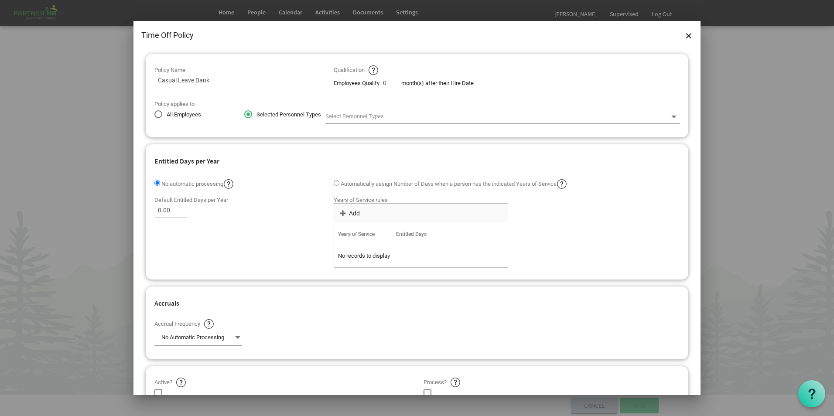
click at [670, 118] on span at bounding box center [674, 117] width 8 height 8
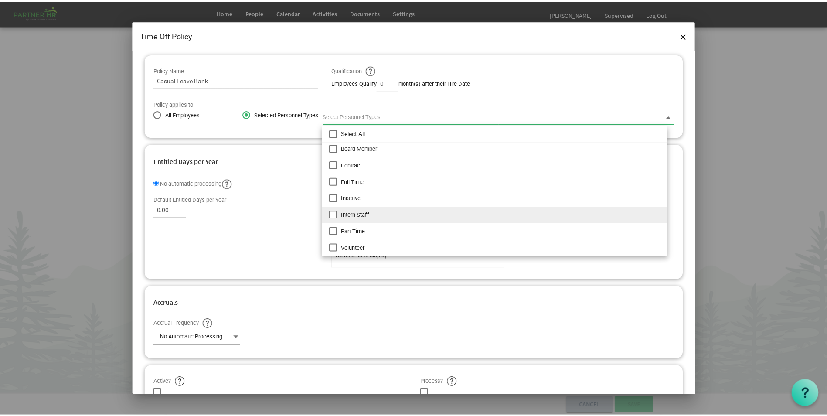
scroll to position [0, 0]
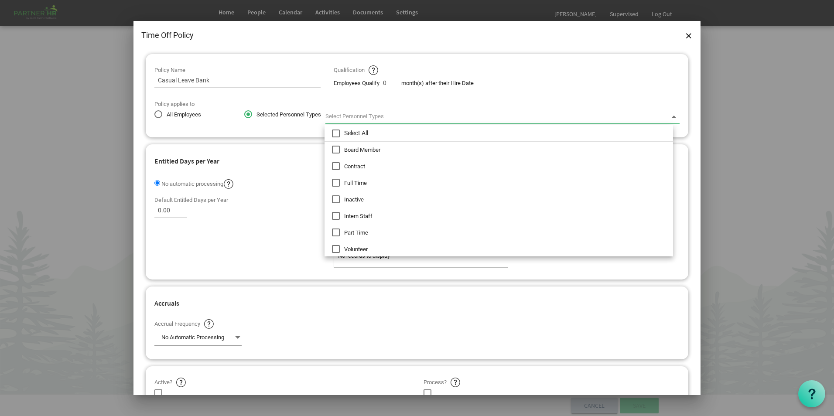
click at [709, 125] on div at bounding box center [417, 208] width 834 height 416
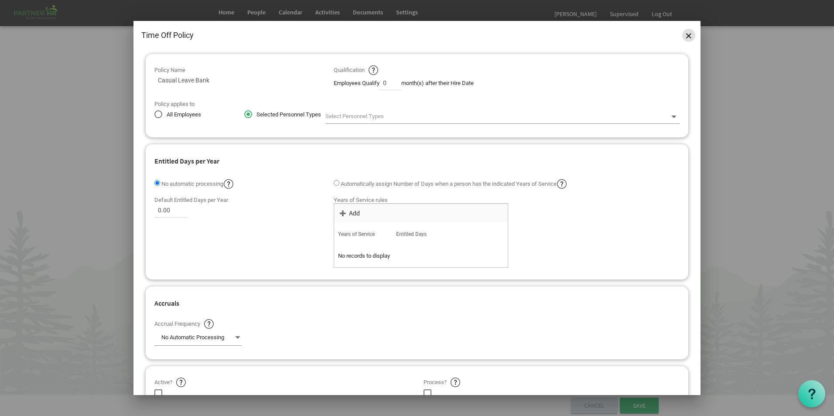
click at [688, 34] on span "Close" at bounding box center [688, 35] width 5 height 5
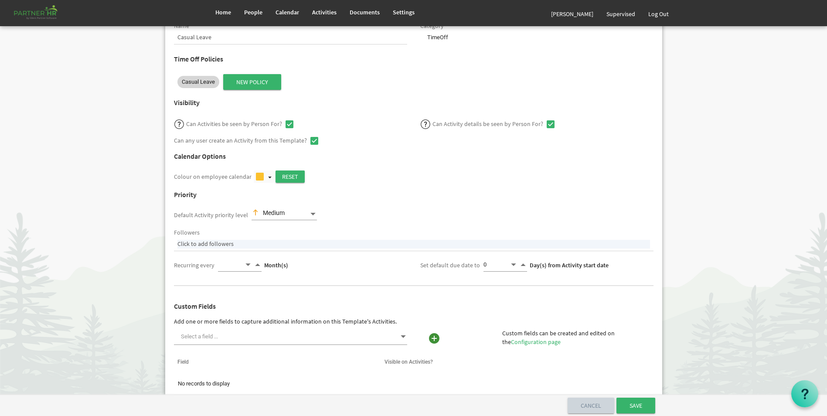
click at [203, 84] on span "Casual Leave" at bounding box center [198, 82] width 33 height 9
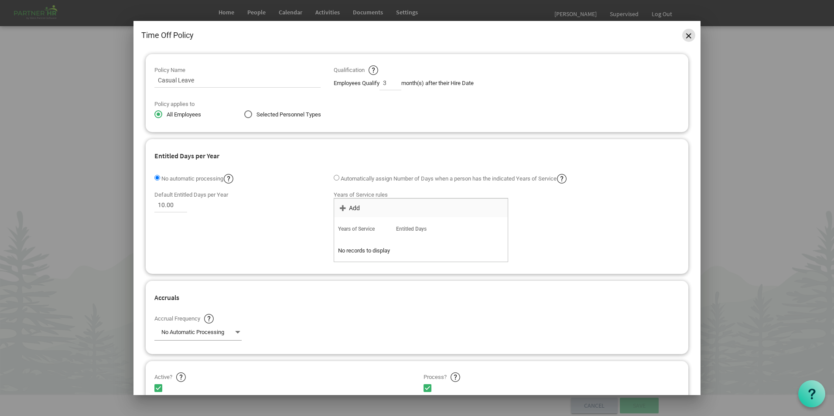
click at [687, 35] on span "Close" at bounding box center [688, 35] width 5 height 5
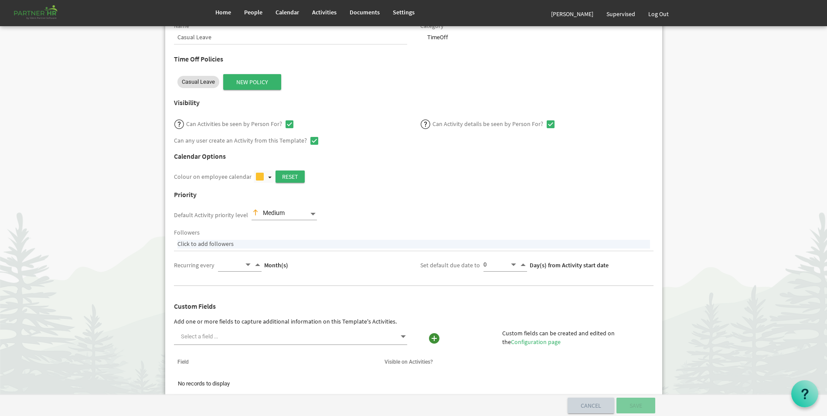
click at [511, 262] on span "Decrement value" at bounding box center [514, 265] width 8 height 10
click at [513, 264] on span "Decrement value" at bounding box center [514, 265] width 8 height 10
click at [495, 265] on input "0" at bounding box center [497, 265] width 26 height 14
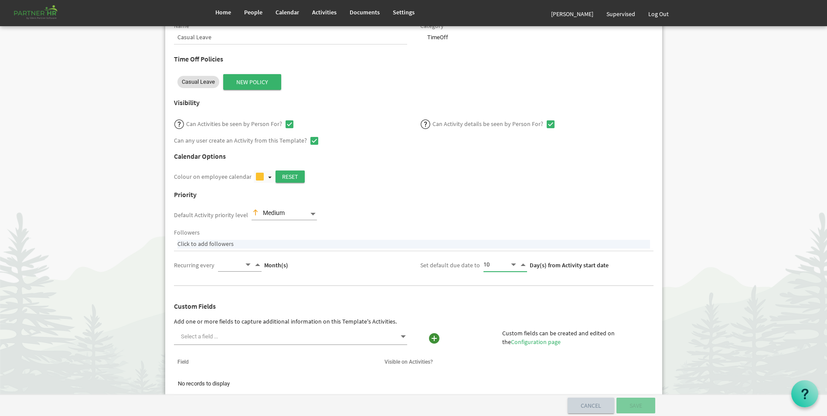
type input "10"
click at [655, 304] on div "Custom Fields Add one or more fields to capture additional information on this …" at bounding box center [413, 360] width 493 height 125
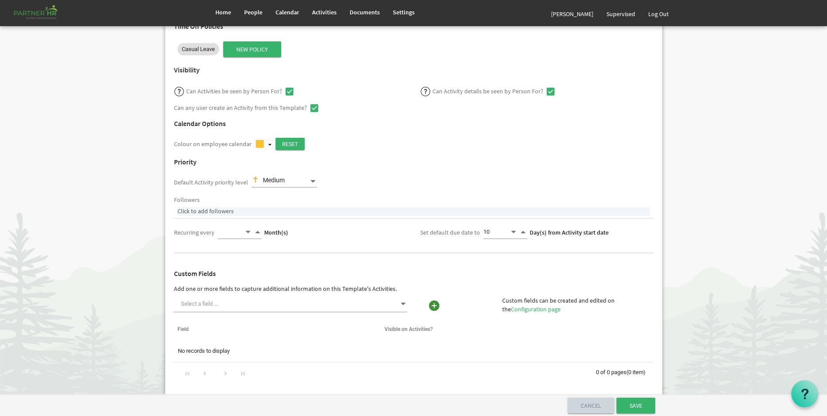
scroll to position [174, 0]
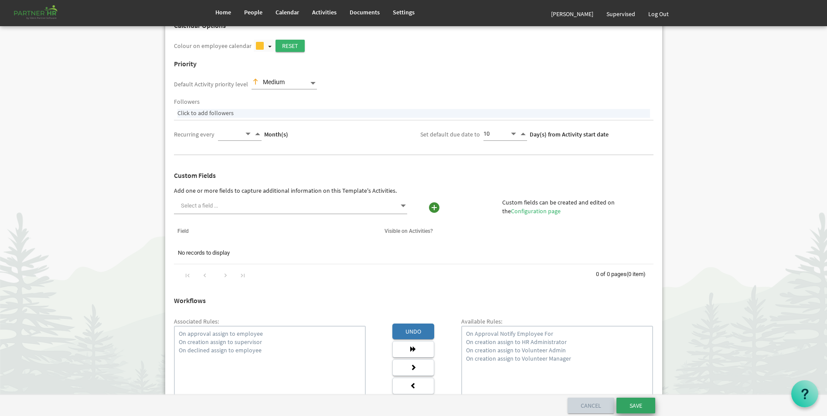
click at [639, 405] on input "submit" at bounding box center [636, 406] width 39 height 16
select select "361"
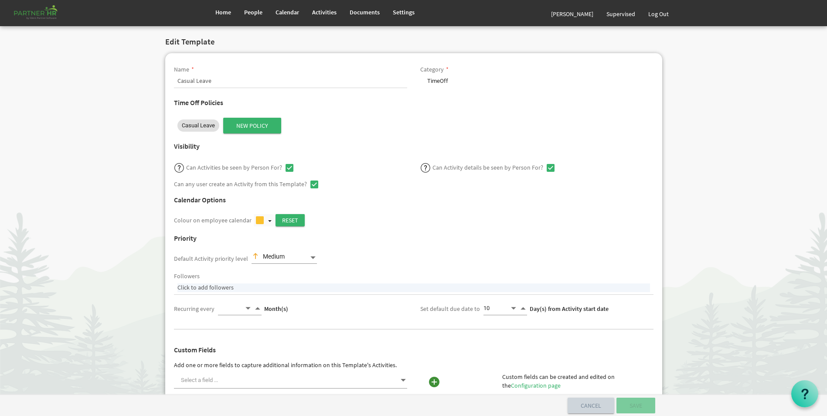
select select
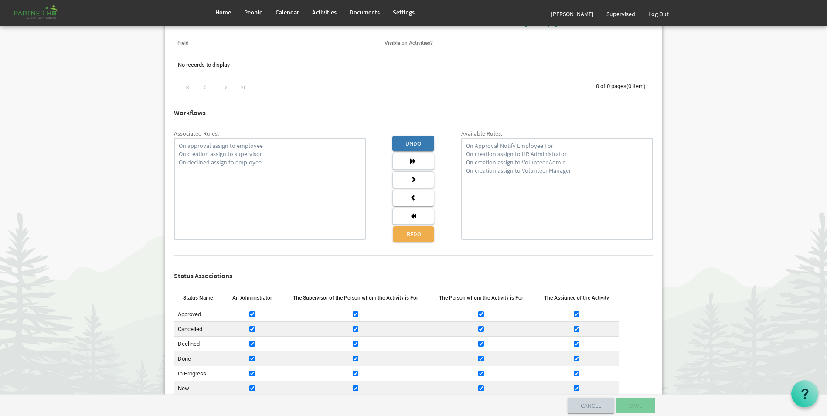
scroll to position [255, 0]
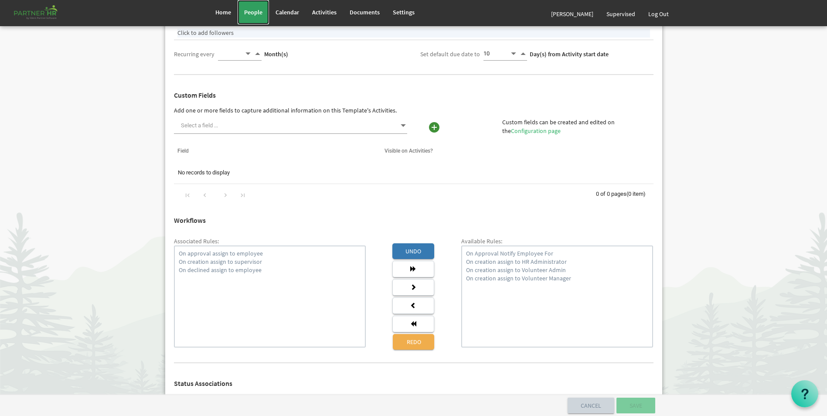
click at [253, 16] on link "People" at bounding box center [253, 12] width 31 height 24
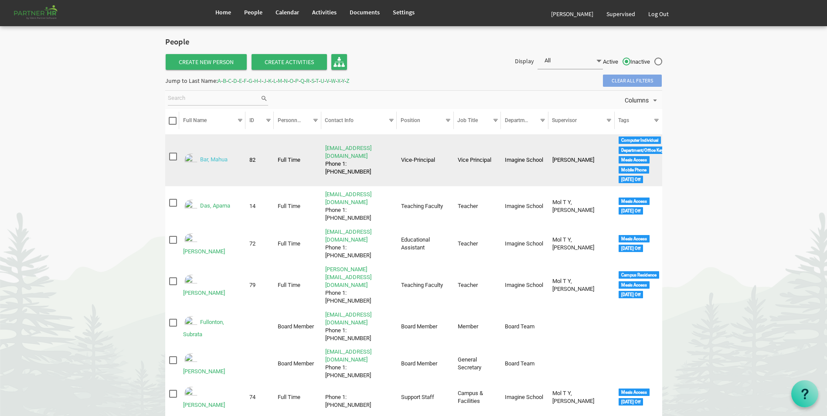
click at [219, 160] on link "Bar, Mahua" at bounding box center [213, 160] width 27 height 7
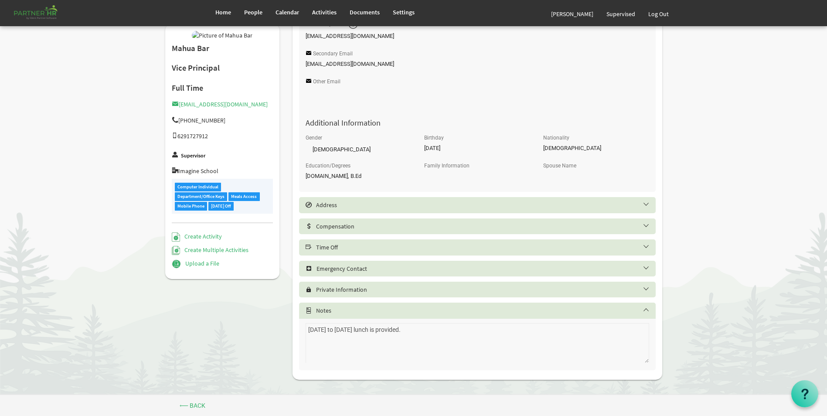
scroll to position [289, 0]
click at [345, 250] on div "Time Off" at bounding box center [477, 245] width 357 height 16
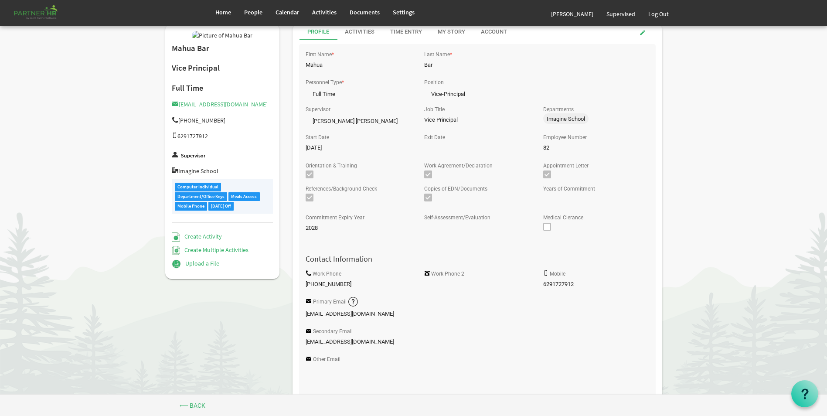
scroll to position [0, 0]
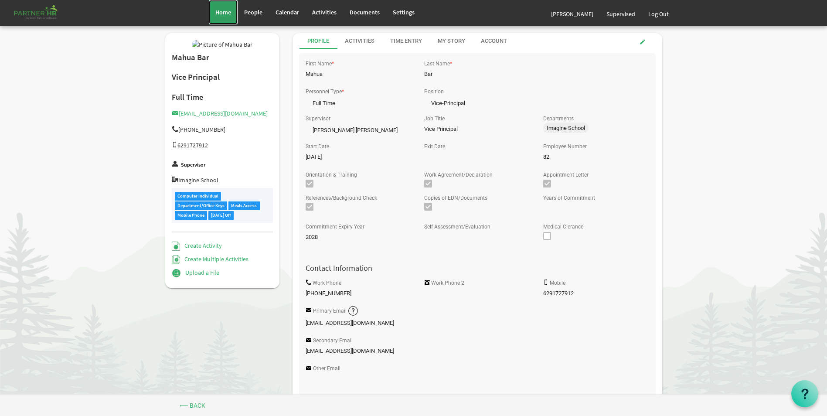
click at [213, 13] on link "Home" at bounding box center [223, 12] width 29 height 24
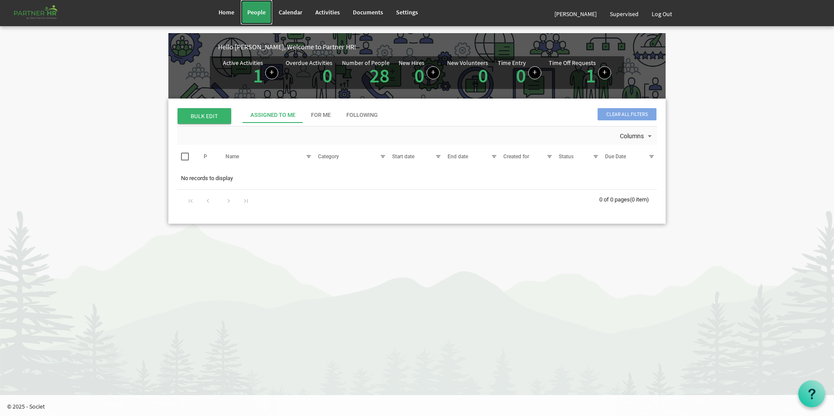
click at [265, 11] on span "People" at bounding box center [256, 12] width 18 height 8
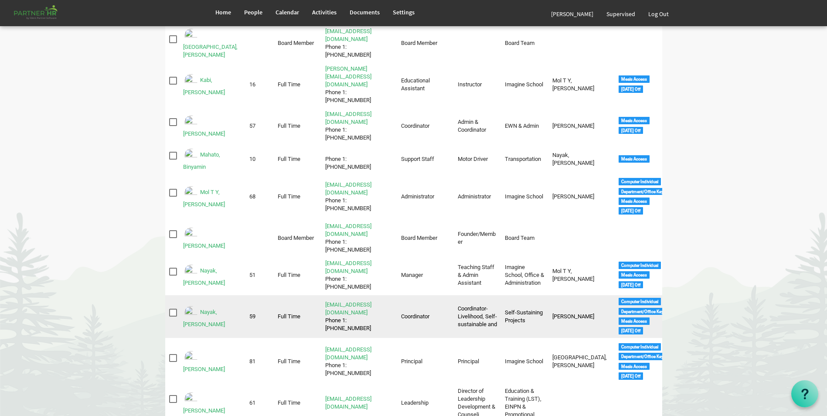
scroll to position [393, 0]
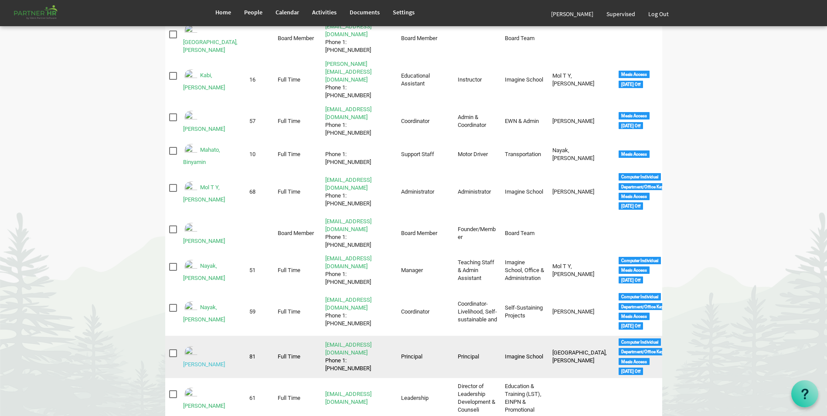
click at [225, 361] on link "Nayak, Labanya Rekha" at bounding box center [204, 364] width 42 height 7
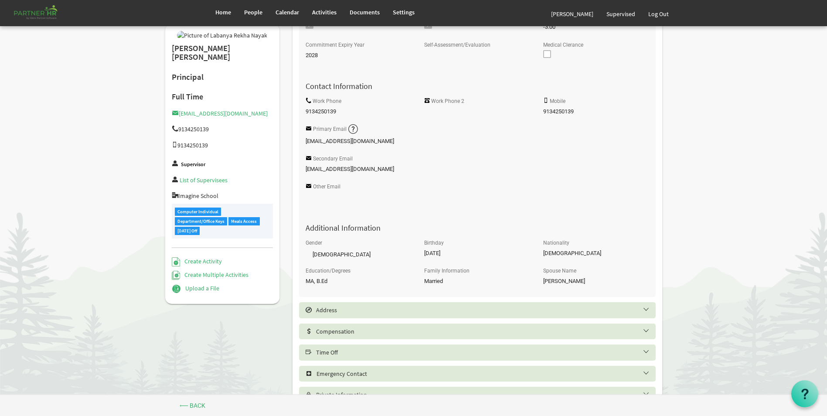
scroll to position [289, 0]
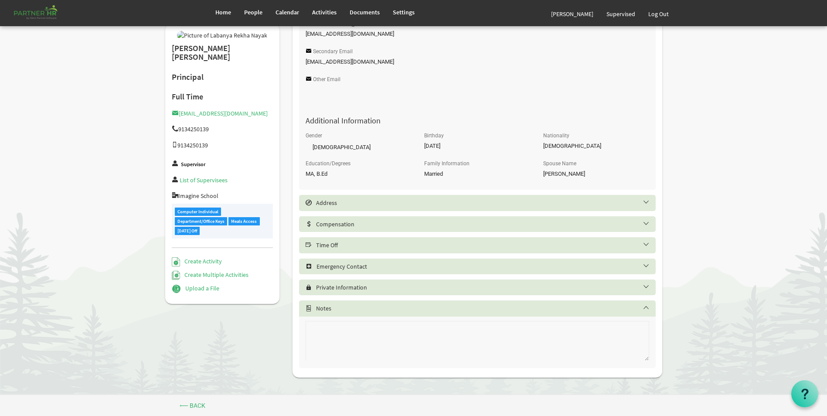
click at [348, 242] on h5 "Time Off" at bounding box center [484, 245] width 357 height 7
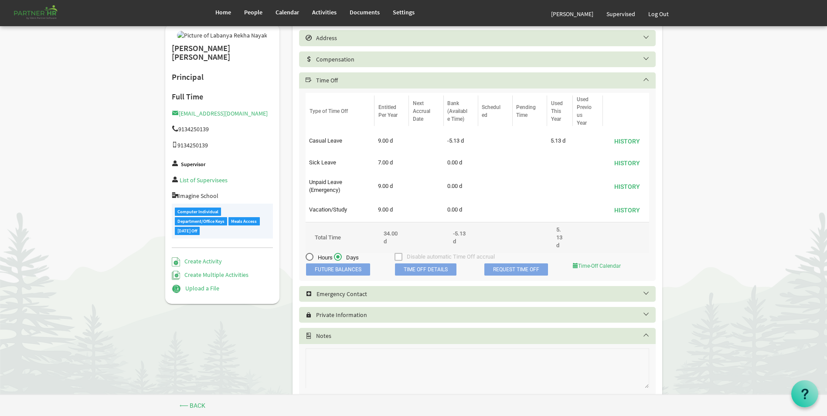
scroll to position [464, 0]
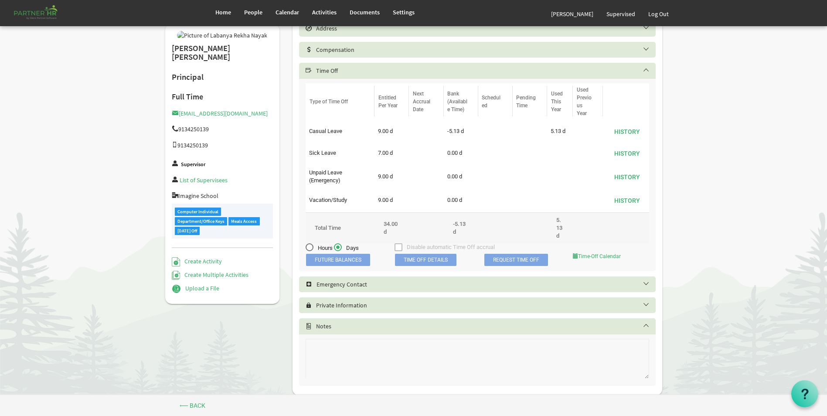
click at [442, 255] on span "Time Off Details" at bounding box center [426, 260] width 62 height 12
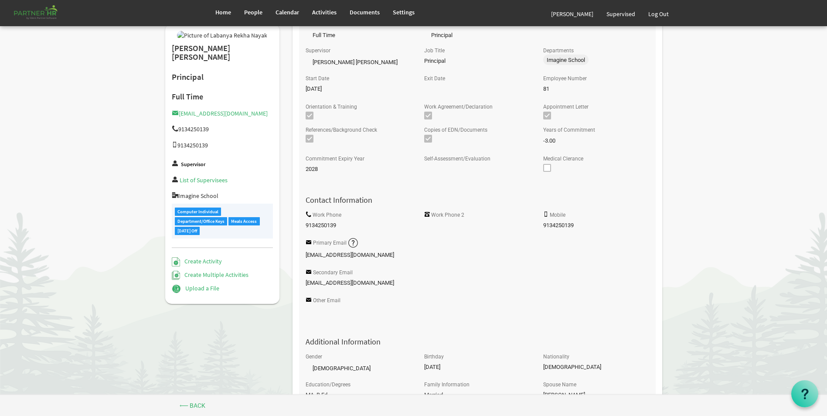
scroll to position [0, 0]
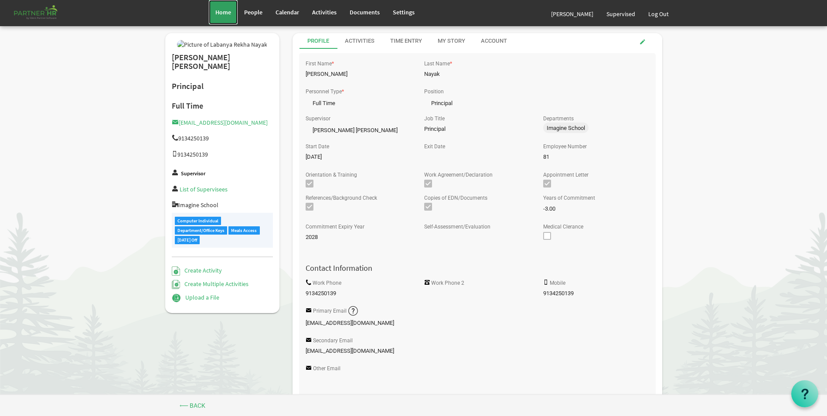
click at [220, 19] on link "Home" at bounding box center [223, 12] width 29 height 24
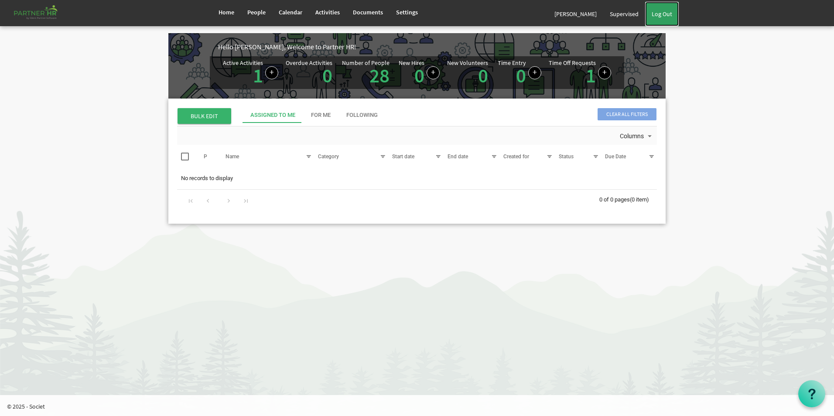
click at [661, 13] on link "Log Out" at bounding box center [662, 14] width 34 height 24
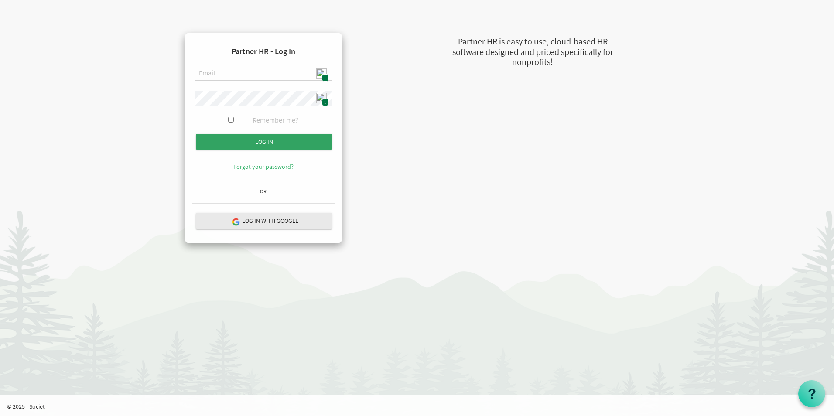
type input "[EMAIL_ADDRESS][DOMAIN_NAME]"
click at [262, 141] on input "Log in" at bounding box center [264, 142] width 136 height 16
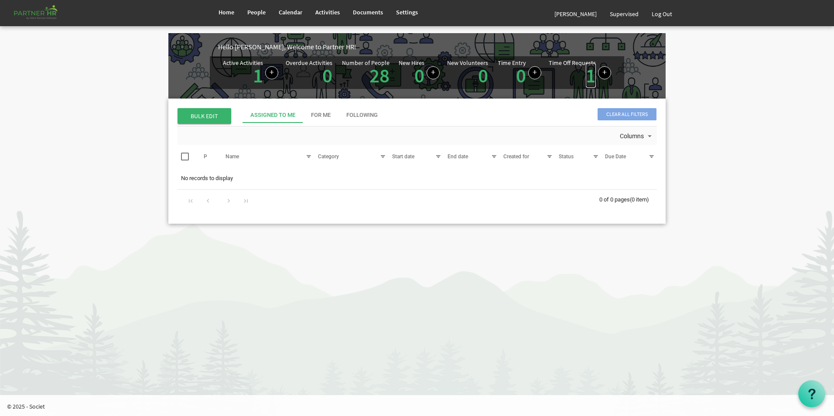
click at [589, 81] on link "1" at bounding box center [591, 75] width 10 height 24
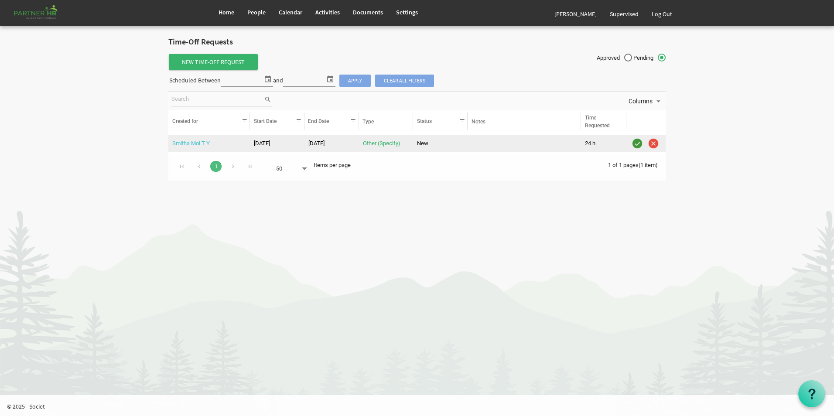
click at [191, 143] on link "Smitha Mol T Y" at bounding box center [191, 143] width 38 height 7
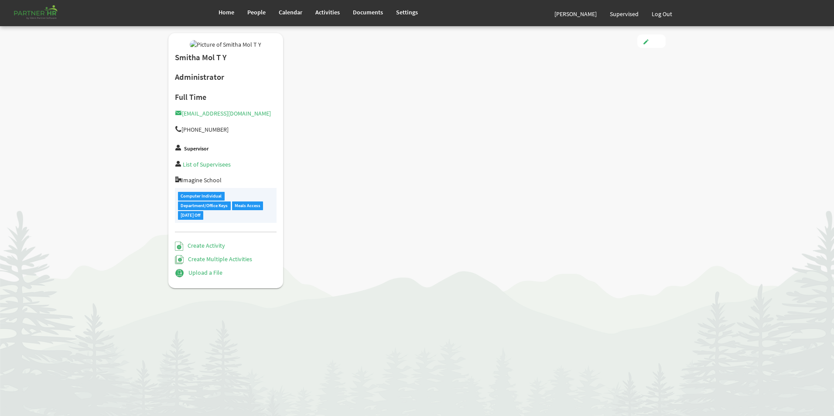
type input "Full Time"
type input "Administrator"
type input "[PERSON_NAME] [PERSON_NAME]"
type input "[DATE]"
type input "[DEMOGRAPHIC_DATA]"
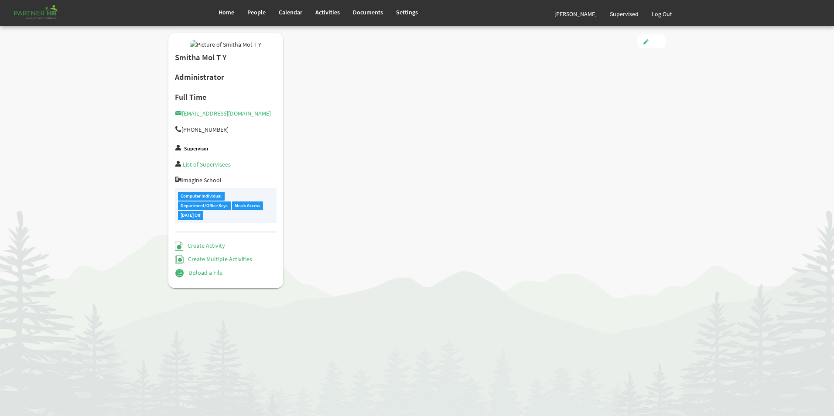
type input "[DATE]"
radio input "true"
checkbox input "true"
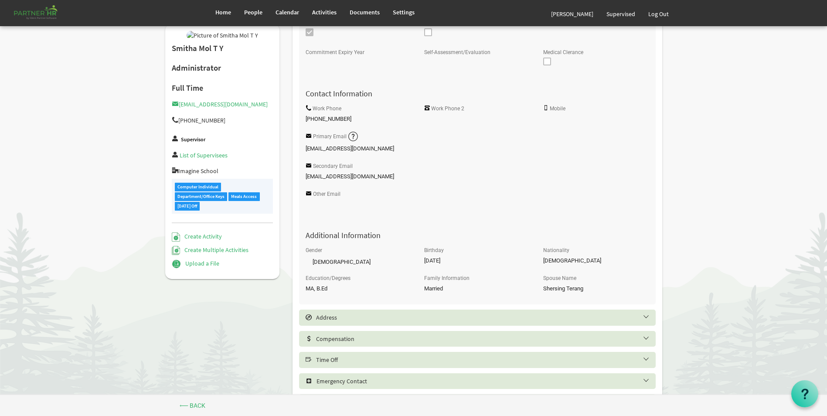
scroll to position [289, 0]
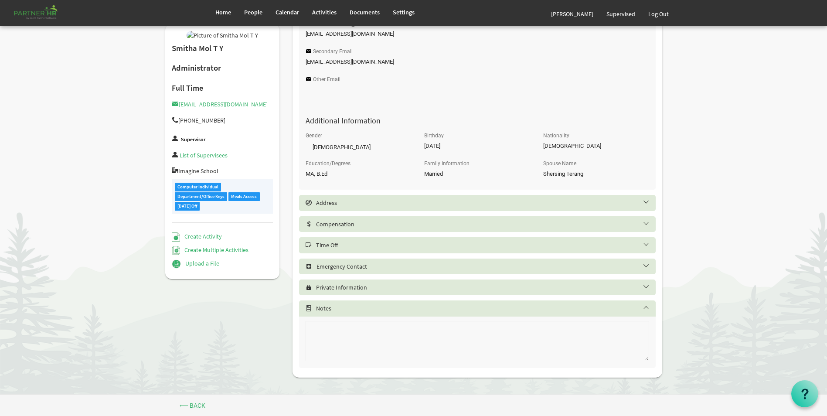
click at [343, 243] on h5 "Time Off" at bounding box center [484, 245] width 357 height 7
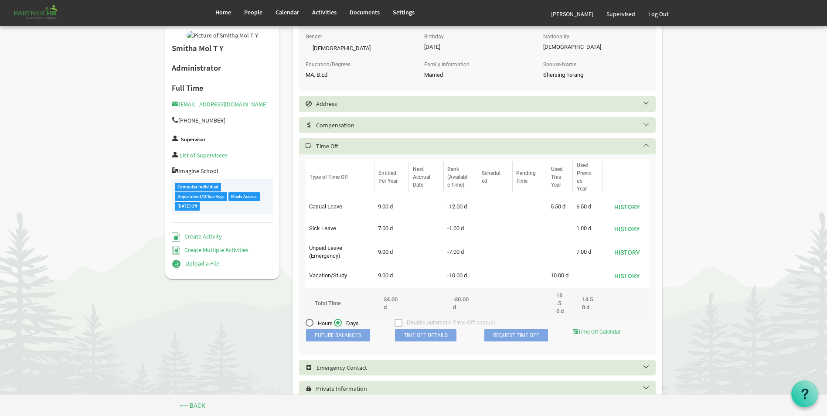
scroll to position [420, 0]
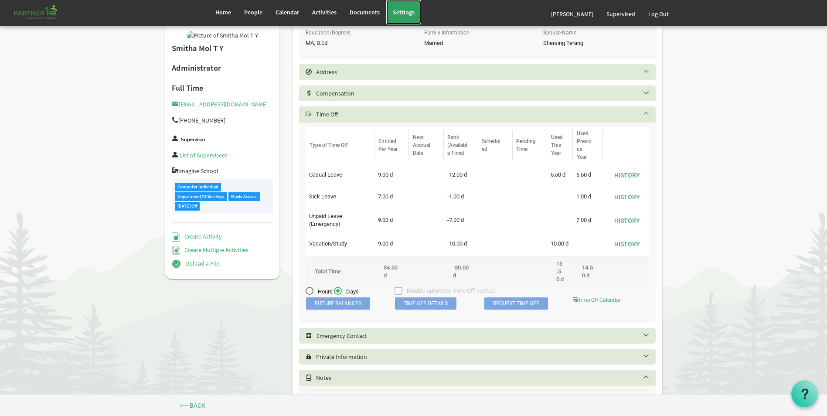
drag, startPoint x: 405, startPoint y: 7, endPoint x: 376, endPoint y: 125, distance: 121.3
click at [405, 7] on link "Settings" at bounding box center [403, 12] width 35 height 24
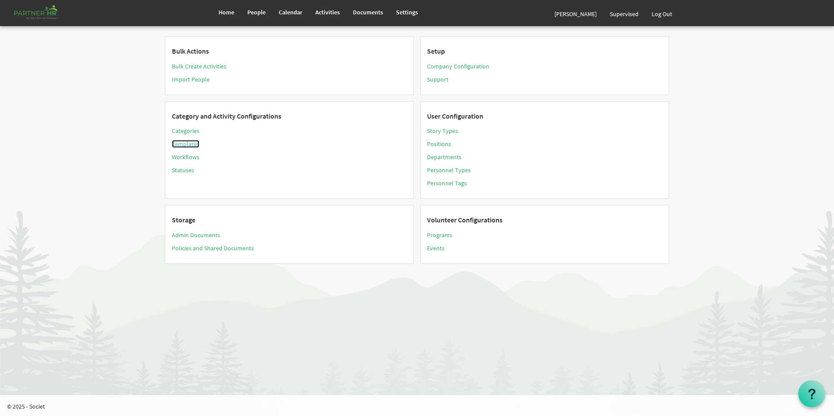
click at [188, 146] on link "Templates" at bounding box center [185, 144] width 27 height 8
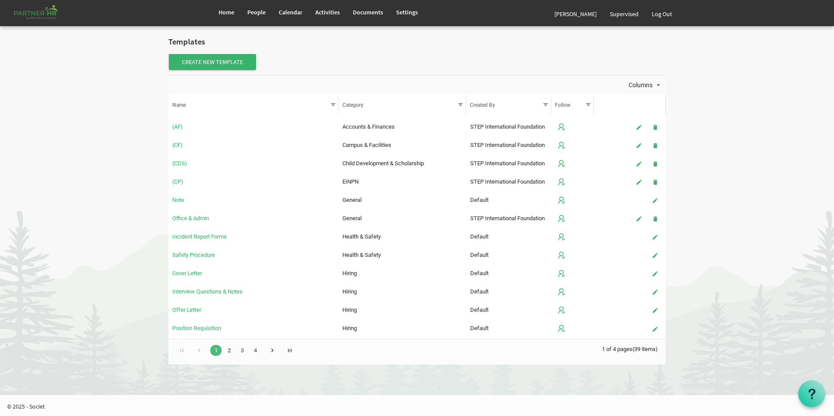
click at [232, 352] on link "2" at bounding box center [228, 350] width 11 height 11
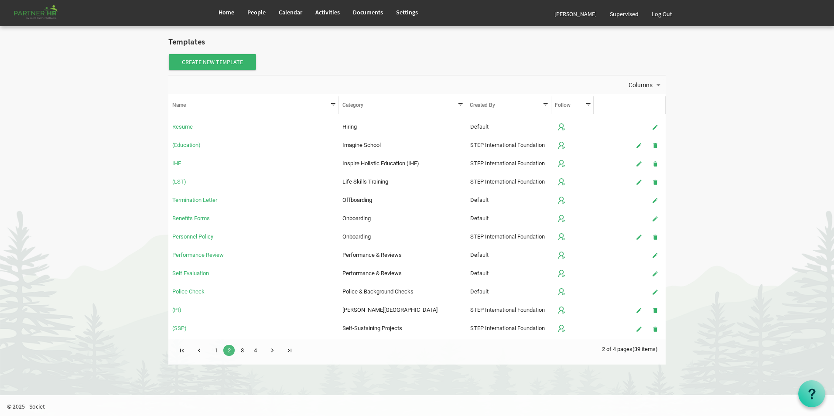
click at [242, 351] on link "3" at bounding box center [241, 350] width 11 height 11
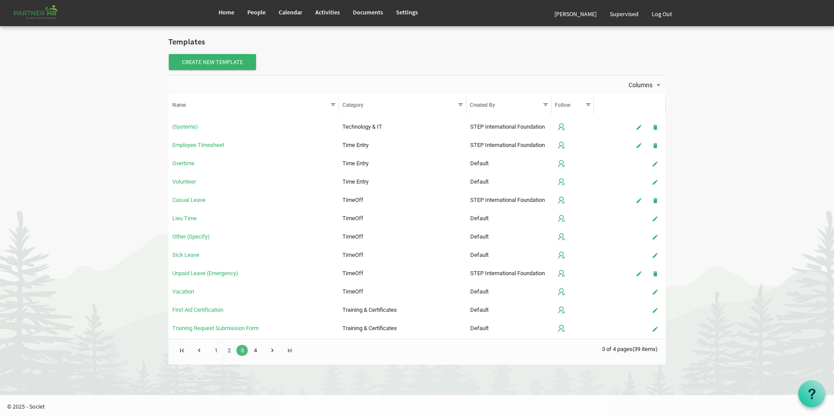
click at [256, 352] on link "4" at bounding box center [254, 350] width 11 height 11
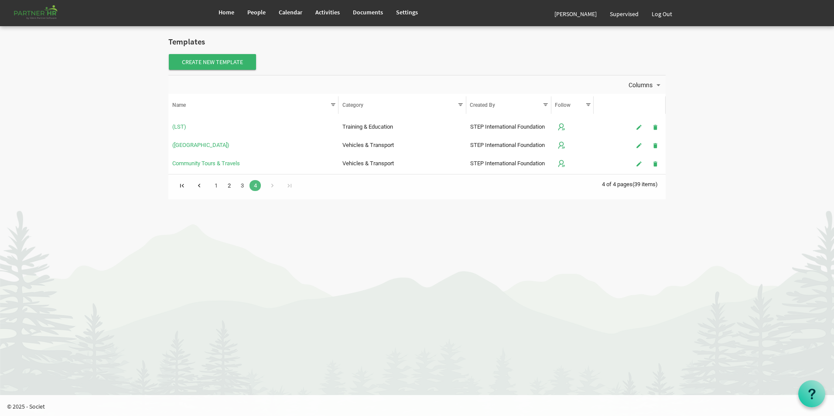
click at [227, 186] on link "2" at bounding box center [228, 185] width 11 height 11
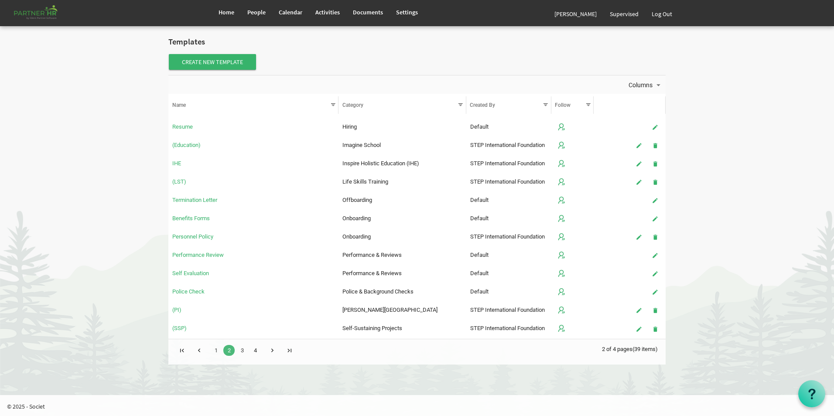
click at [257, 352] on link "4" at bounding box center [254, 350] width 11 height 11
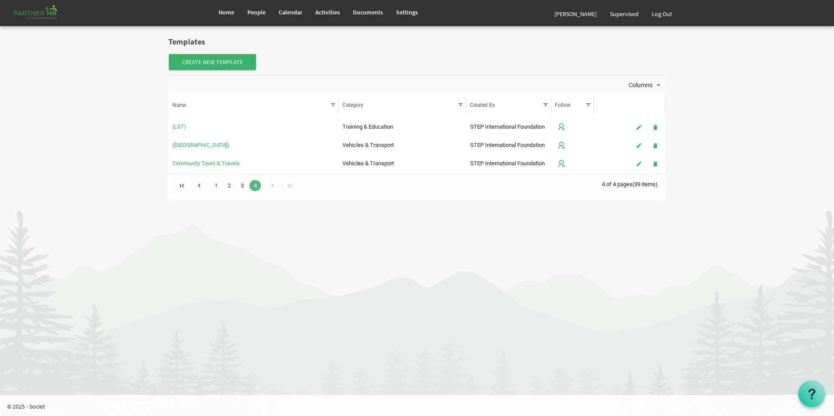
click at [243, 188] on link "3" at bounding box center [241, 185] width 11 height 11
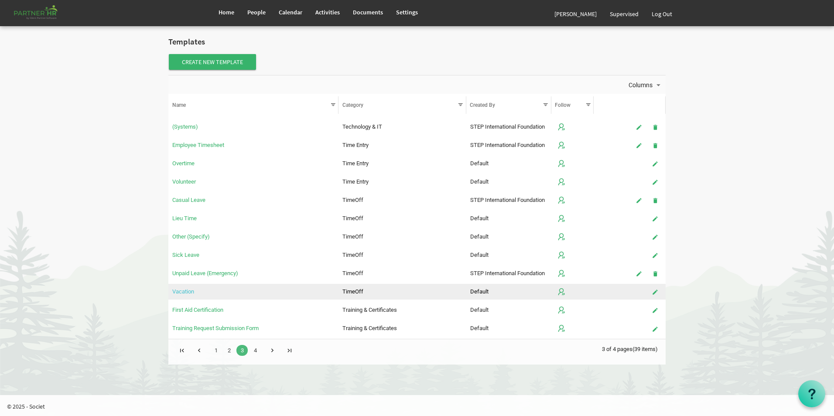
click at [189, 292] on link "Vacation" at bounding box center [183, 291] width 22 height 7
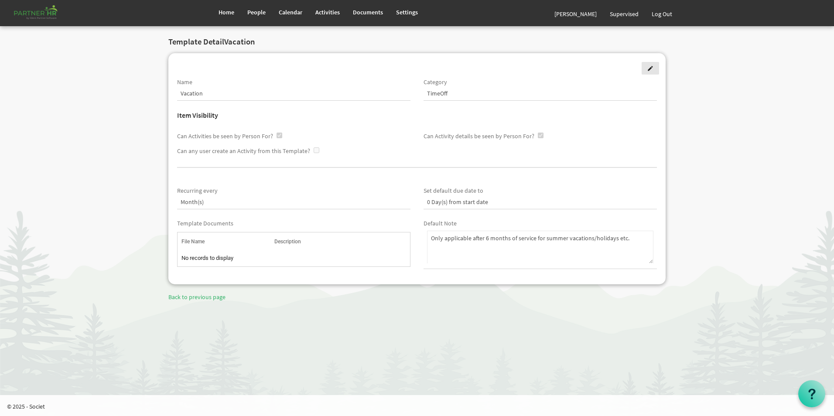
click at [649, 68] on span at bounding box center [650, 68] width 6 height 6
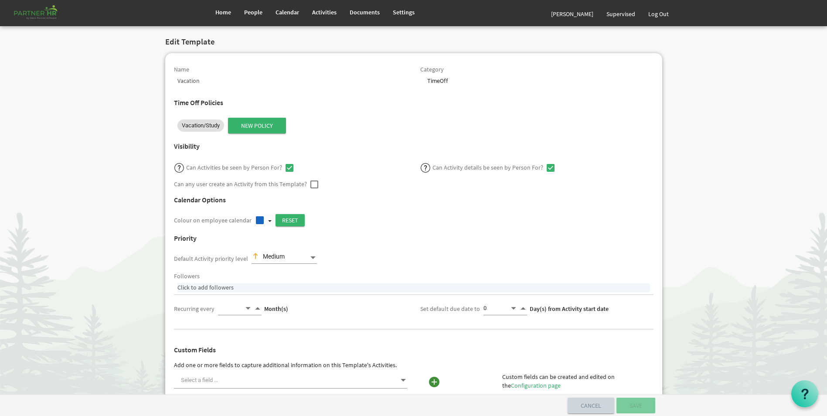
select select
click at [210, 129] on span "Vacation/Study" at bounding box center [201, 125] width 38 height 9
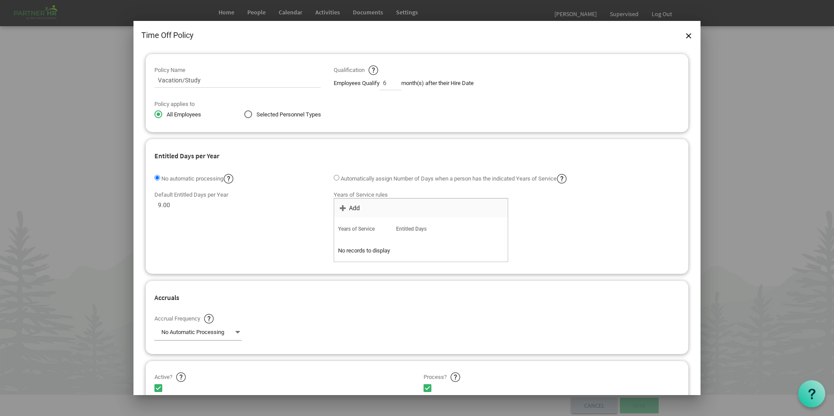
drag, startPoint x: 174, startPoint y: 205, endPoint x: 130, endPoint y: 209, distance: 45.1
click at [130, 209] on div "Time Off Policy Policy Name Vacation/Study Qualification Employees Qualify 6 mo…" at bounding box center [417, 208] width 834 height 416
type input "12"
click at [252, 255] on div "Default Entitled Days per Year 12 Years of Service rules OK OK Cancel Add polic…" at bounding box center [417, 227] width 538 height 78
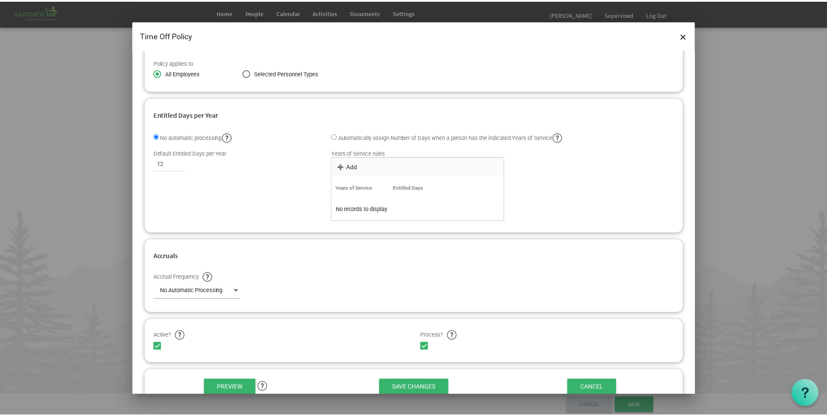
scroll to position [75, 0]
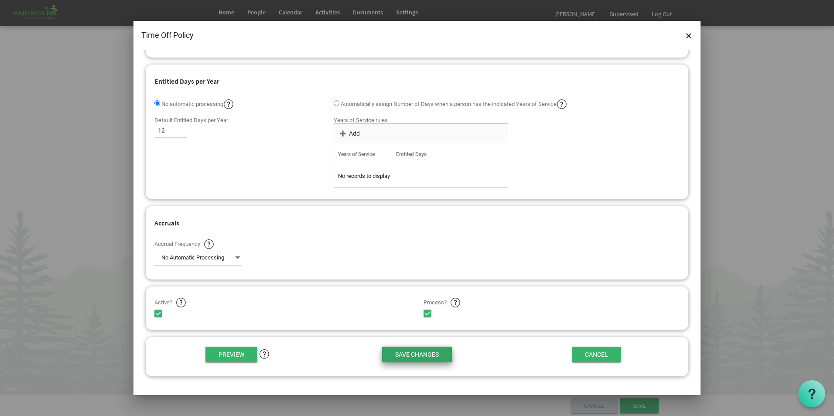
click at [407, 355] on input "Save Changes" at bounding box center [417, 355] width 70 height 16
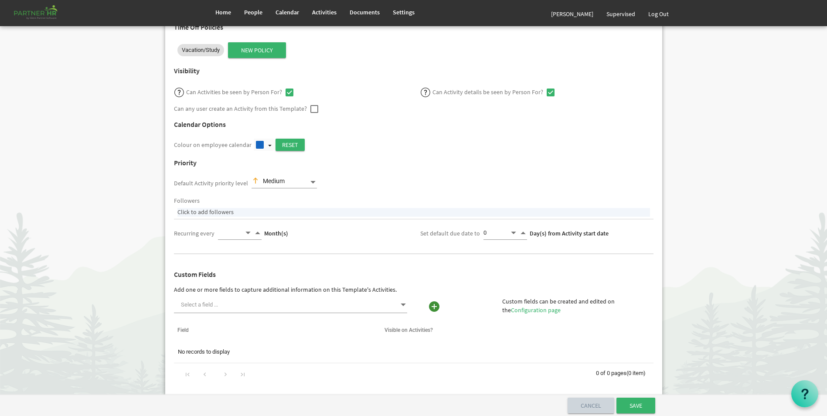
scroll to position [218, 0]
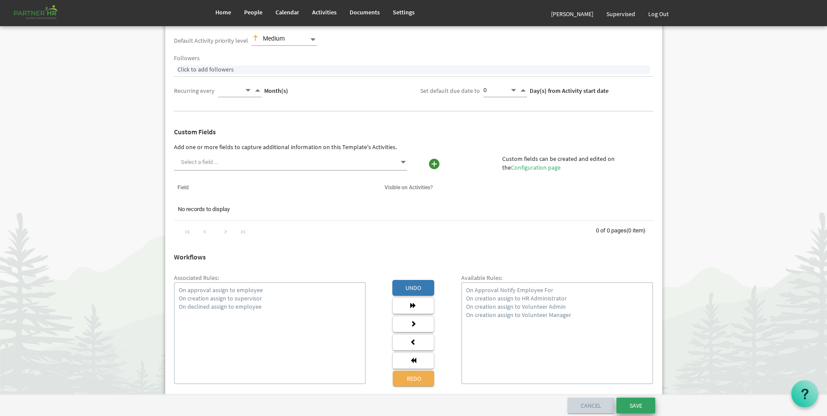
click at [646, 409] on input "Save" at bounding box center [636, 406] width 39 height 16
select select "361"
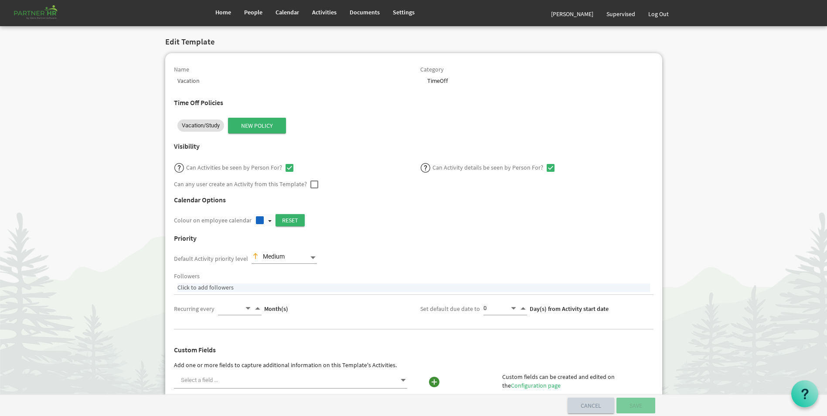
select select
click at [257, 16] on span "People" at bounding box center [253, 12] width 18 height 8
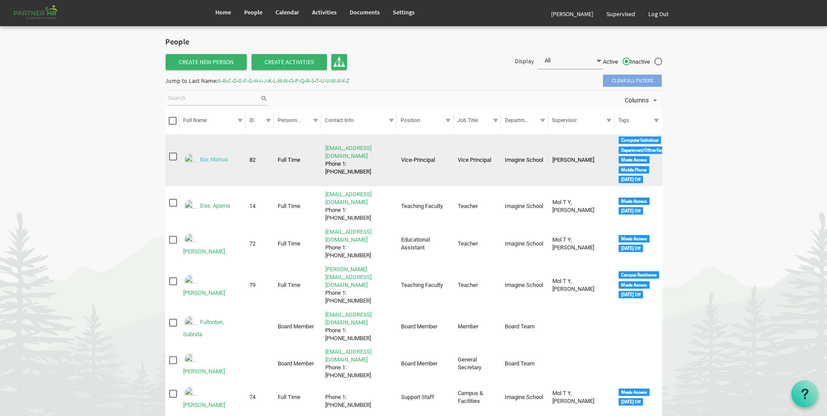
click at [222, 161] on link "Bar, Mahua" at bounding box center [213, 160] width 27 height 7
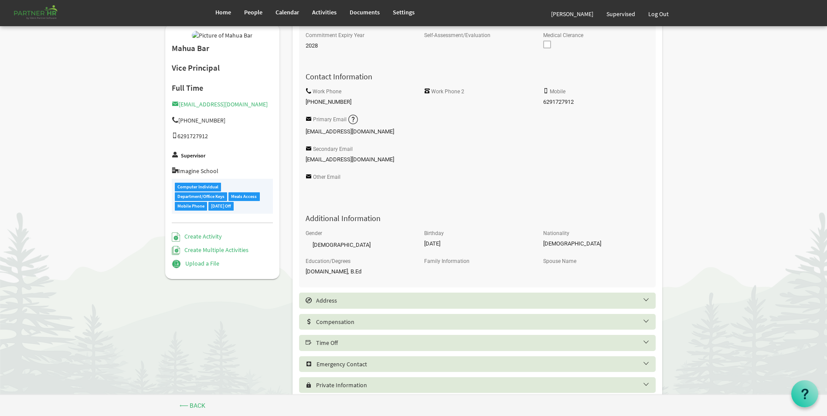
scroll to position [289, 0]
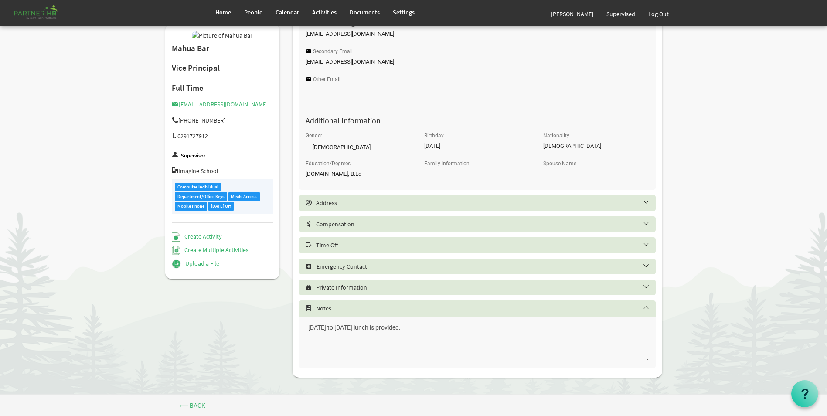
click at [343, 249] on h5 "Time Off" at bounding box center [484, 245] width 357 height 7
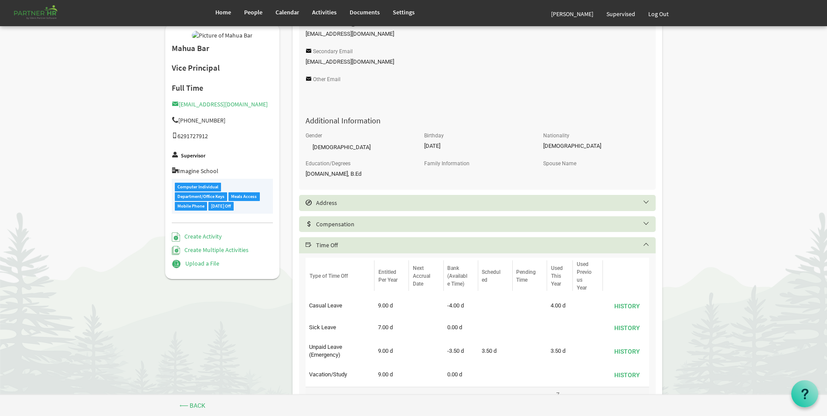
click at [713, 198] on body "Home People Calendar" at bounding box center [413, 149] width 827 height 877
click at [229, 21] on link "Home" at bounding box center [223, 12] width 29 height 24
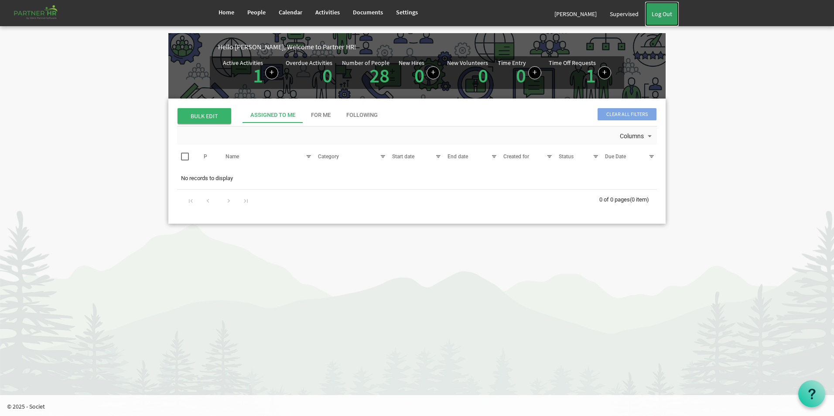
click at [664, 17] on link "Log Out" at bounding box center [662, 14] width 34 height 24
